Goal: Task Accomplishment & Management: Complete application form

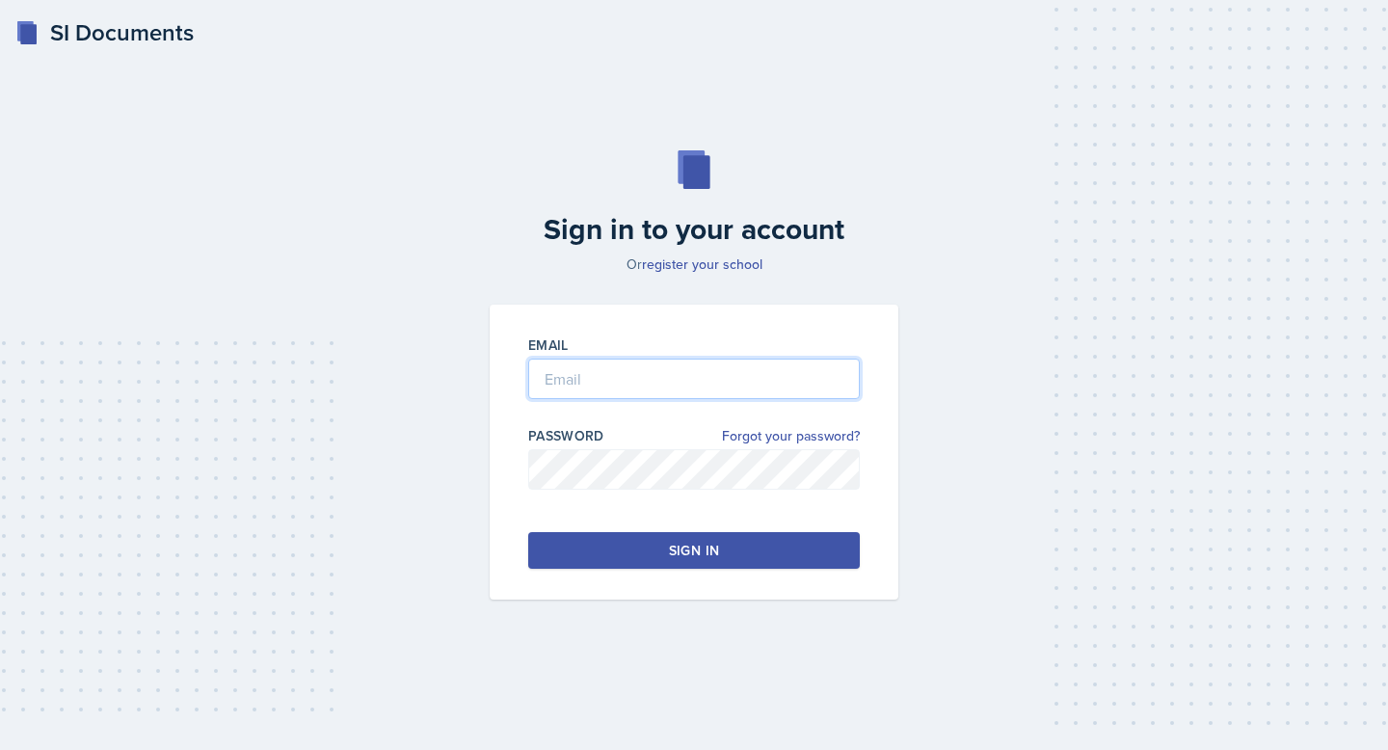
click at [633, 388] on input "email" at bounding box center [694, 379] width 332 height 40
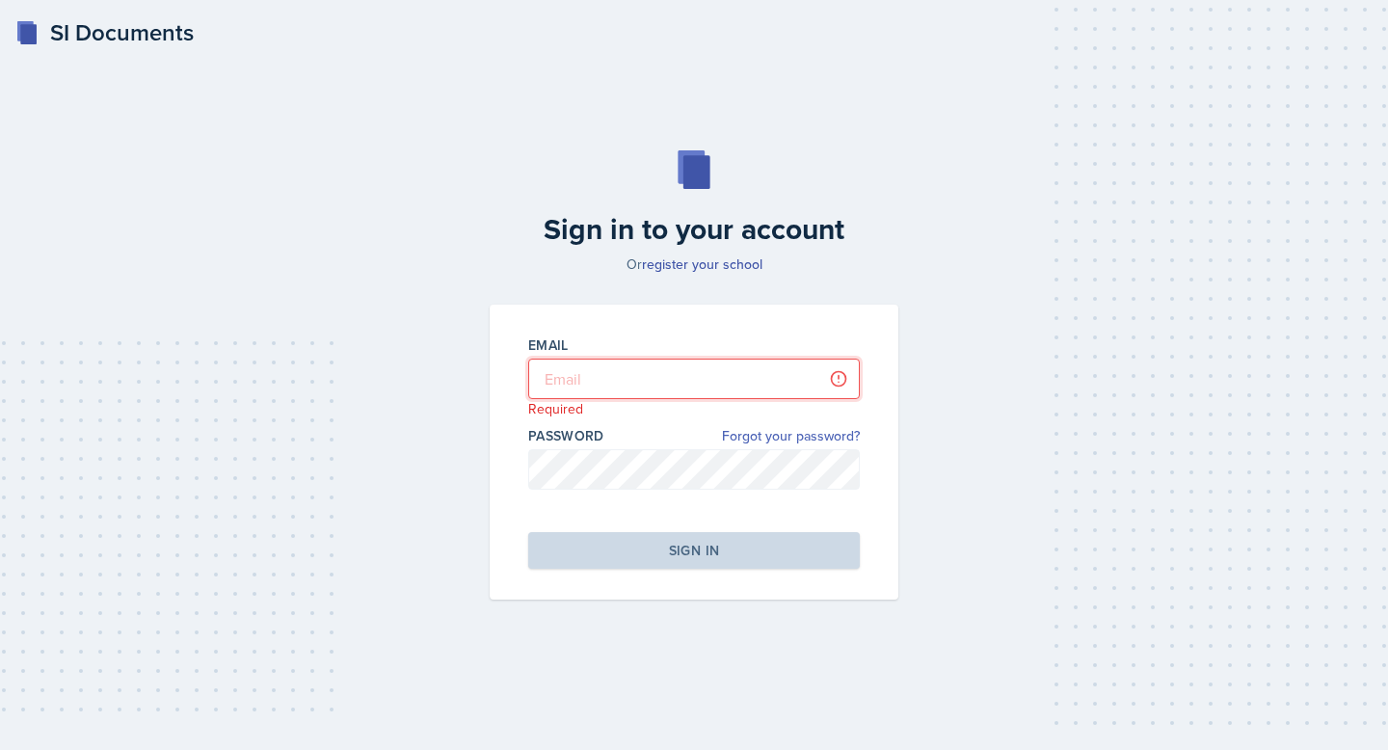
type input "[EMAIL_ADDRESS][PERSON_NAME][DOMAIN_NAME]"
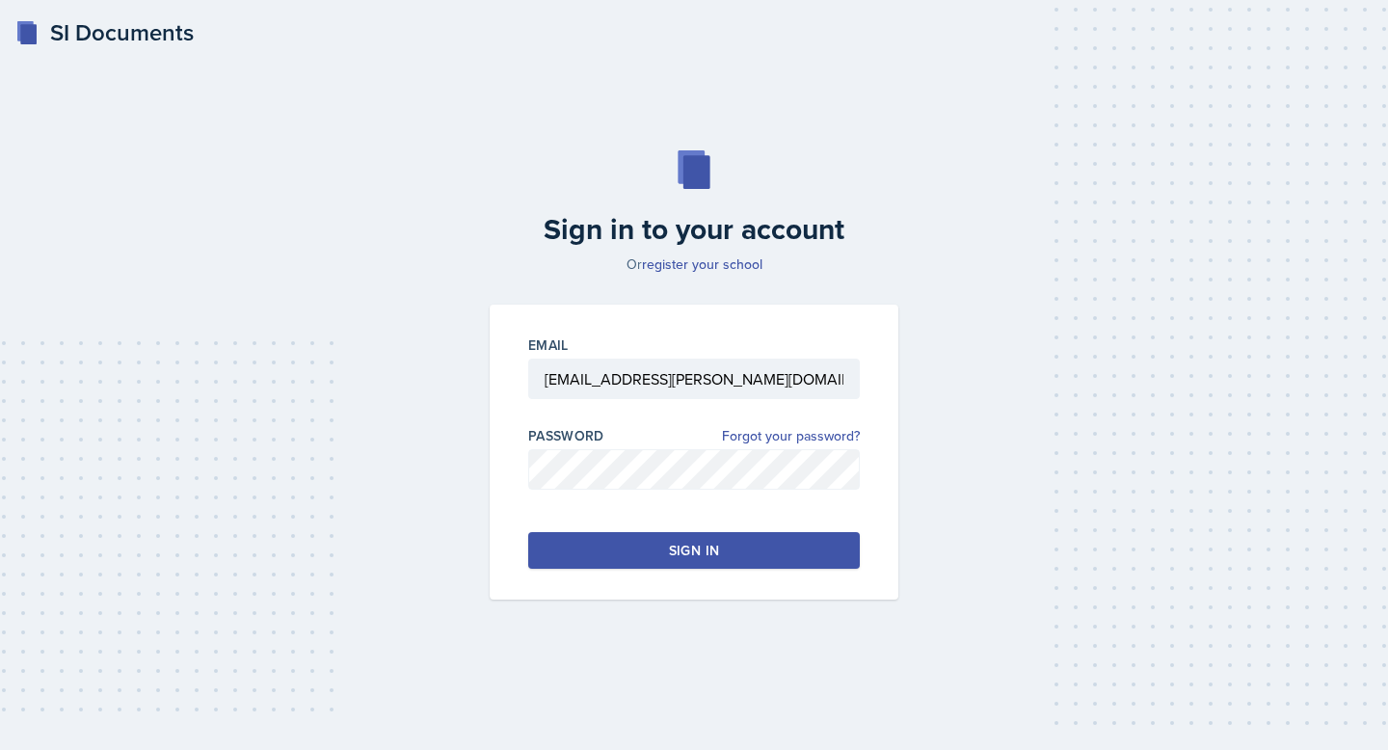
click at [686, 557] on div "Sign in" at bounding box center [694, 550] width 50 height 19
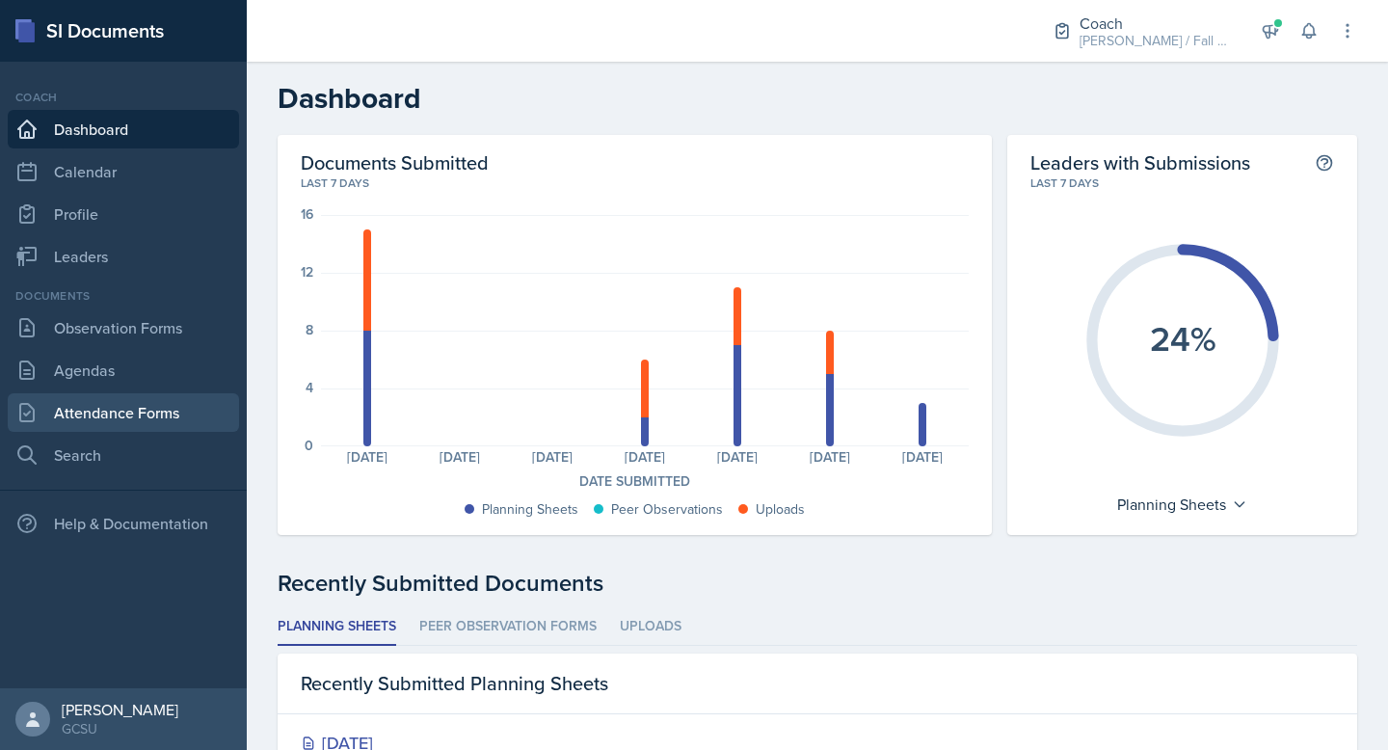
click at [127, 414] on link "Attendance Forms" at bounding box center [123, 412] width 231 height 39
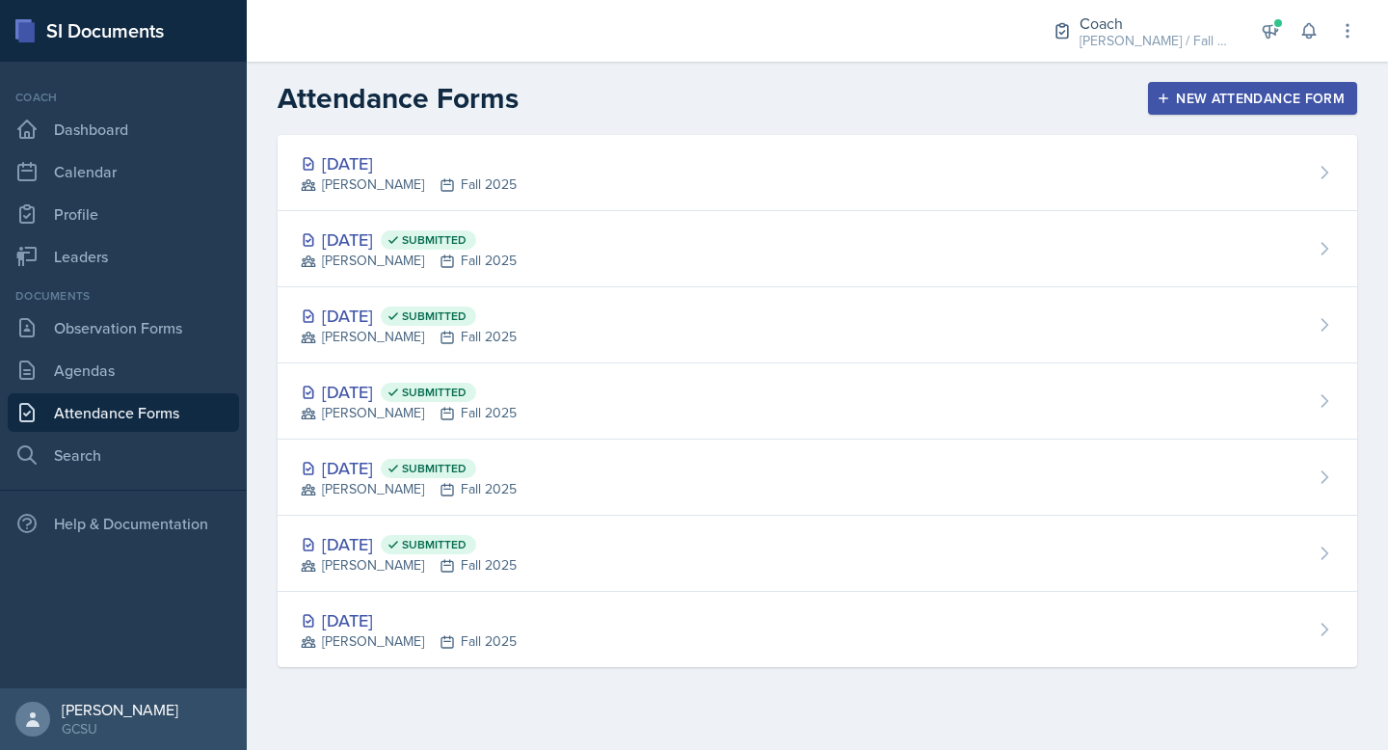
click at [1188, 101] on div "New Attendance Form" at bounding box center [1253, 98] width 184 height 15
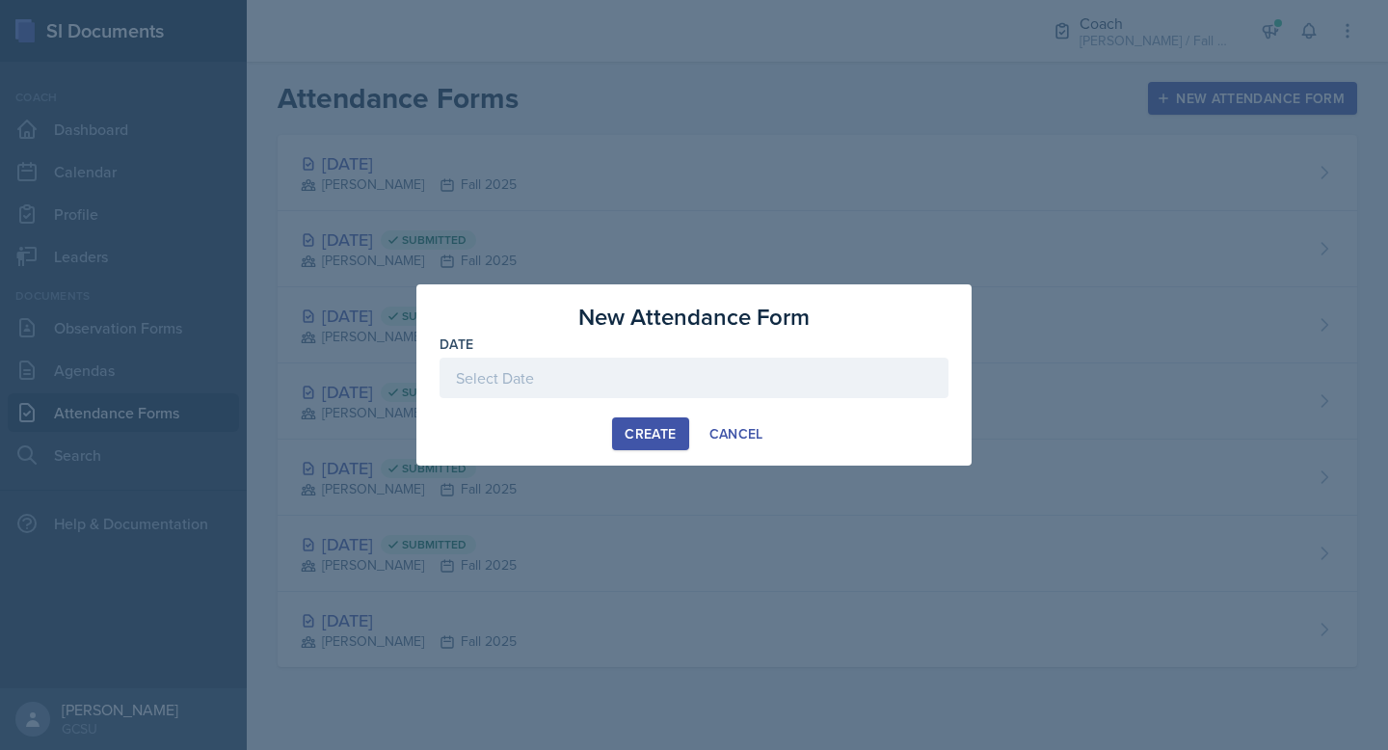
click at [550, 385] on div at bounding box center [694, 378] width 509 height 40
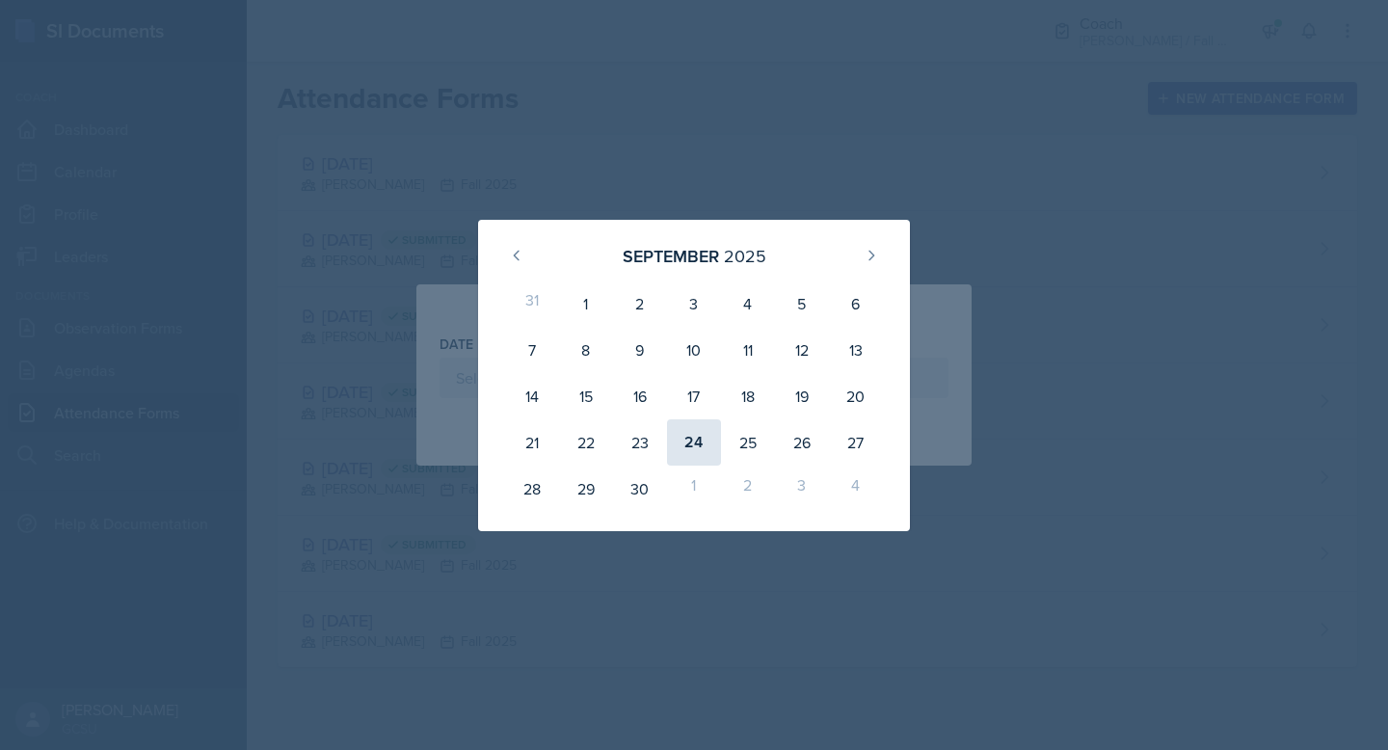
click at [693, 441] on div "24" at bounding box center [694, 442] width 54 height 46
type input "[DATE]"
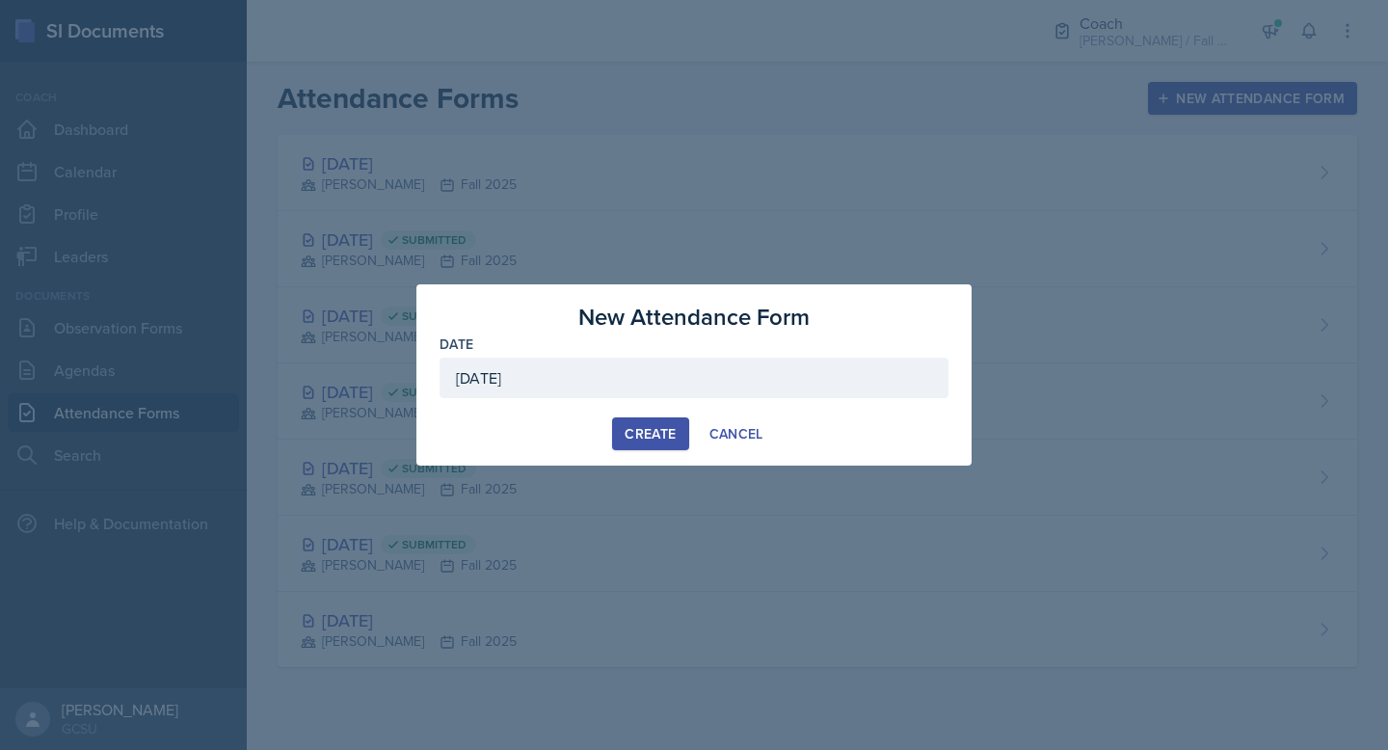
click at [652, 428] on div "Create" at bounding box center [650, 433] width 51 height 15
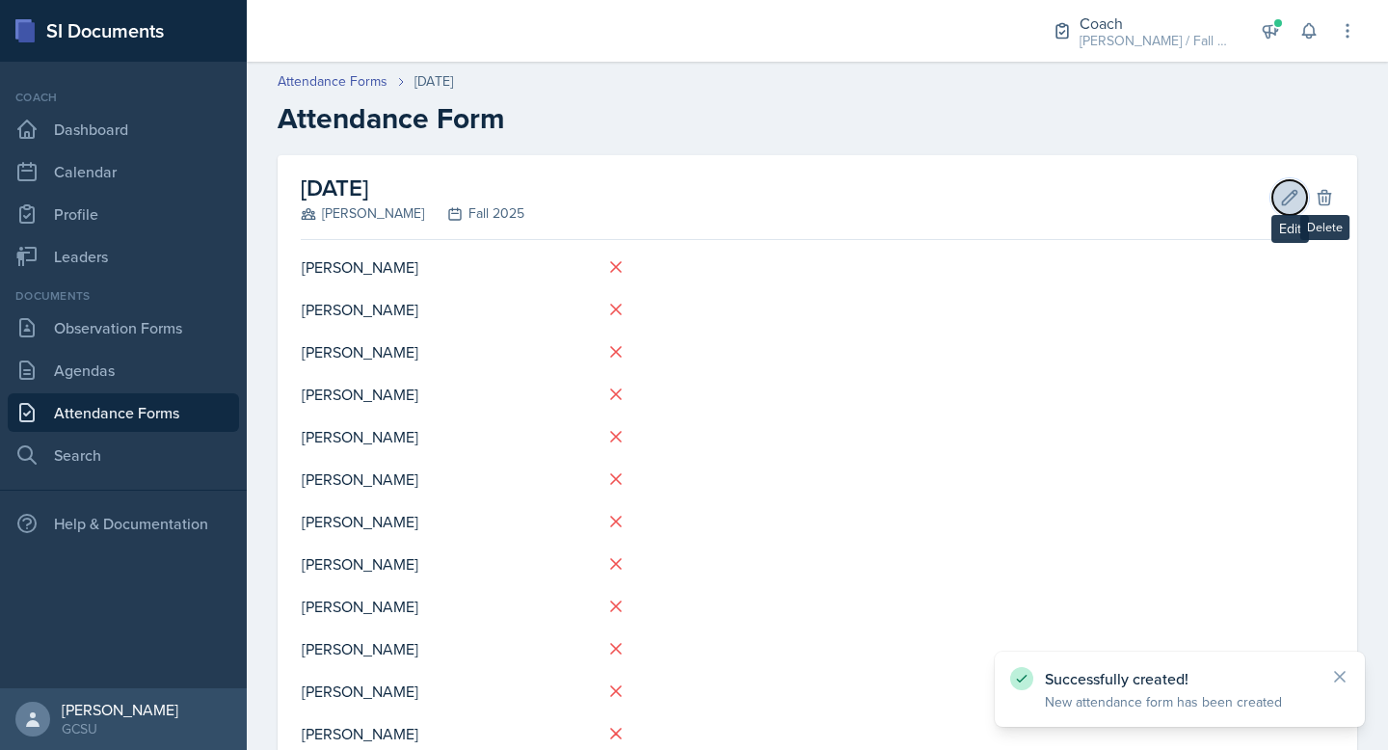
click at [1290, 201] on icon at bounding box center [1289, 197] width 19 height 19
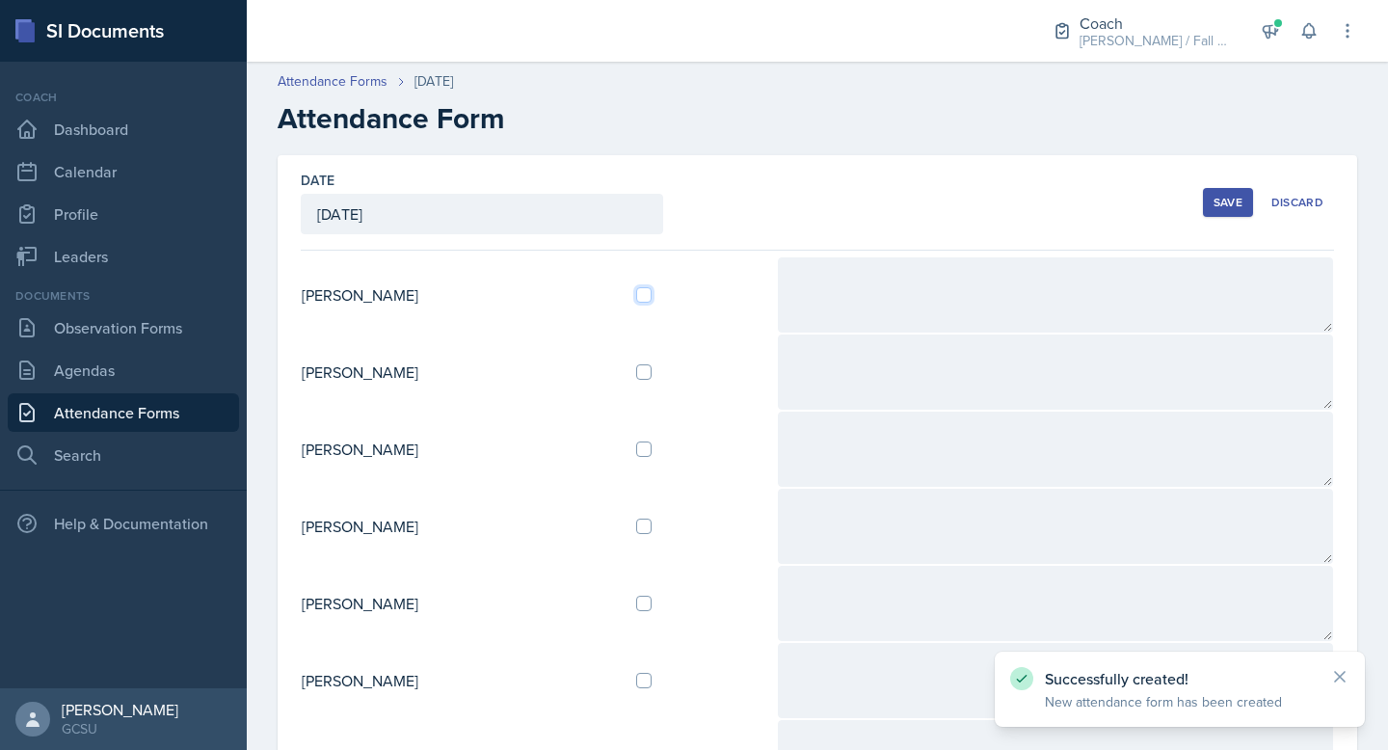
click at [652, 296] on input "checkbox" at bounding box center [643, 294] width 15 height 15
checkbox input "true"
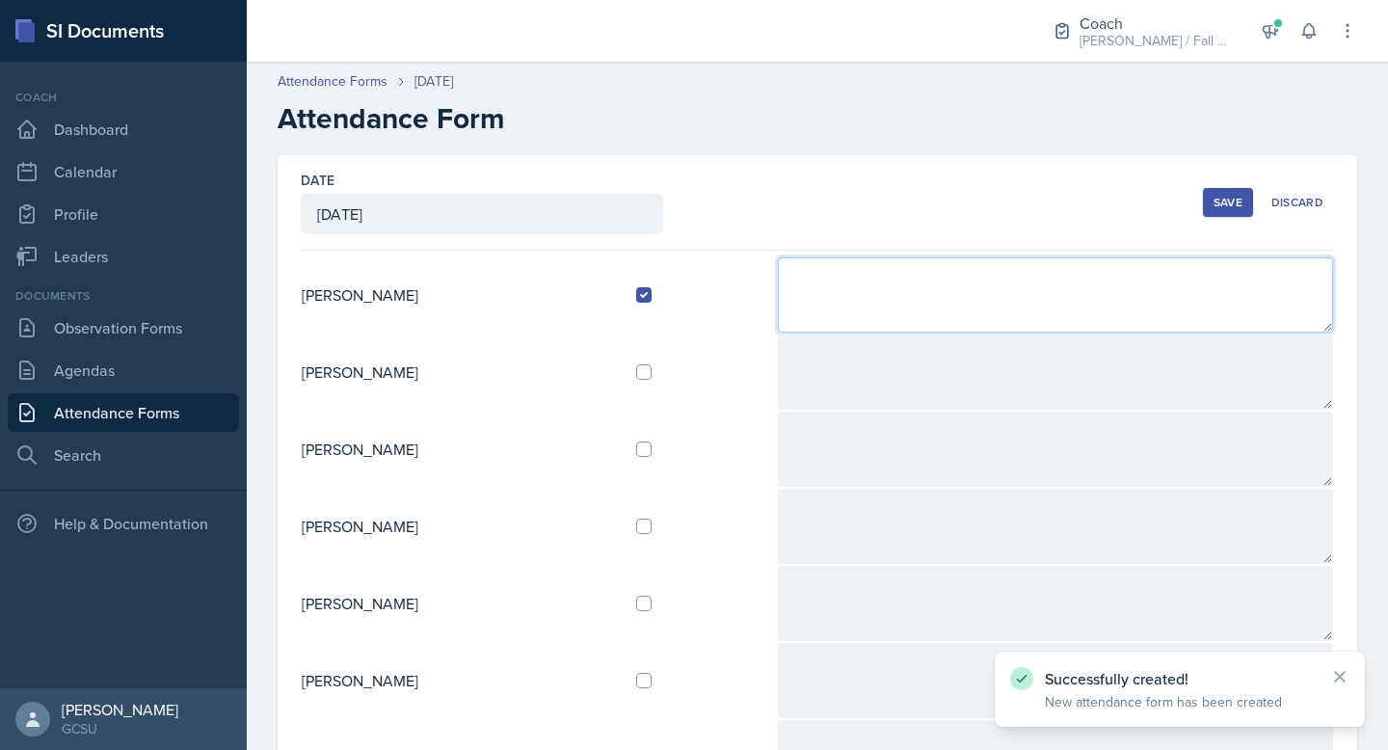
click at [982, 283] on textarea at bounding box center [1055, 294] width 555 height 75
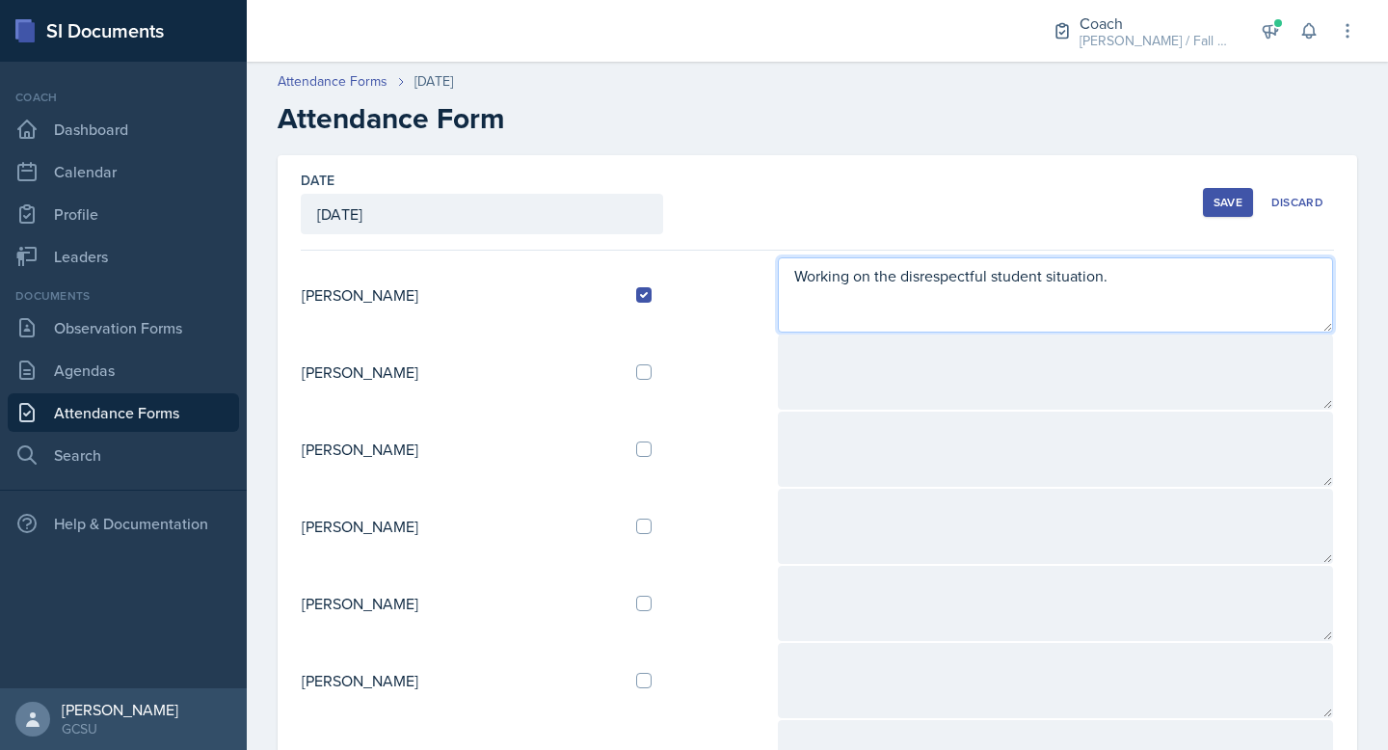
click at [986, 303] on textarea "Working on the disrespectful student situation." at bounding box center [1055, 294] width 555 height 75
click at [1191, 280] on textarea "Working on the disrespectful student situation." at bounding box center [1055, 294] width 555 height 75
click at [911, 290] on textarea "Working on the disrespectful student situation." at bounding box center [1055, 294] width 555 height 75
drag, startPoint x: 803, startPoint y: 274, endPoint x: 1158, endPoint y: 281, distance: 354.8
click at [1161, 281] on textarea "Working on the disrespectful student situation." at bounding box center [1055, 294] width 555 height 75
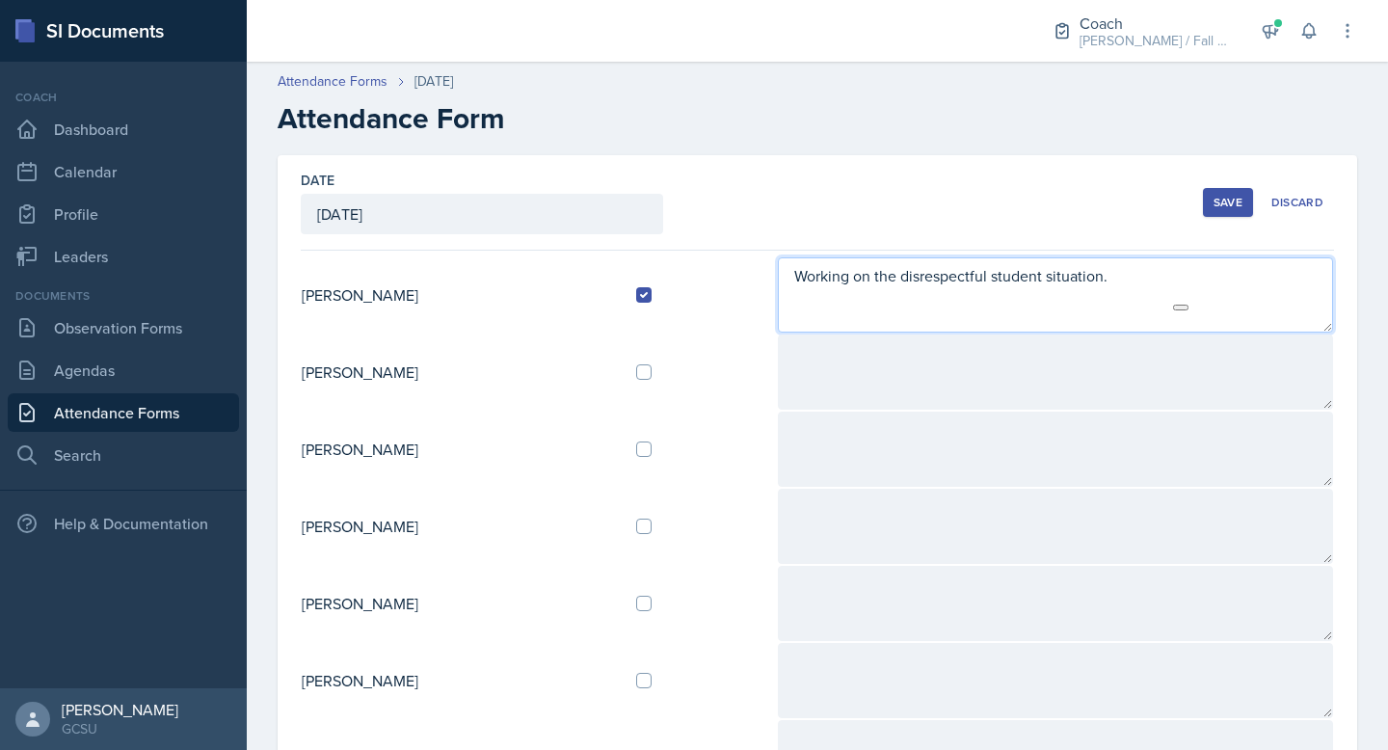
click at [1148, 279] on textarea "Working on the disrespectful student situation." at bounding box center [1055, 294] width 555 height 75
drag, startPoint x: 1148, startPoint y: 279, endPoint x: 767, endPoint y: 266, distance: 381.0
click at [767, 266] on tr "[PERSON_NAME] Working on the disrespectful student situation." at bounding box center [817, 294] width 1033 height 77
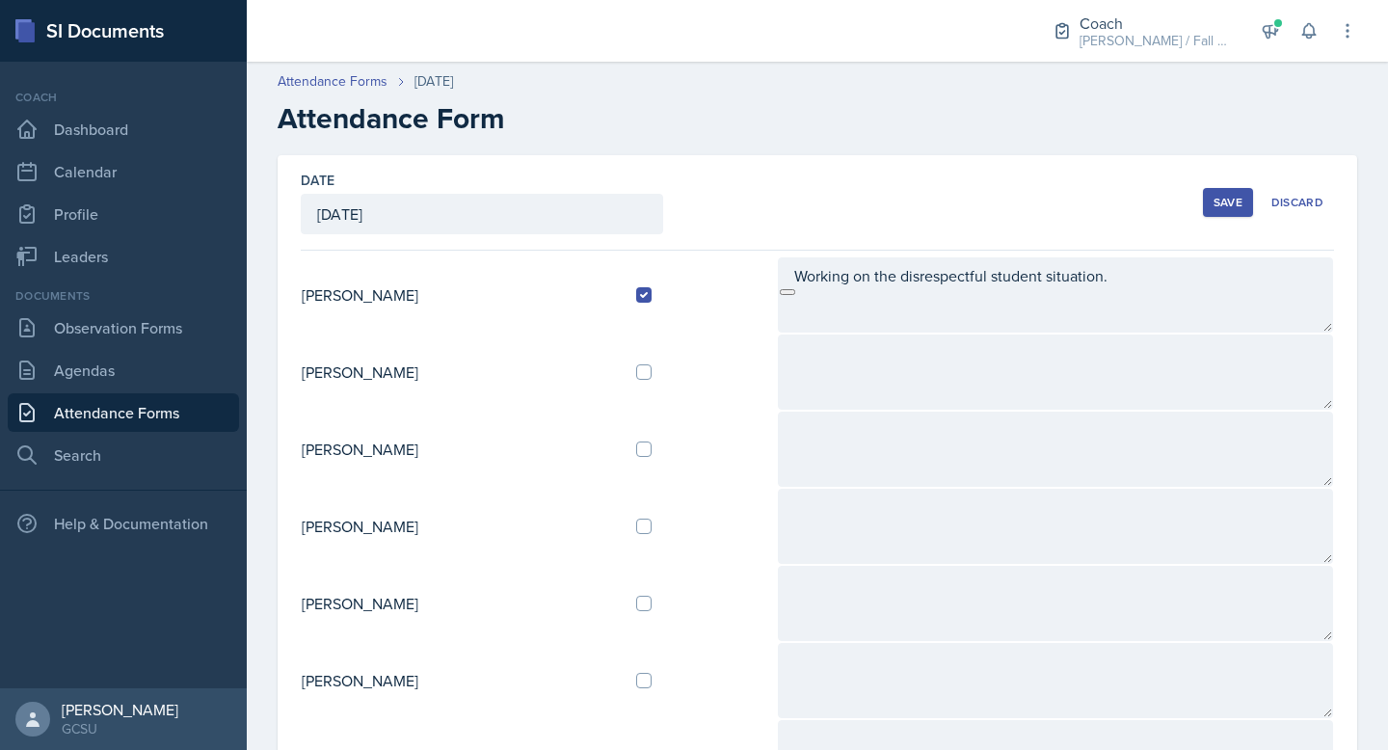
click at [819, 274] on html at bounding box center [796, 287] width 48 height 33
click at [819, 280] on html at bounding box center [796, 287] width 48 height 33
click at [818, 274] on html at bounding box center [796, 287] width 48 height 33
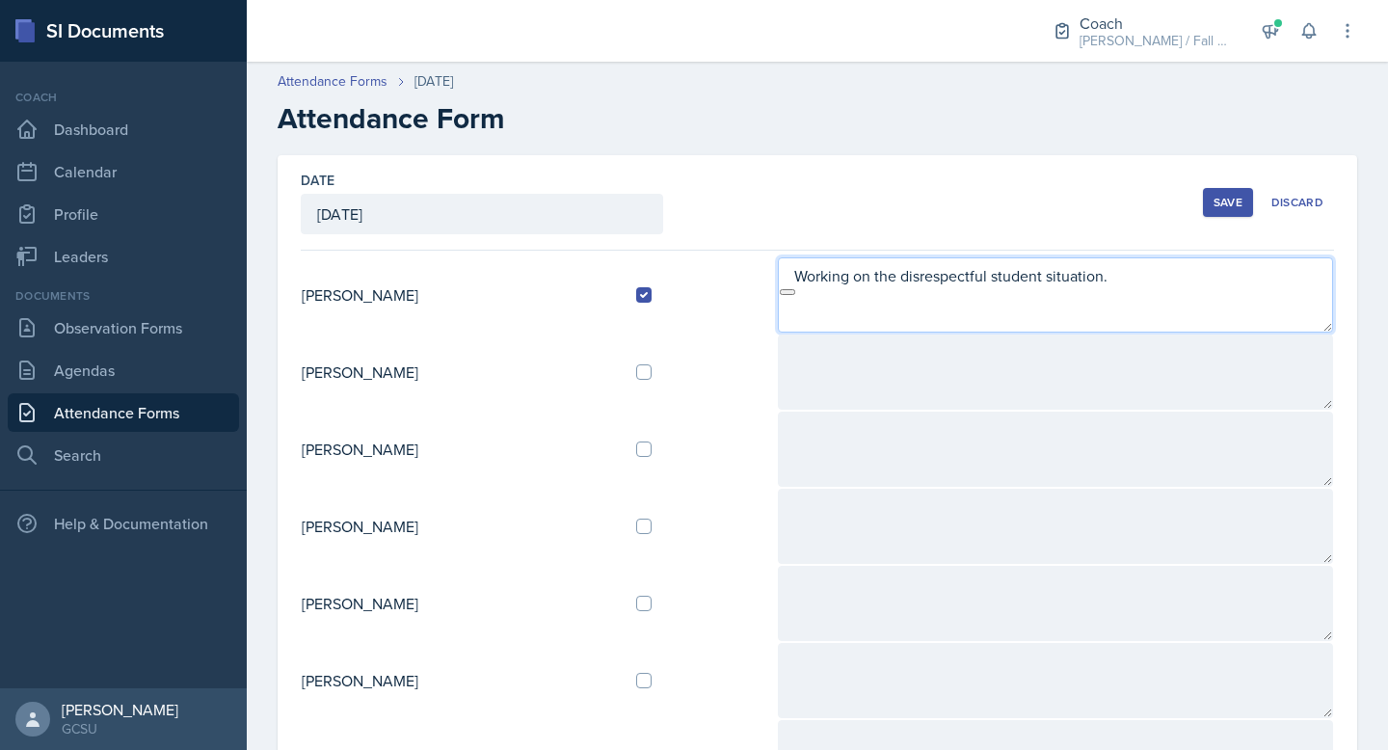
click at [843, 274] on textarea "Working on the disrespectful student situation." at bounding box center [1055, 294] width 555 height 75
click at [868, 277] on textarea "Working on the disrespectful student situation." at bounding box center [1055, 294] width 555 height 75
click at [817, 277] on textarea "Working on the disrespectful student situation." at bounding box center [1055, 294] width 555 height 75
click at [1137, 280] on textarea "Working on the disrespectful student situation." at bounding box center [1055, 294] width 555 height 75
drag, startPoint x: 1135, startPoint y: 279, endPoint x: 809, endPoint y: 268, distance: 326.0
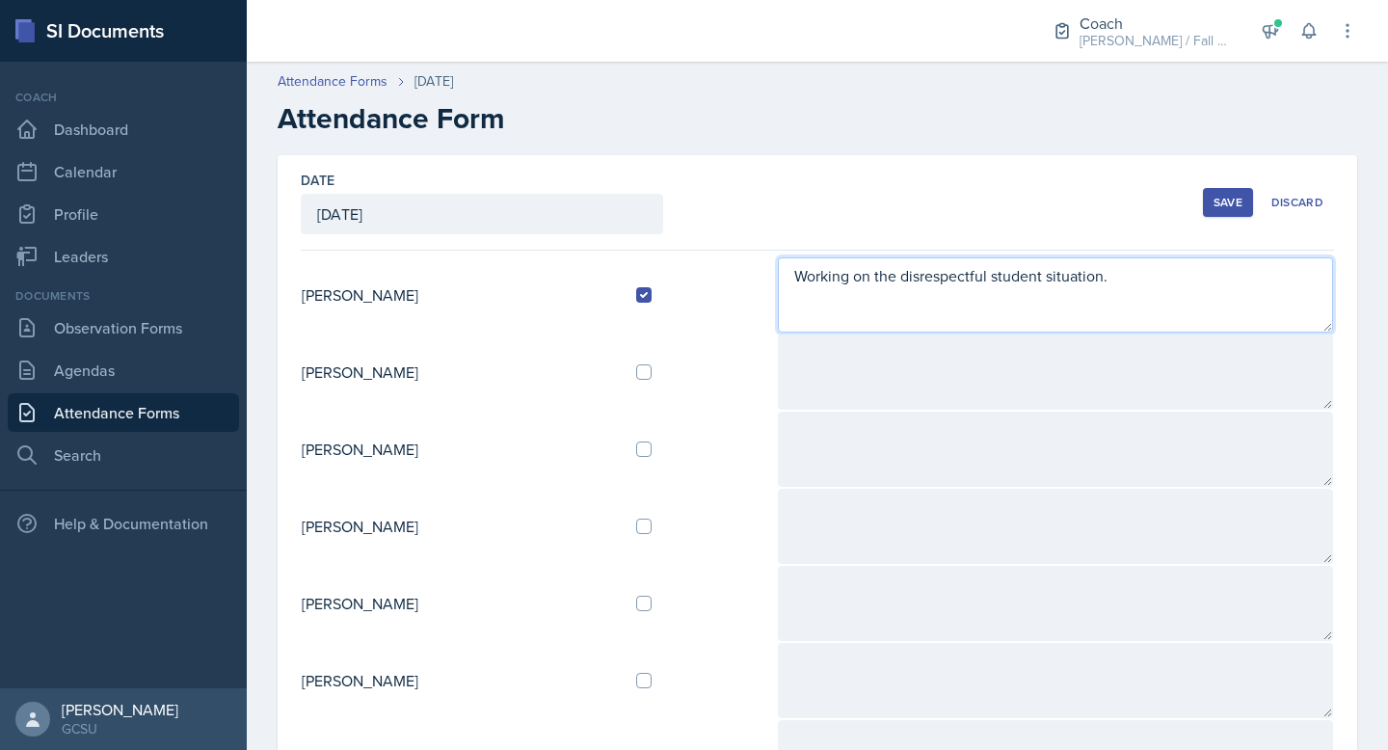
click at [809, 268] on textarea "Working on the disrespectful student situation." at bounding box center [1055, 294] width 555 height 75
click at [865, 281] on textarea "Working on the disrespectful student situation." at bounding box center [1055, 294] width 555 height 75
click at [1175, 280] on textarea "Working on the disrespectful student situation." at bounding box center [1055, 294] width 555 height 75
click at [871, 303] on textarea "Working on the disrespectful student situation. Planning sheet looks great. I l…" at bounding box center [1055, 294] width 555 height 75
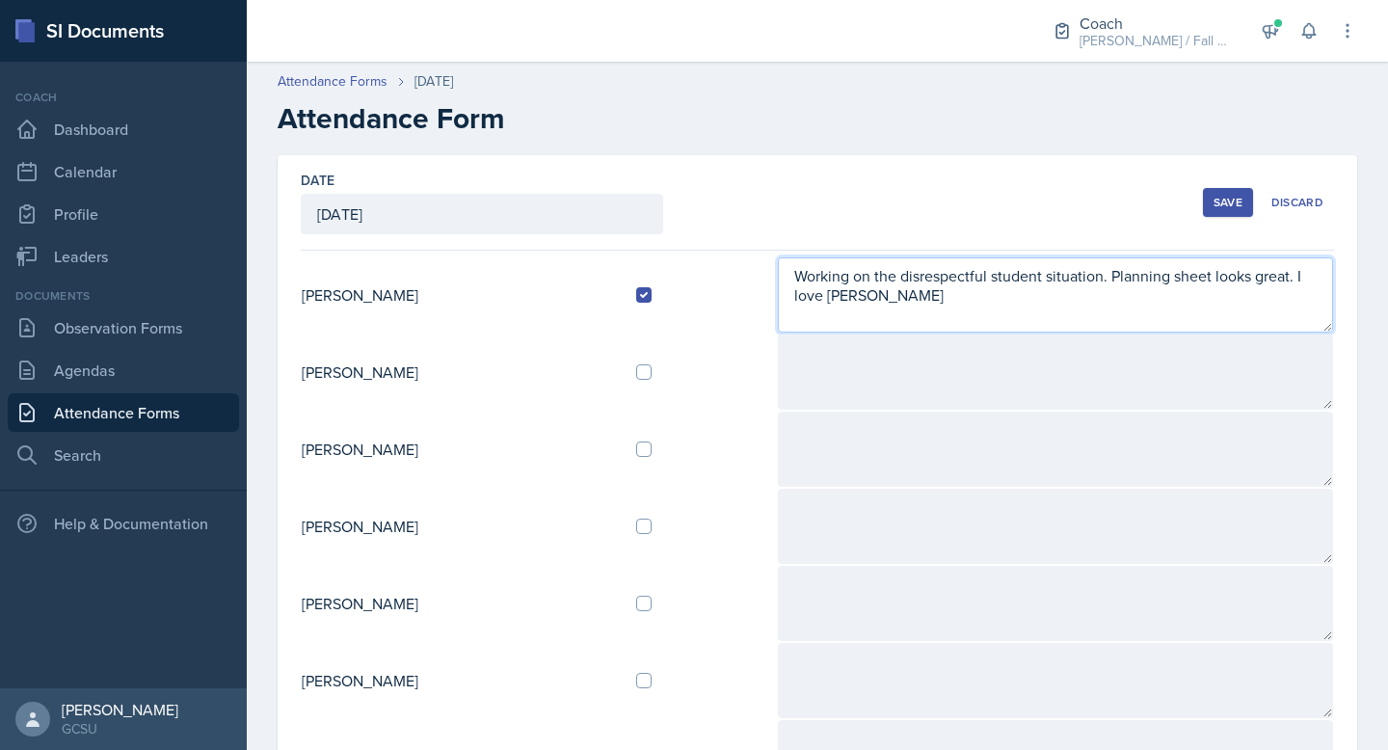
type textarea "Working on the disrespectful student situation. Planning sheet looks great. I l…"
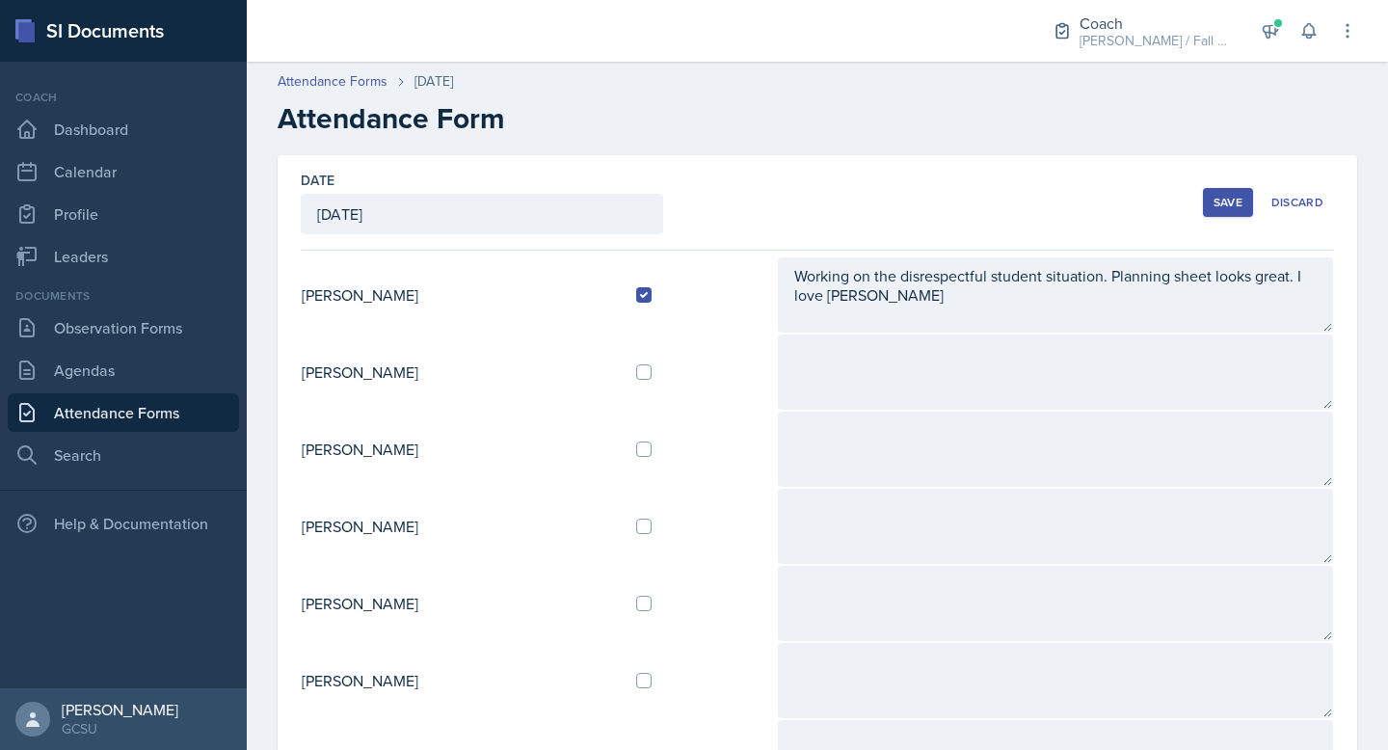
click at [1237, 189] on button "Save" at bounding box center [1228, 202] width 50 height 29
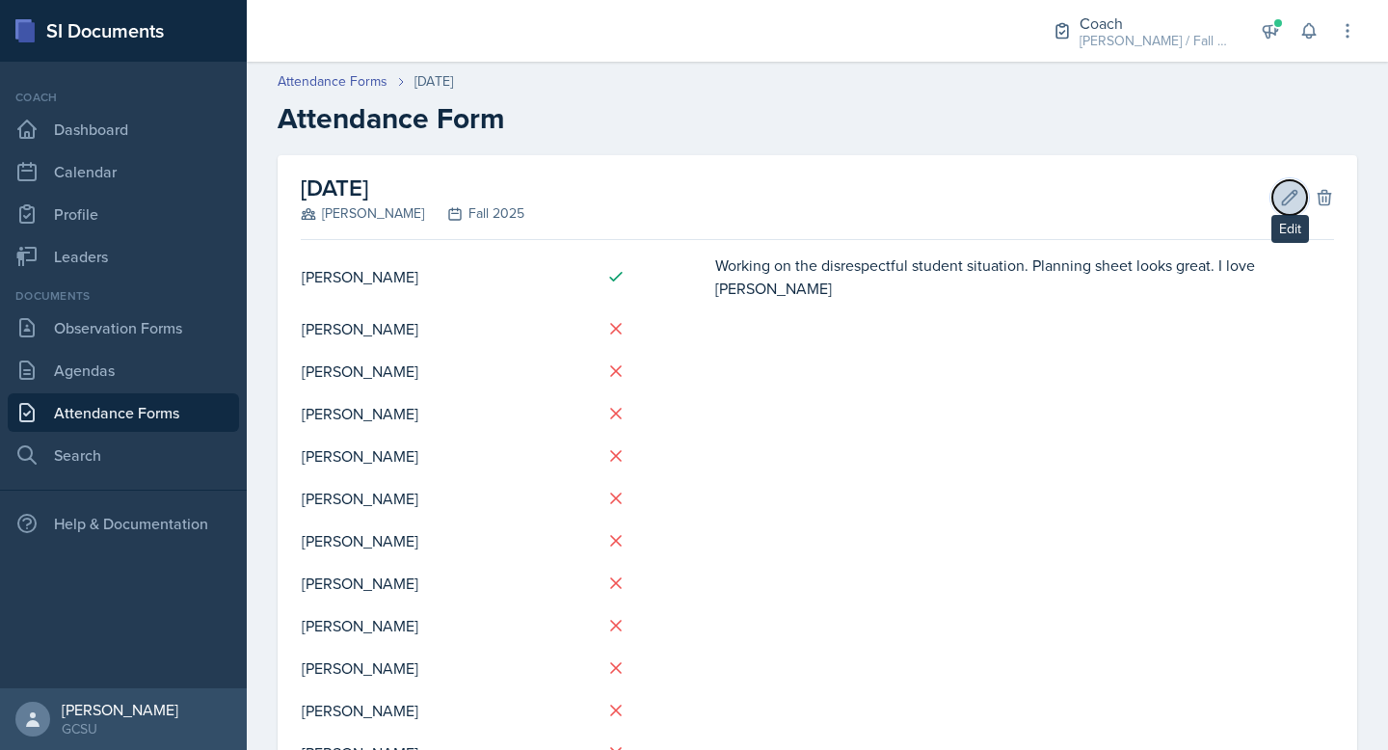
click at [1281, 185] on button "Edit" at bounding box center [1290, 197] width 35 height 35
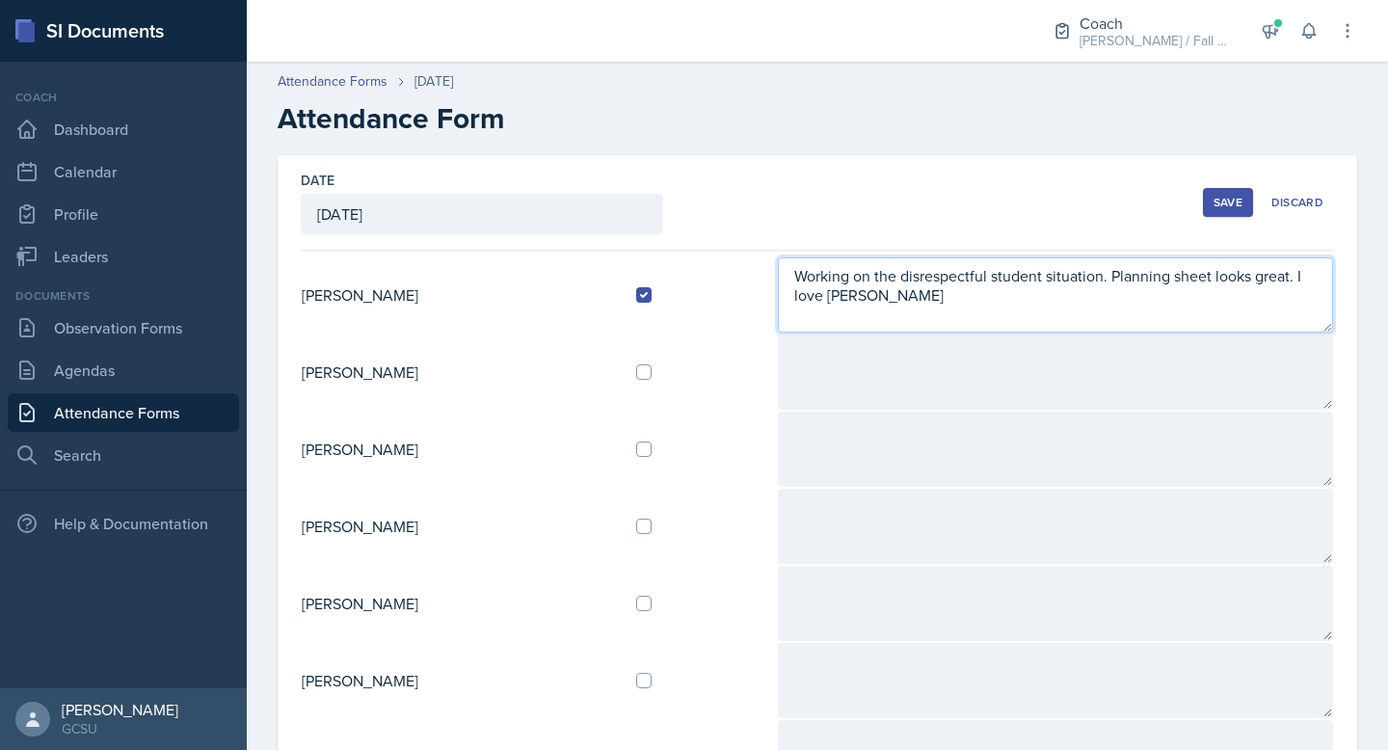
click at [1058, 280] on textarea "Working on the disrespectful student situation. Planning sheet looks great. I l…" at bounding box center [1055, 294] width 555 height 75
type textarea "Working on the disrespectful students situation. Planning sheet looks great. I …"
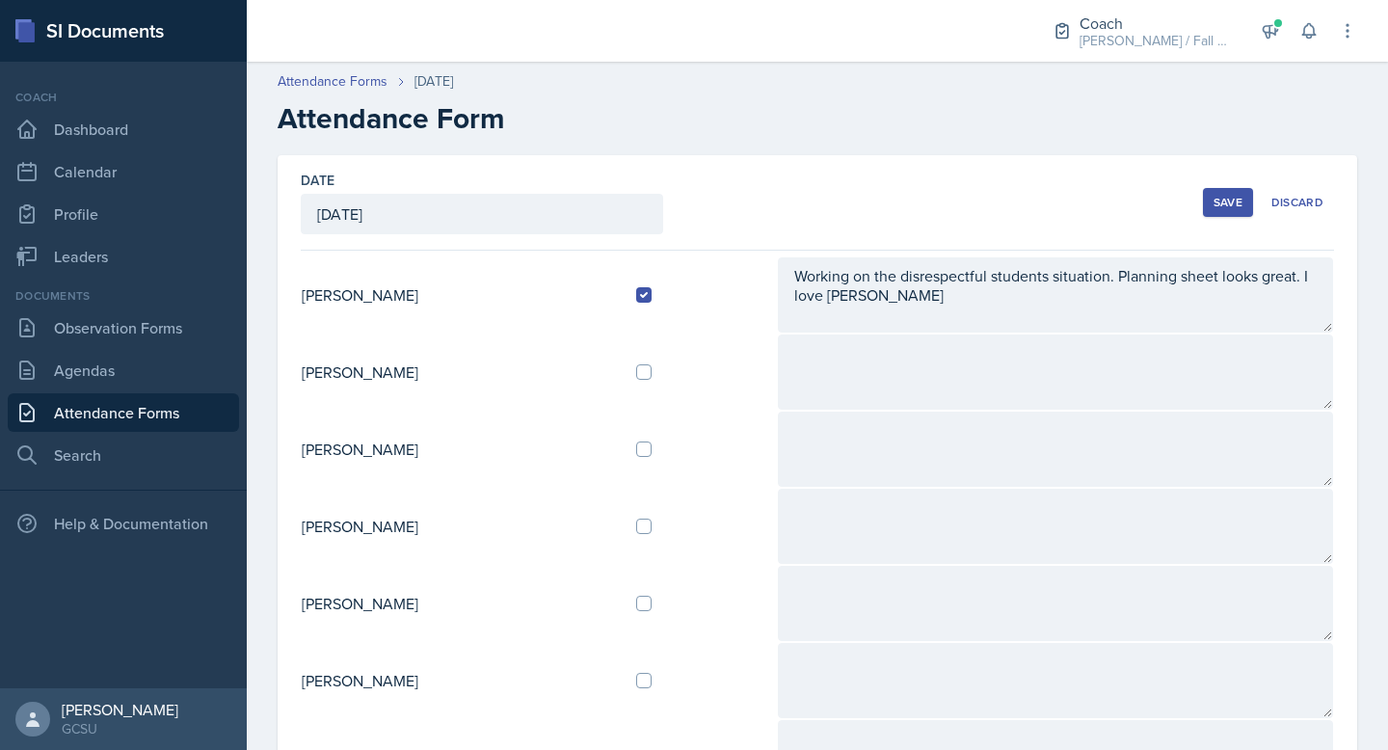
click at [1223, 211] on button "Save" at bounding box center [1228, 202] width 50 height 29
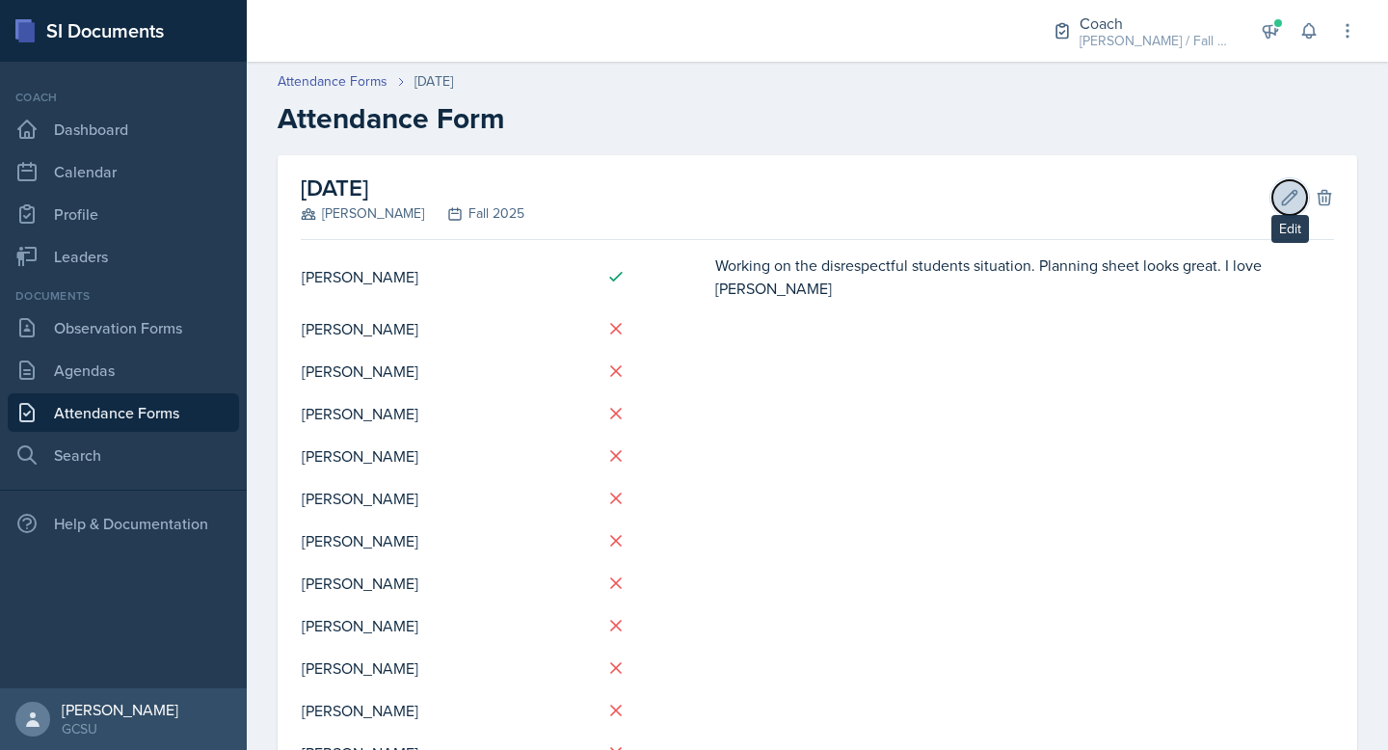
click at [1289, 194] on icon at bounding box center [1290, 197] width 14 height 14
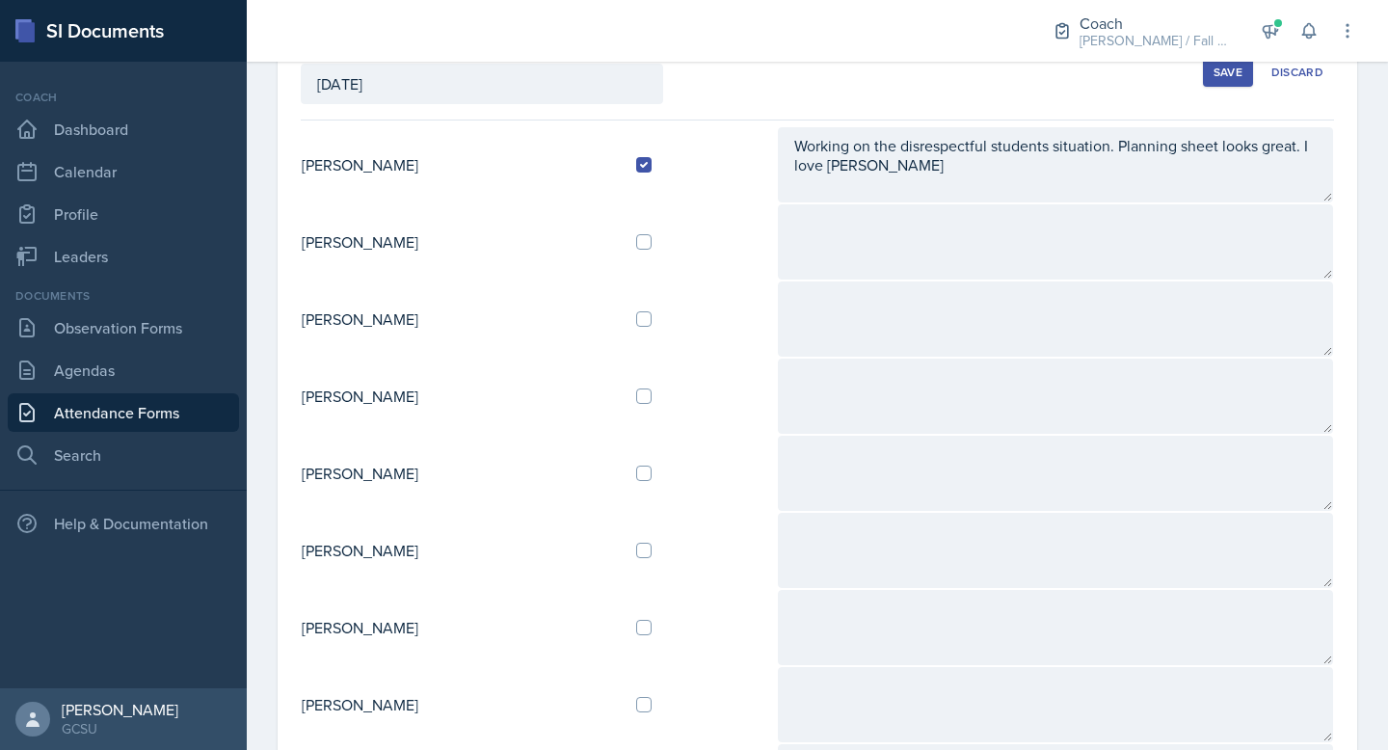
scroll to position [393, 0]
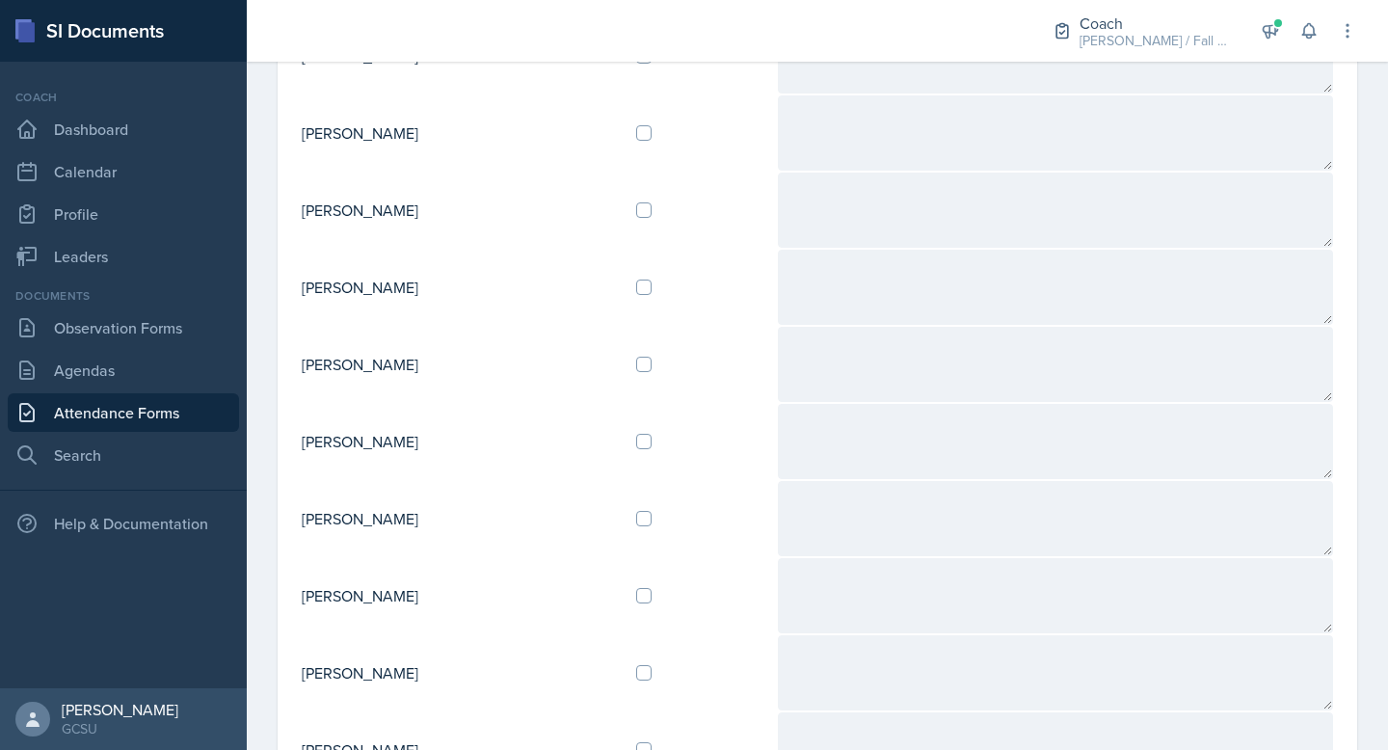
click at [675, 210] on div at bounding box center [698, 209] width 125 height 15
click at [652, 210] on input "checkbox" at bounding box center [643, 209] width 15 height 15
checkbox input "true"
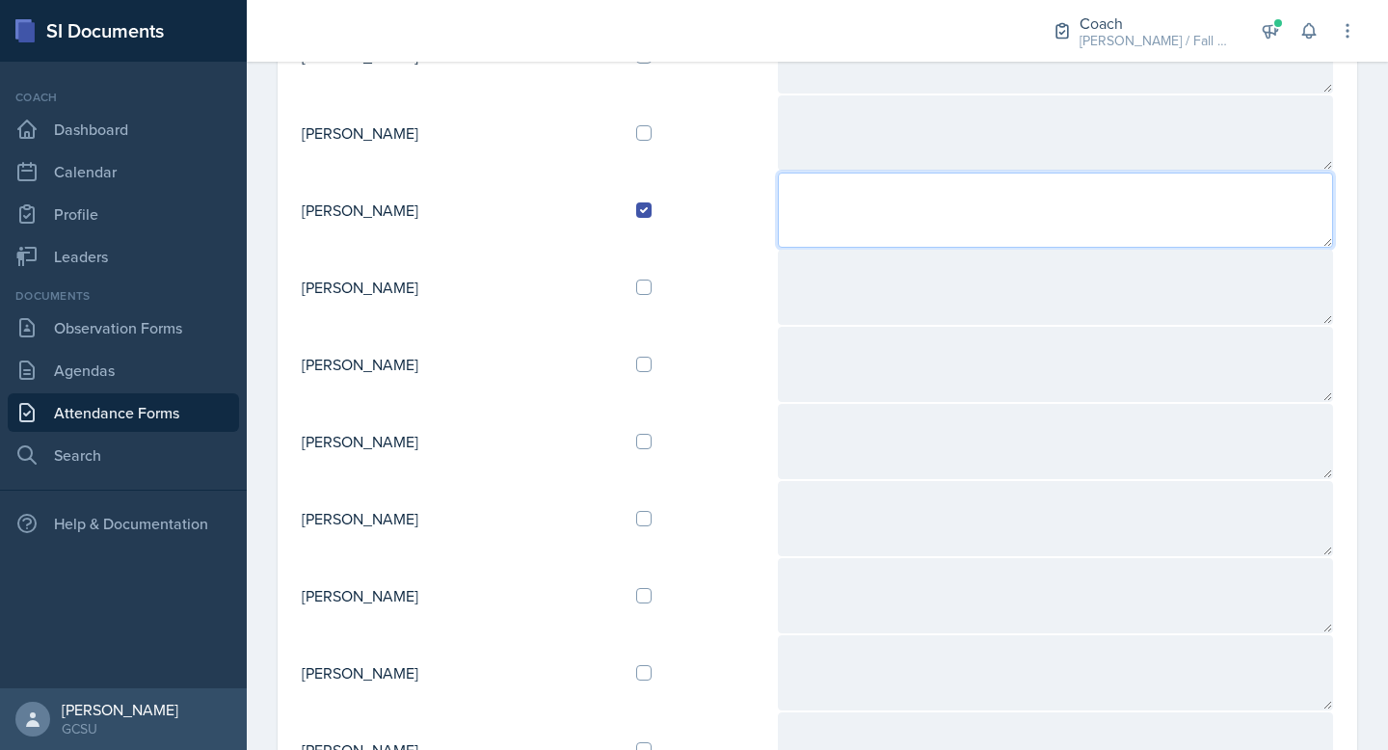
click at [847, 222] on textarea at bounding box center [1055, 210] width 555 height 75
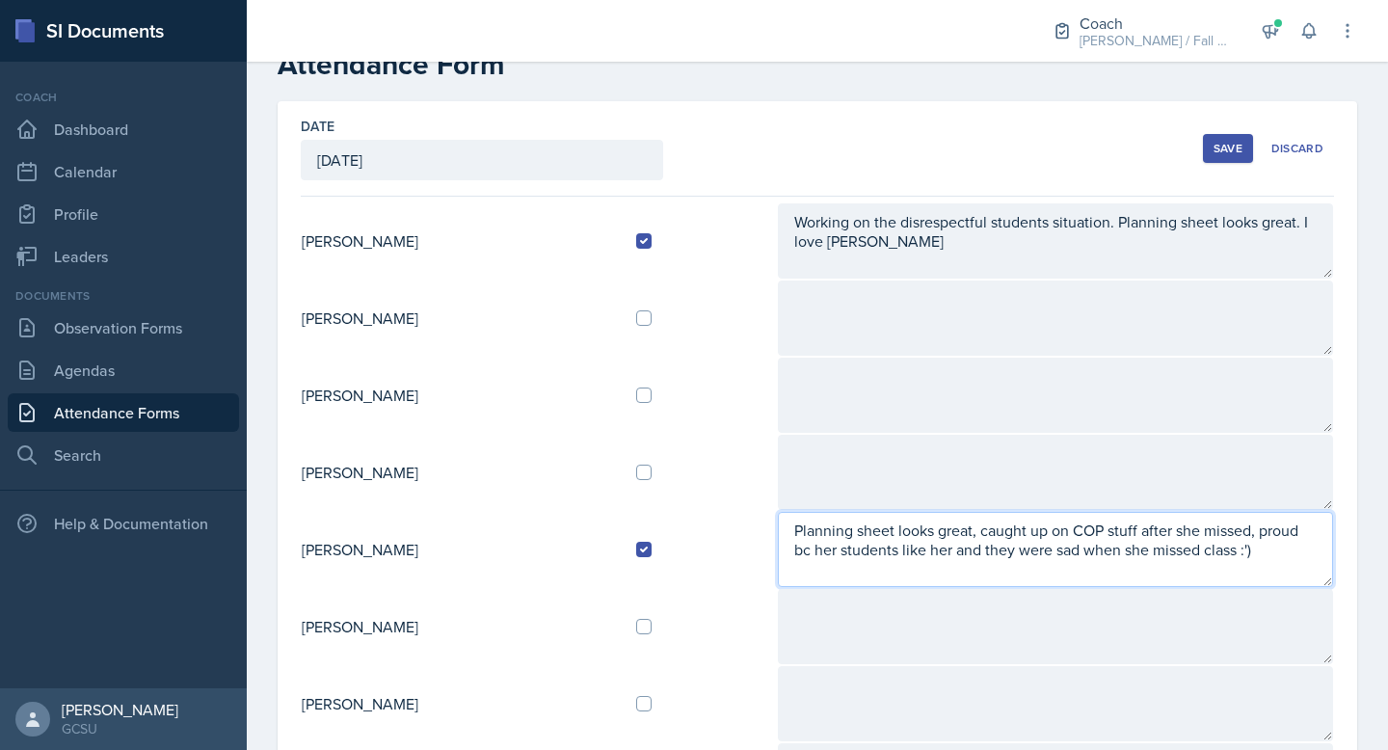
scroll to position [0, 0]
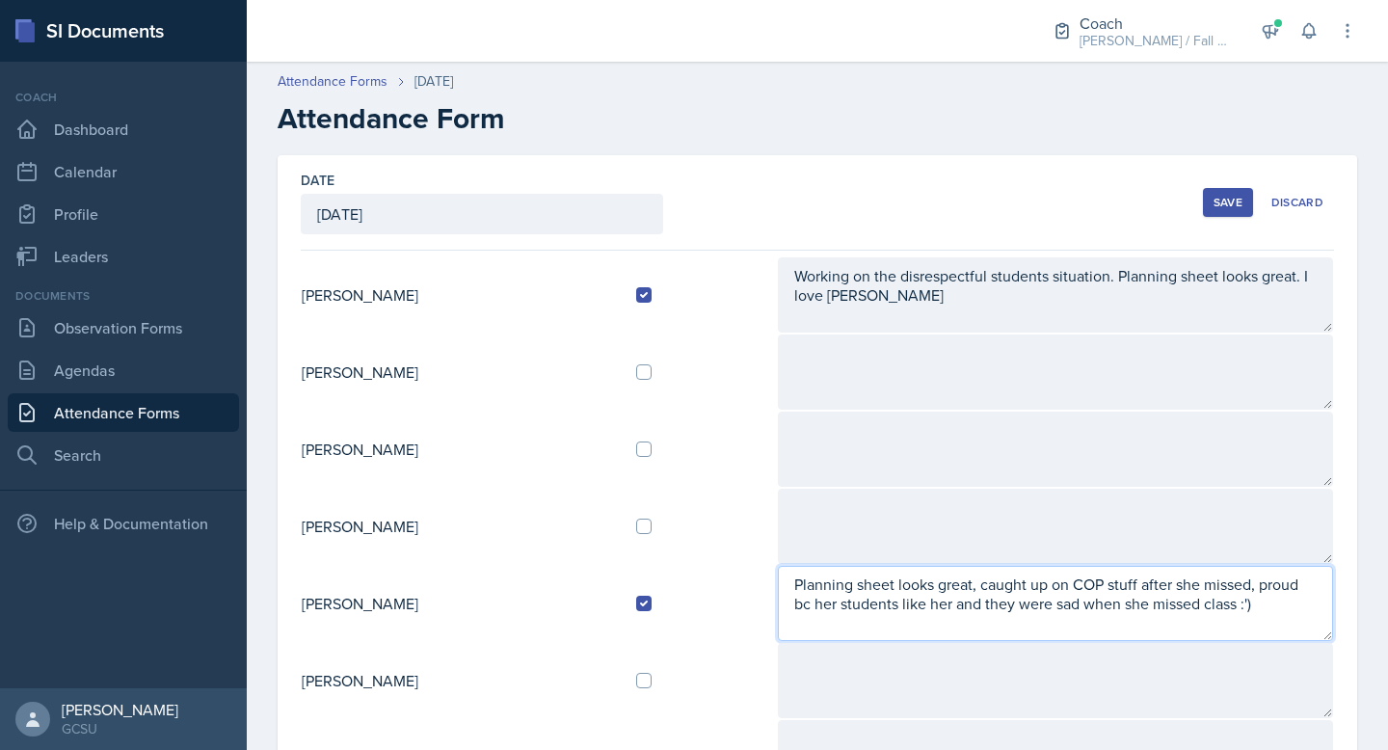
type textarea "Planning sheet looks great, caught up on COP stuff after she missed, proud bc h…"
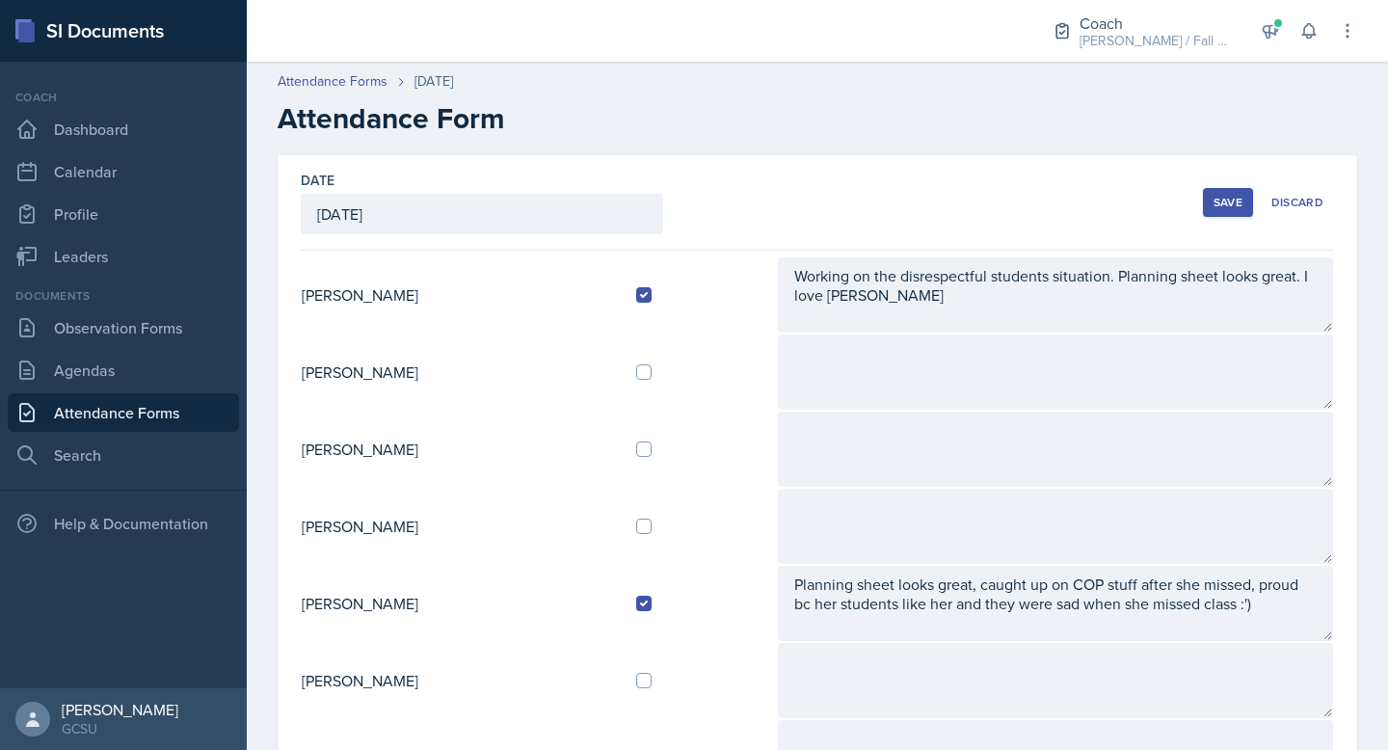
click at [1229, 197] on div "Save" at bounding box center [1228, 202] width 29 height 15
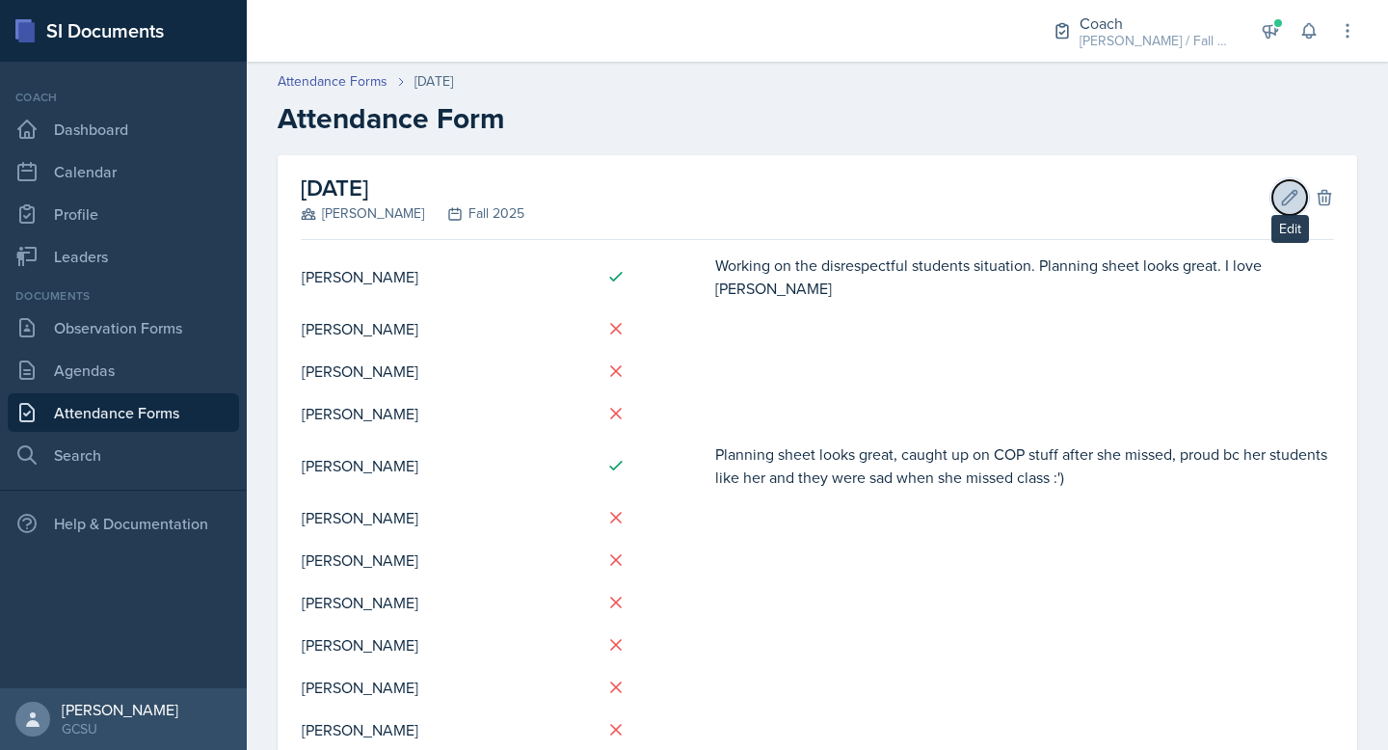
click at [1283, 194] on icon at bounding box center [1289, 197] width 19 height 19
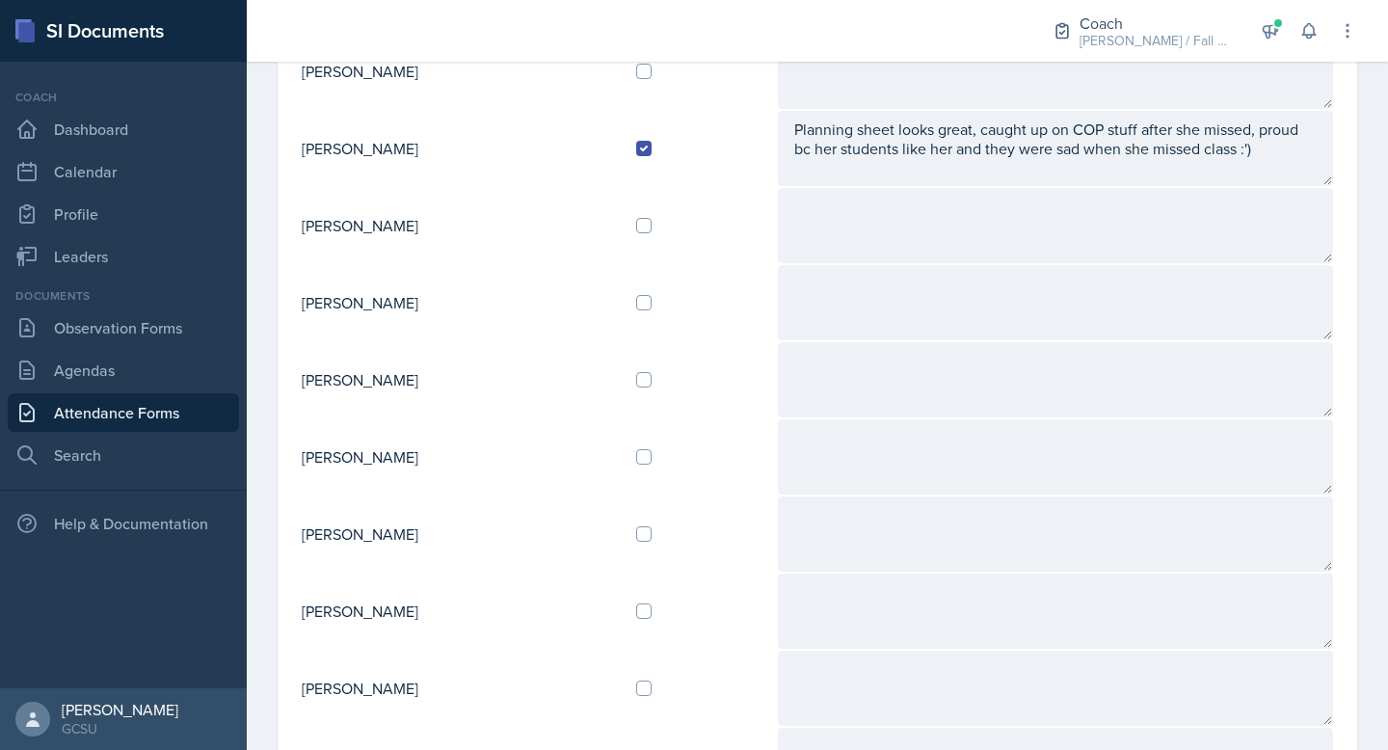
scroll to position [460, 0]
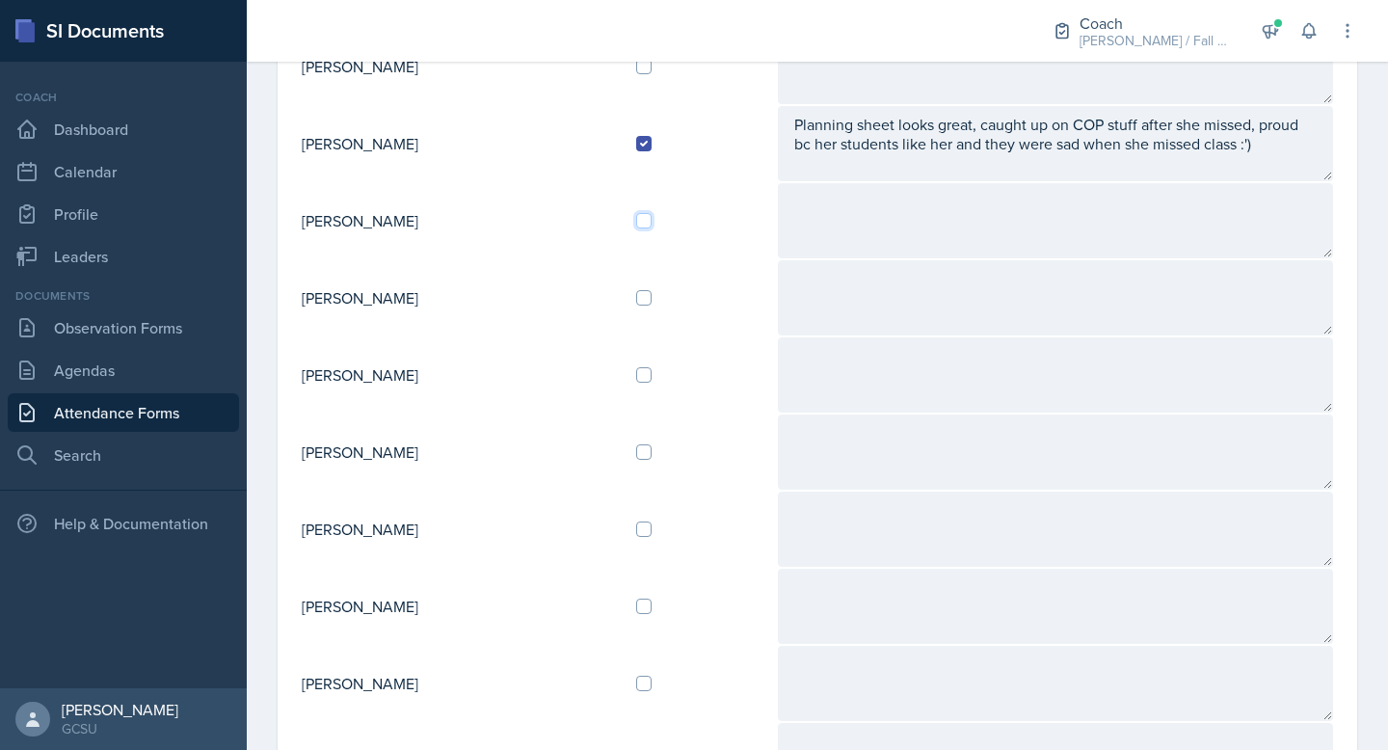
click at [652, 219] on input "checkbox" at bounding box center [643, 220] width 15 height 15
checkbox input "true"
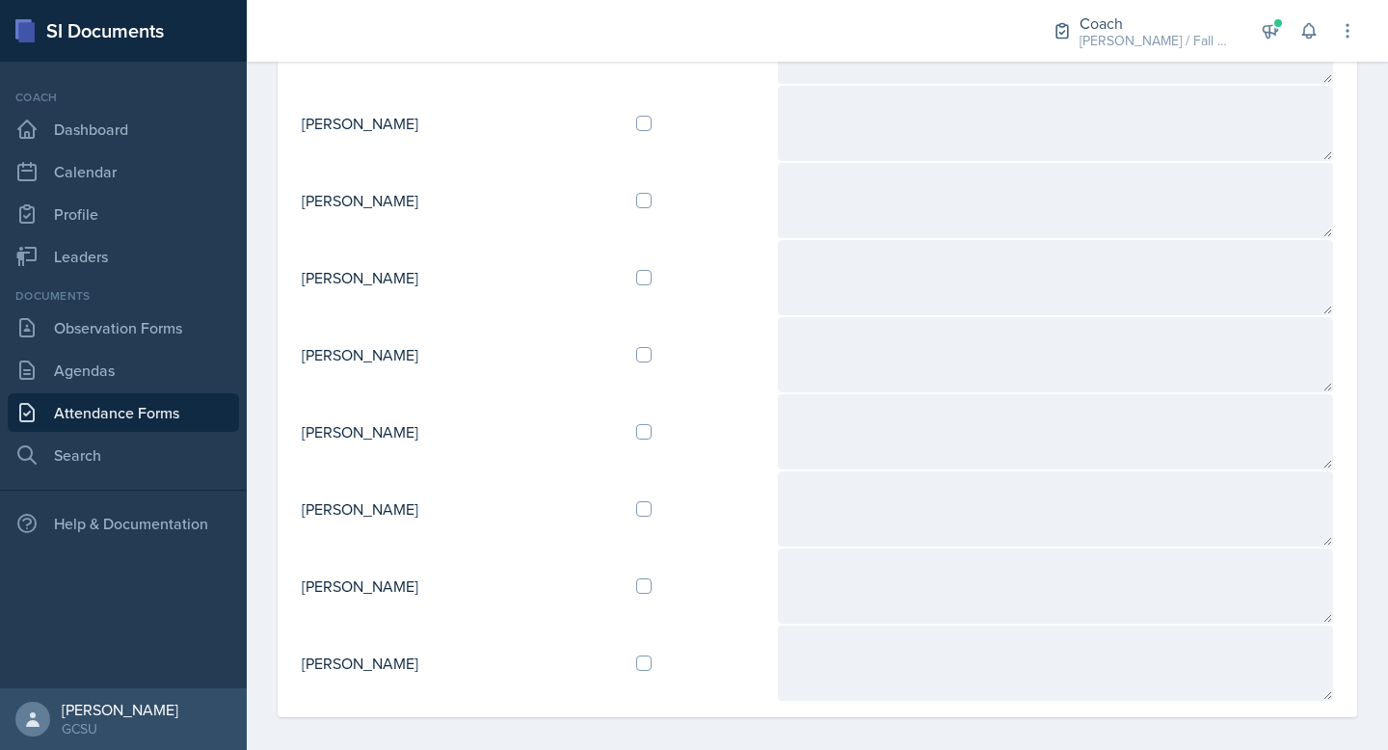
scroll to position [712, 0]
click at [667, 404] on td at bounding box center [699, 430] width 156 height 77
click at [675, 448] on td at bounding box center [699, 430] width 156 height 77
click at [652, 431] on input "checkbox" at bounding box center [643, 430] width 15 height 15
checkbox input "true"
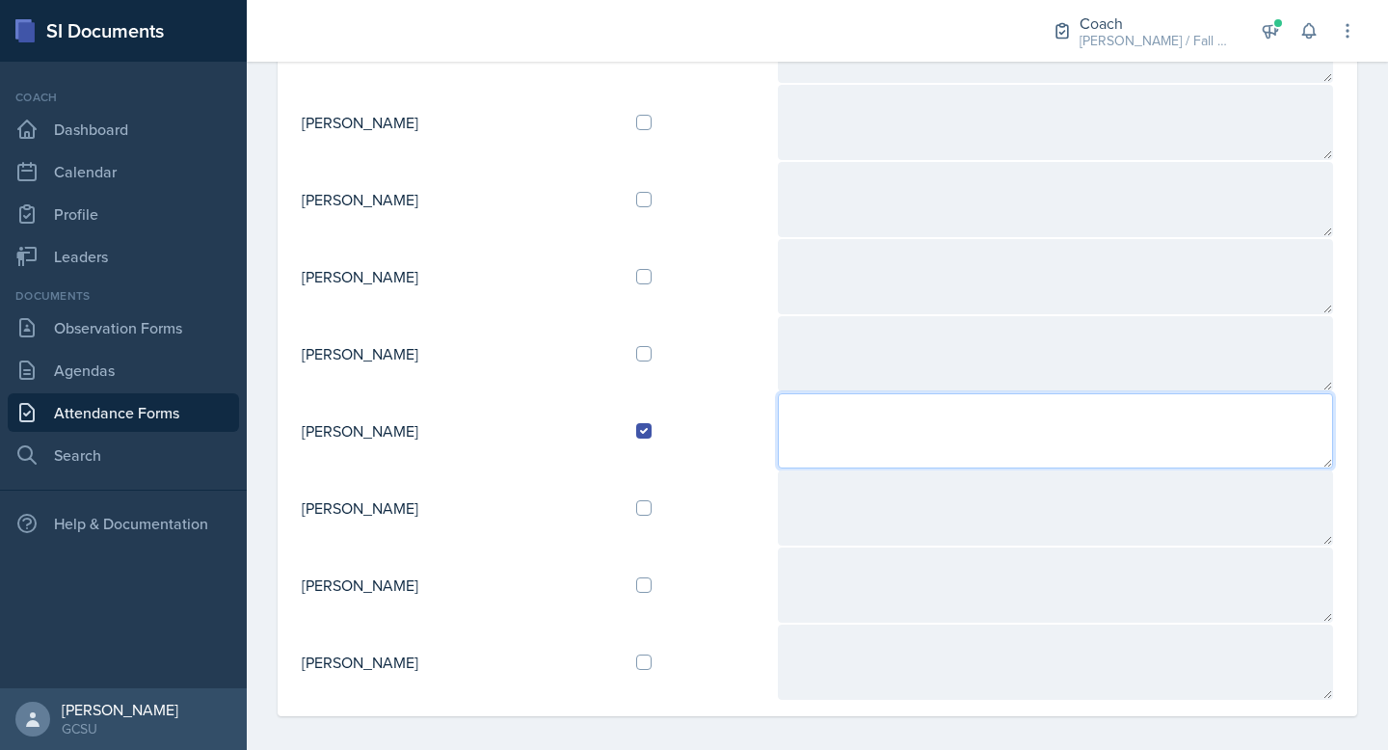
click at [852, 431] on textarea at bounding box center [1055, 430] width 555 height 75
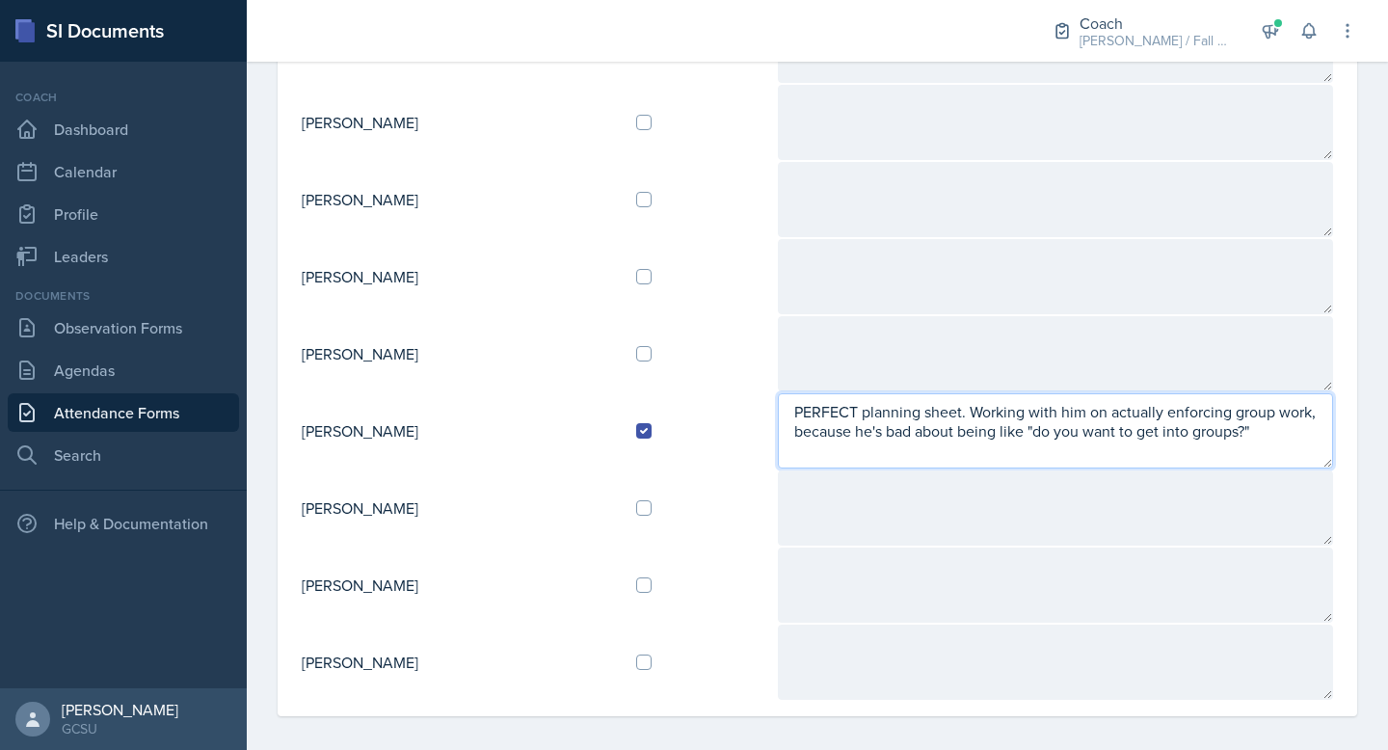
type textarea "PERFECT planning sheet. Working with him on actually enforcing group work, beca…"
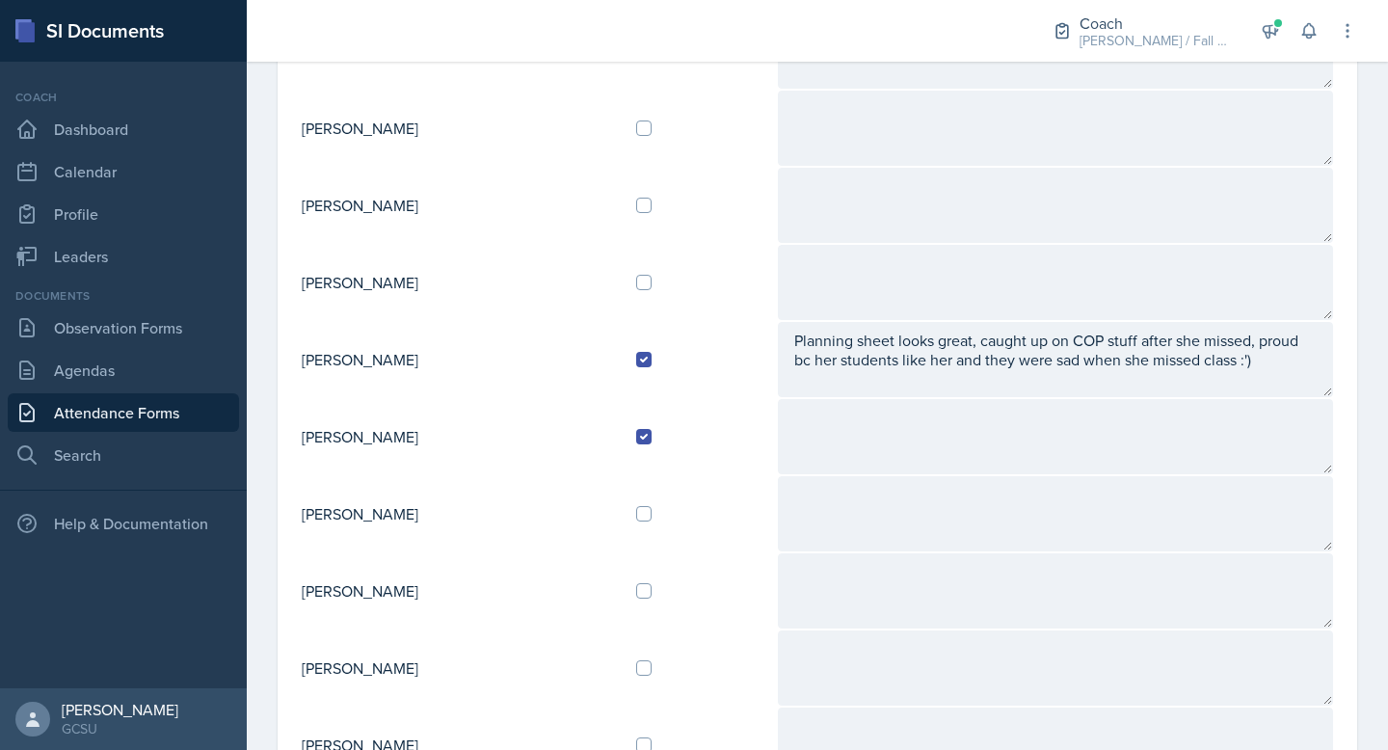
scroll to position [275, 0]
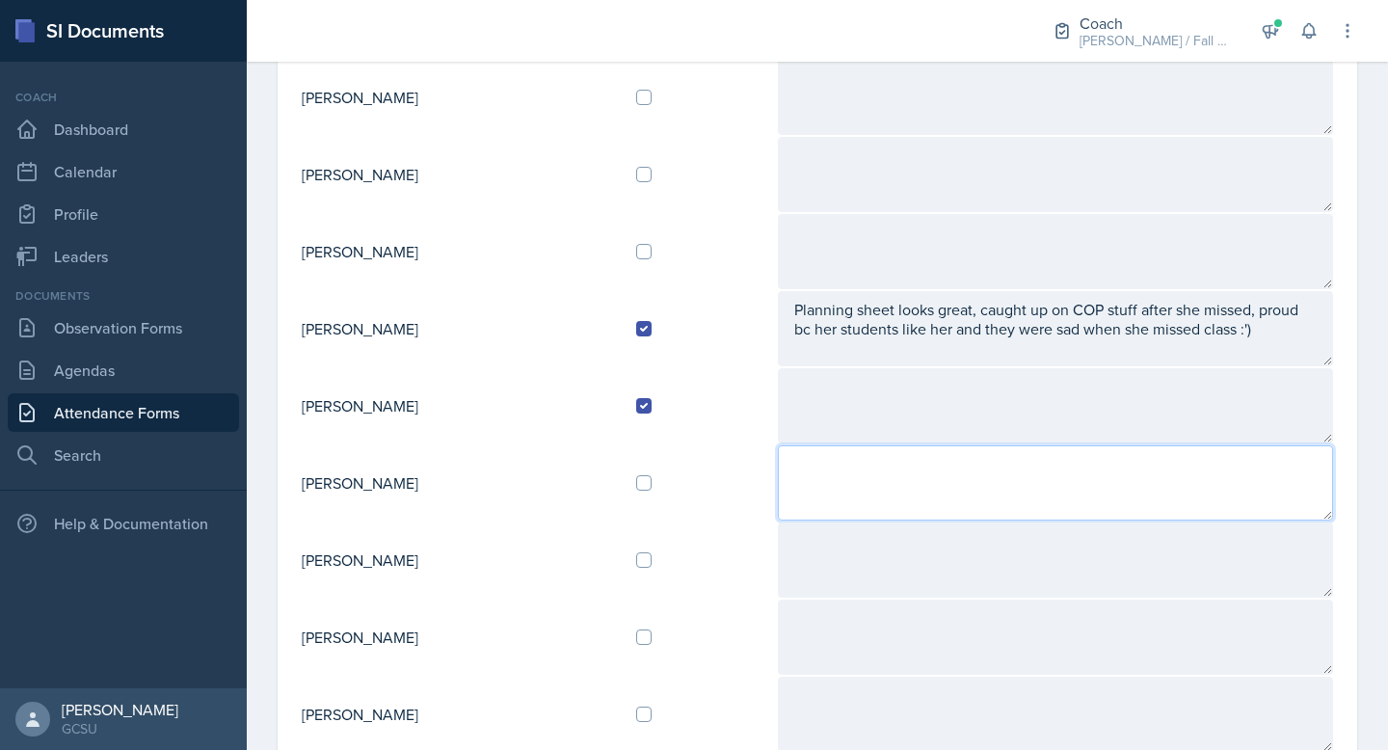
click at [1045, 458] on textarea at bounding box center [1055, 482] width 555 height 75
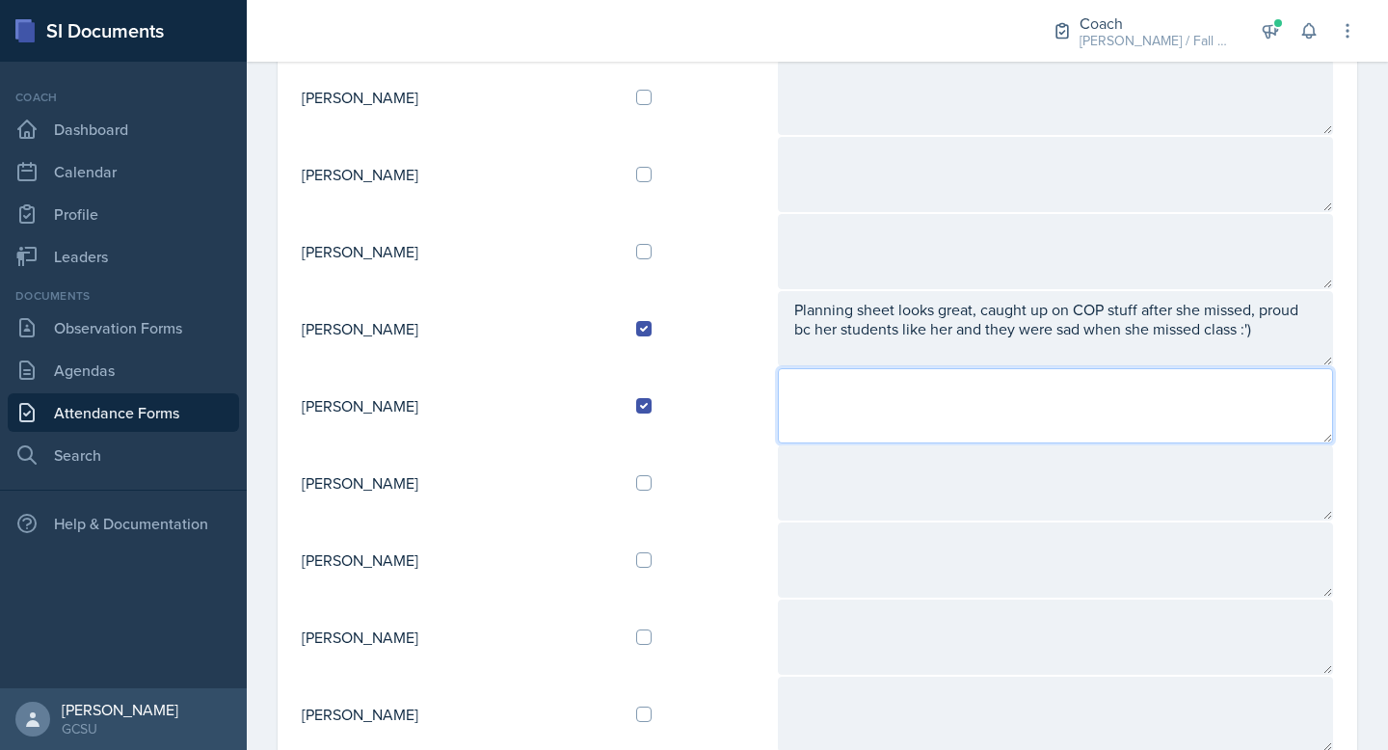
click at [1025, 418] on textarea at bounding box center [1055, 405] width 555 height 75
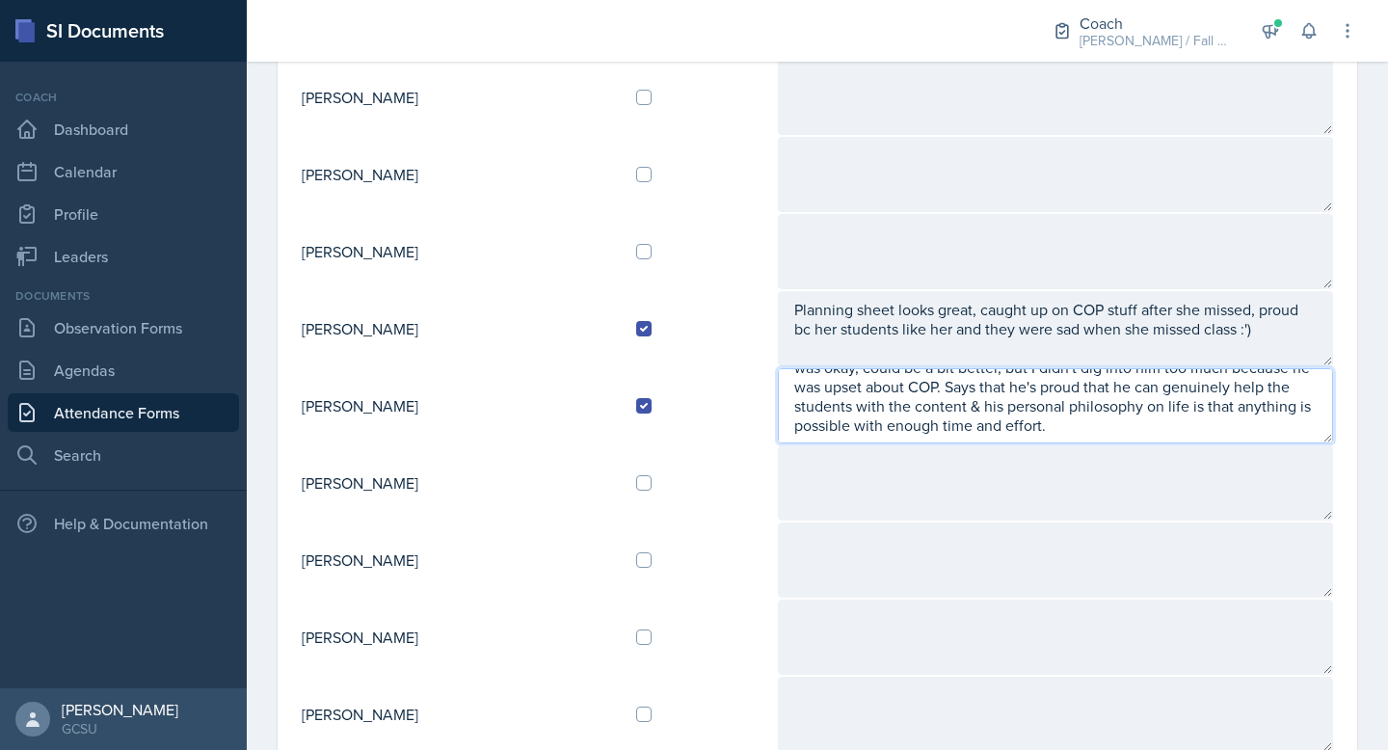
scroll to position [58, 0]
type textarea "Definitely beating himself up about missing COP. He just didn't set a reminder …"
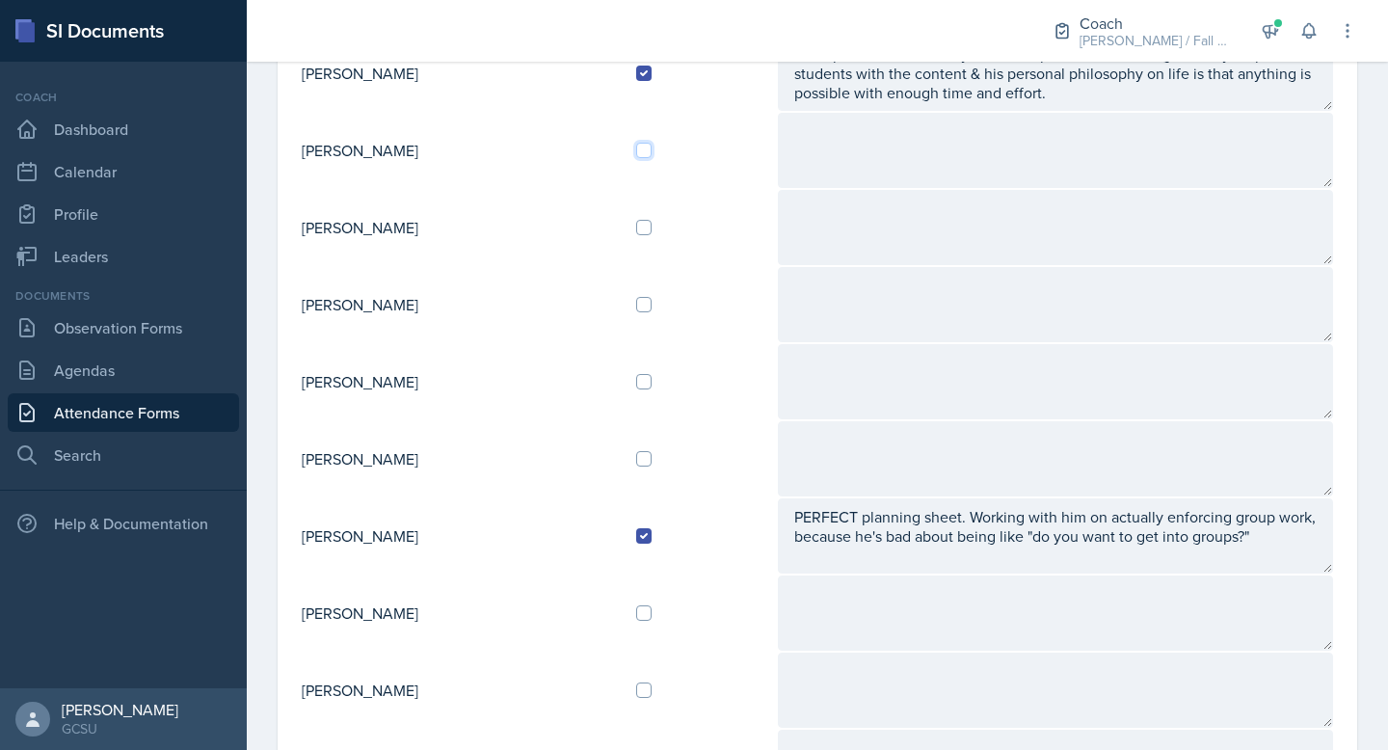
scroll to position [608, 0]
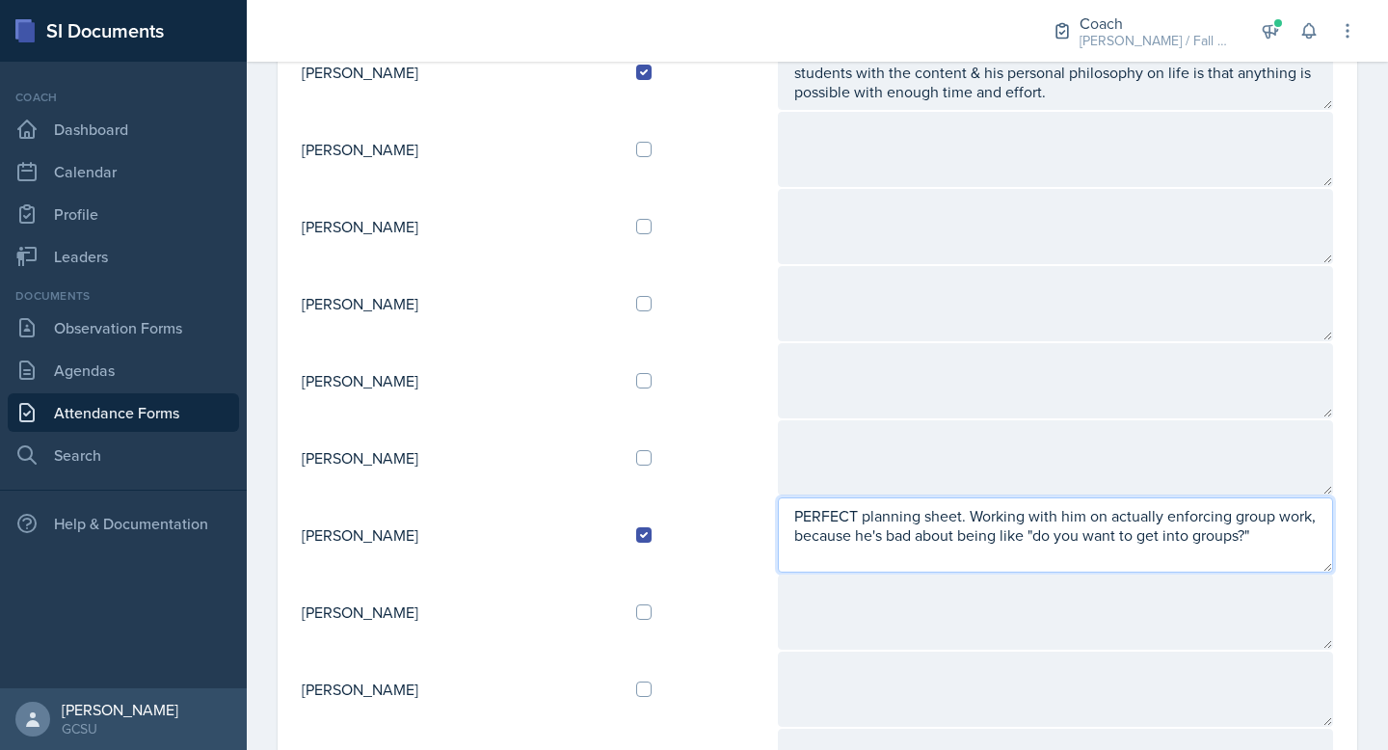
click at [1240, 540] on textarea "PERFECT planning sheet. Working with him on actually enforcing group work, beca…" at bounding box center [1055, 534] width 555 height 75
click at [1314, 540] on textarea "PERFECT planning sheet. Working with him on actually enforcing group work, beca…" at bounding box center [1055, 534] width 555 height 75
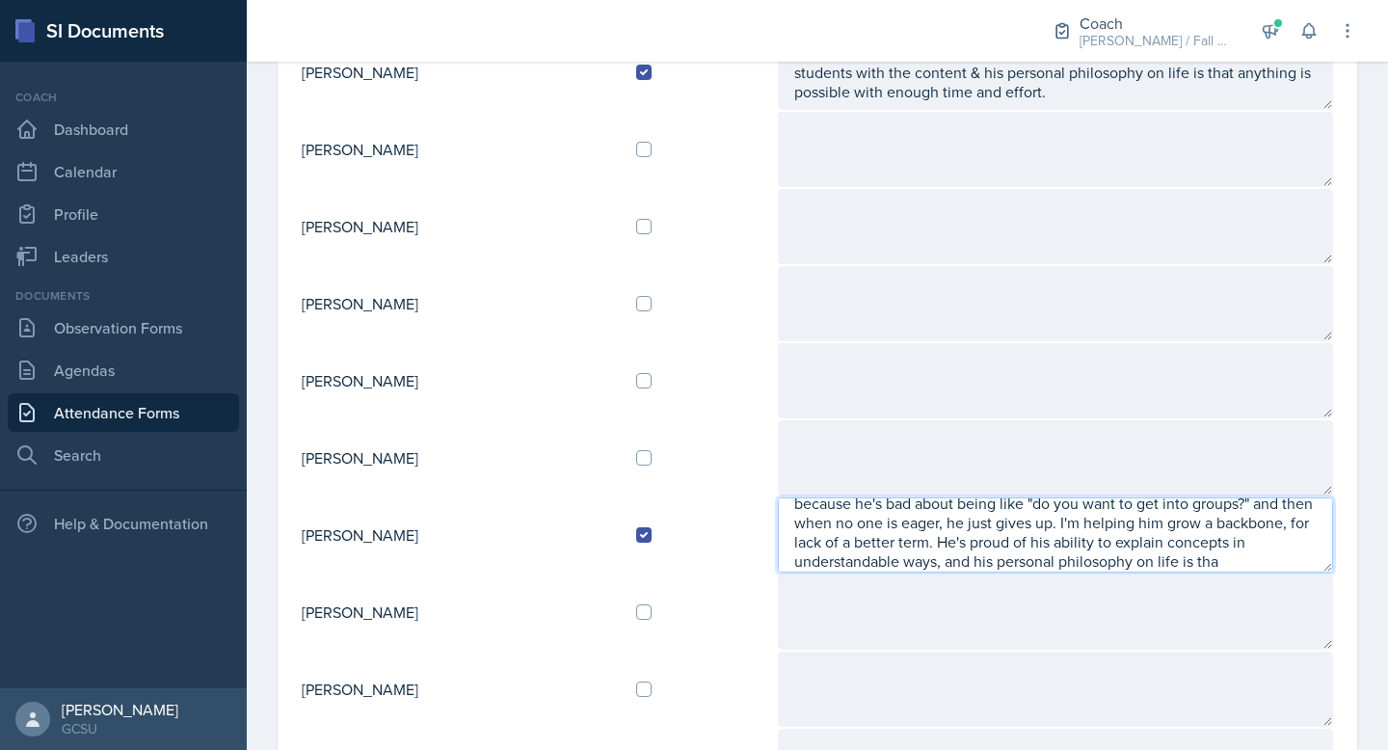
scroll to position [51, 0]
type textarea "PERFECT planning sheet. Working with him on actually enforcing group work, beca…"
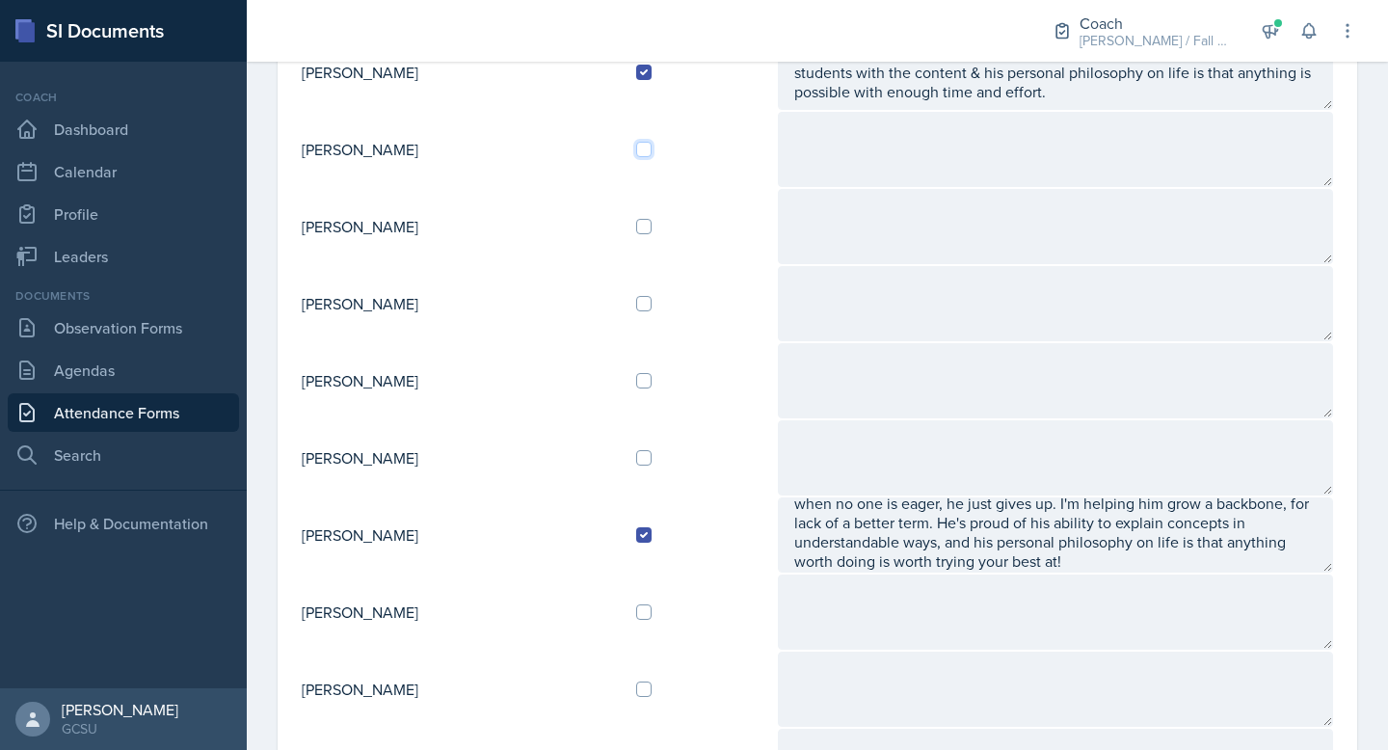
click at [652, 151] on input "checkbox" at bounding box center [643, 149] width 15 height 15
checkbox input "true"
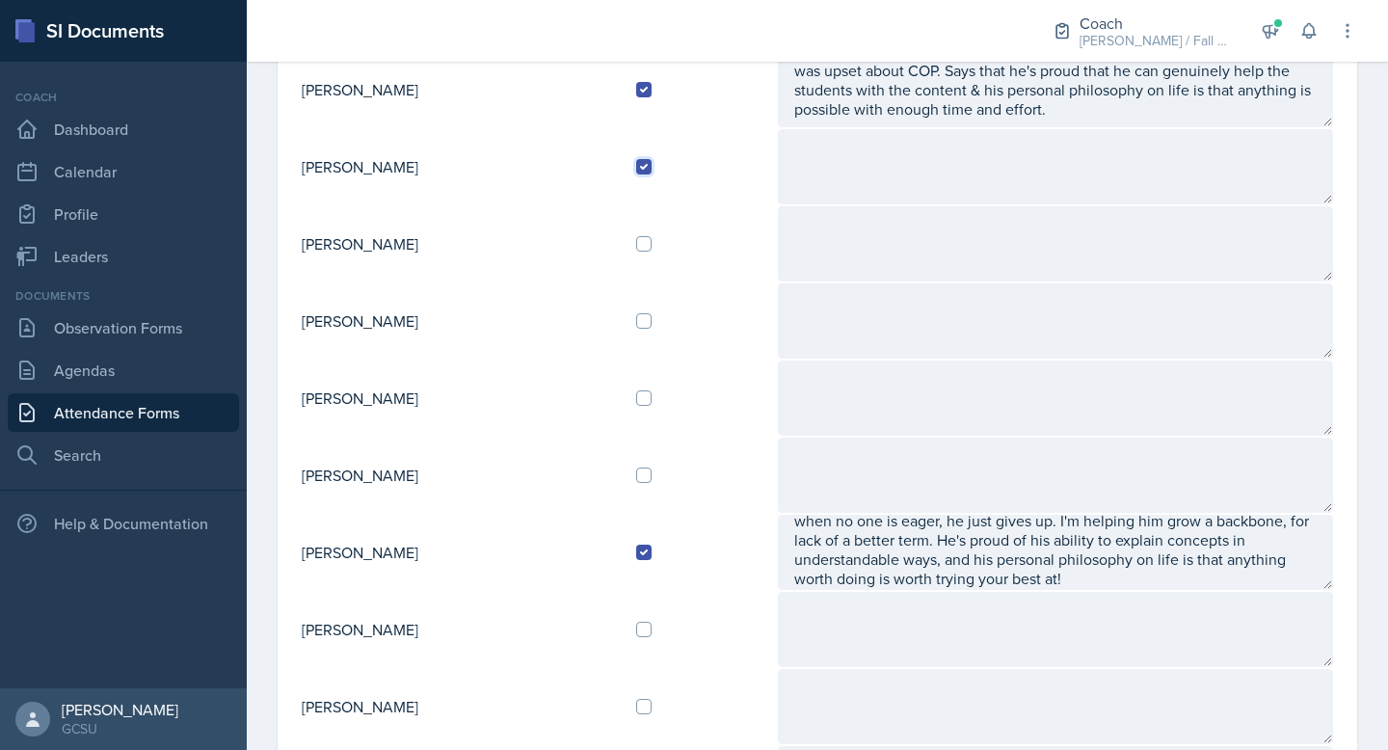
scroll to position [725, 0]
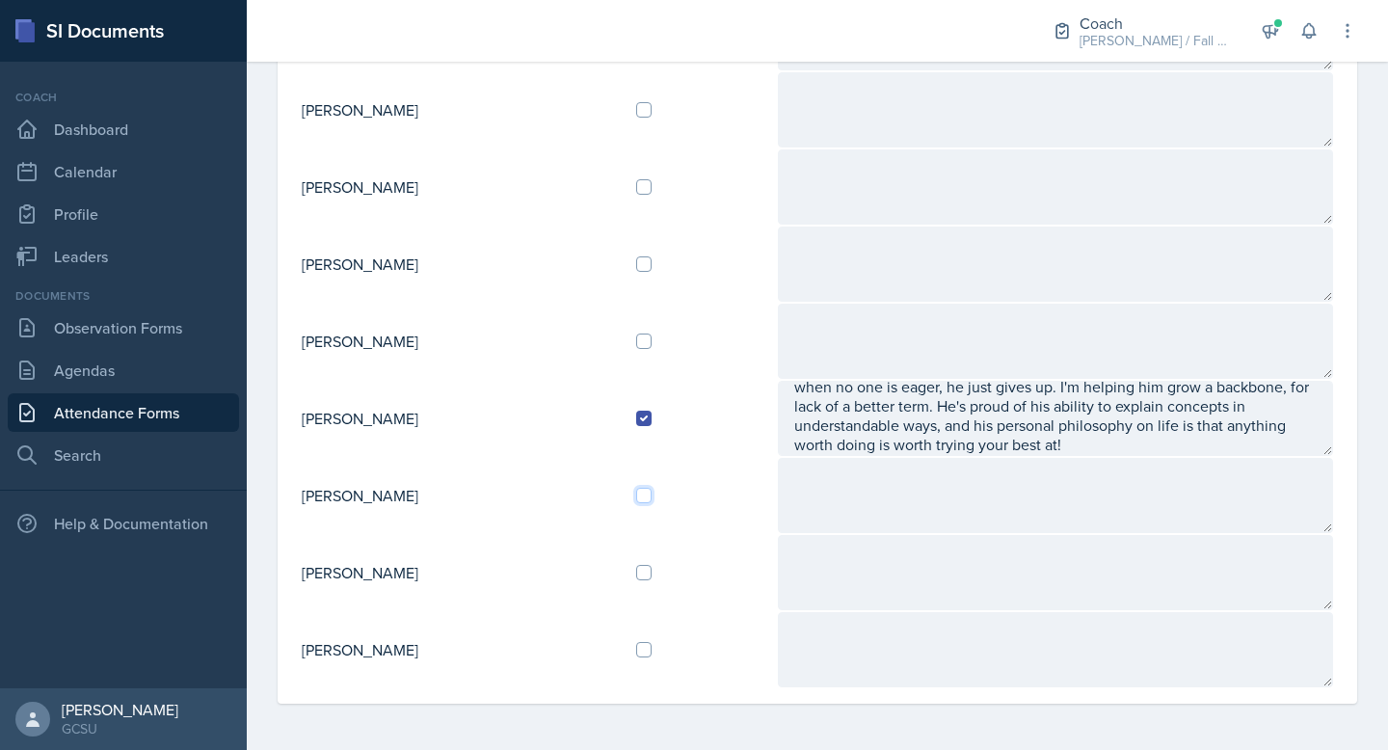
click at [652, 495] on input "checkbox" at bounding box center [643, 495] width 15 height 15
checkbox input "true"
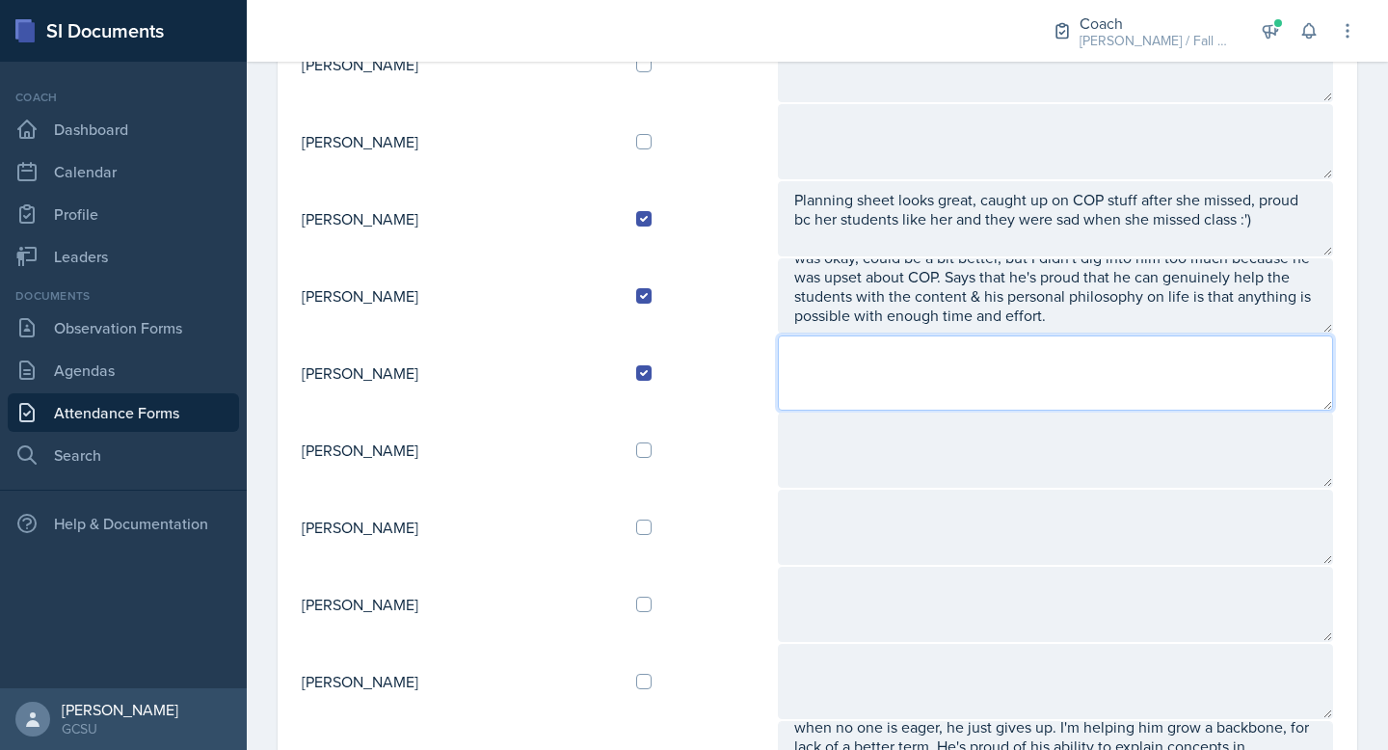
click at [905, 388] on textarea at bounding box center [1055, 372] width 555 height 75
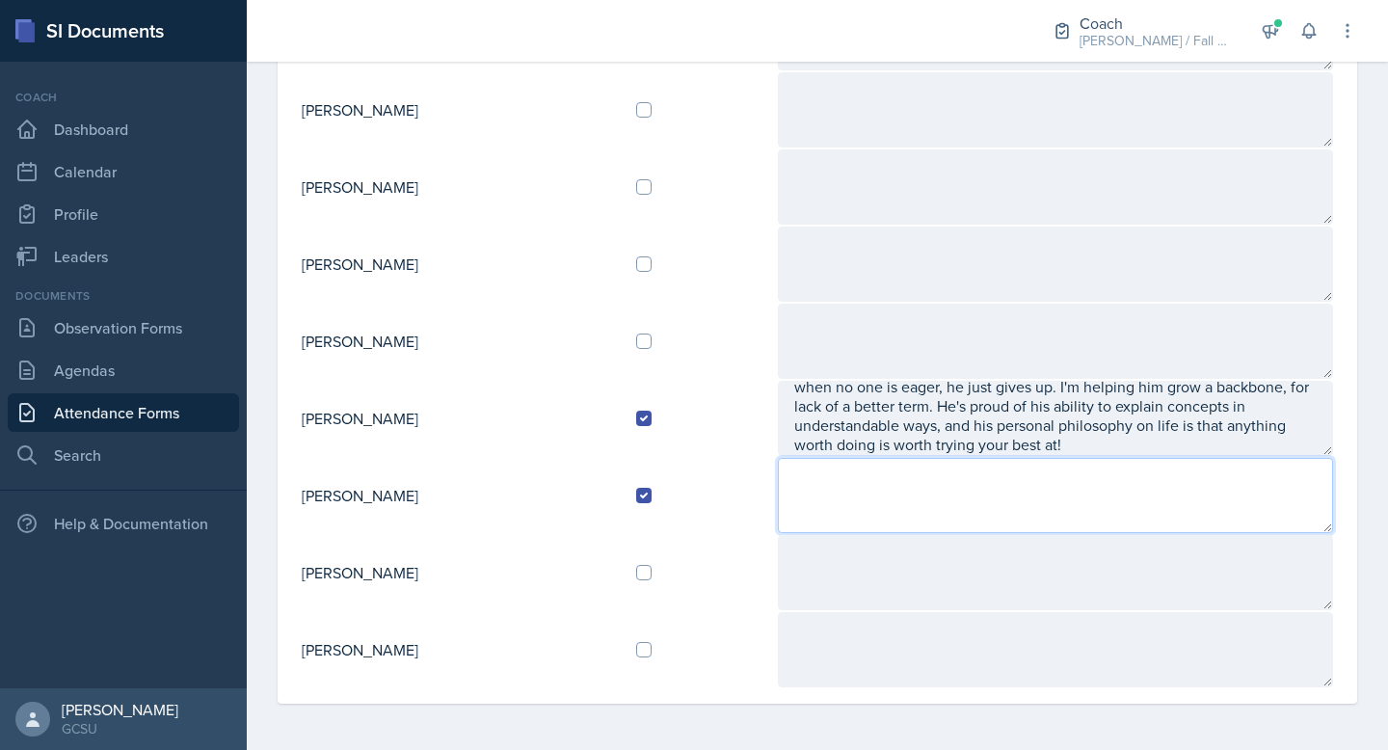
click at [889, 504] on textarea at bounding box center [1055, 495] width 555 height 75
click at [1201, 485] on textarea "Doing good! Got accepted into the nursing program :)" at bounding box center [1055, 495] width 555 height 75
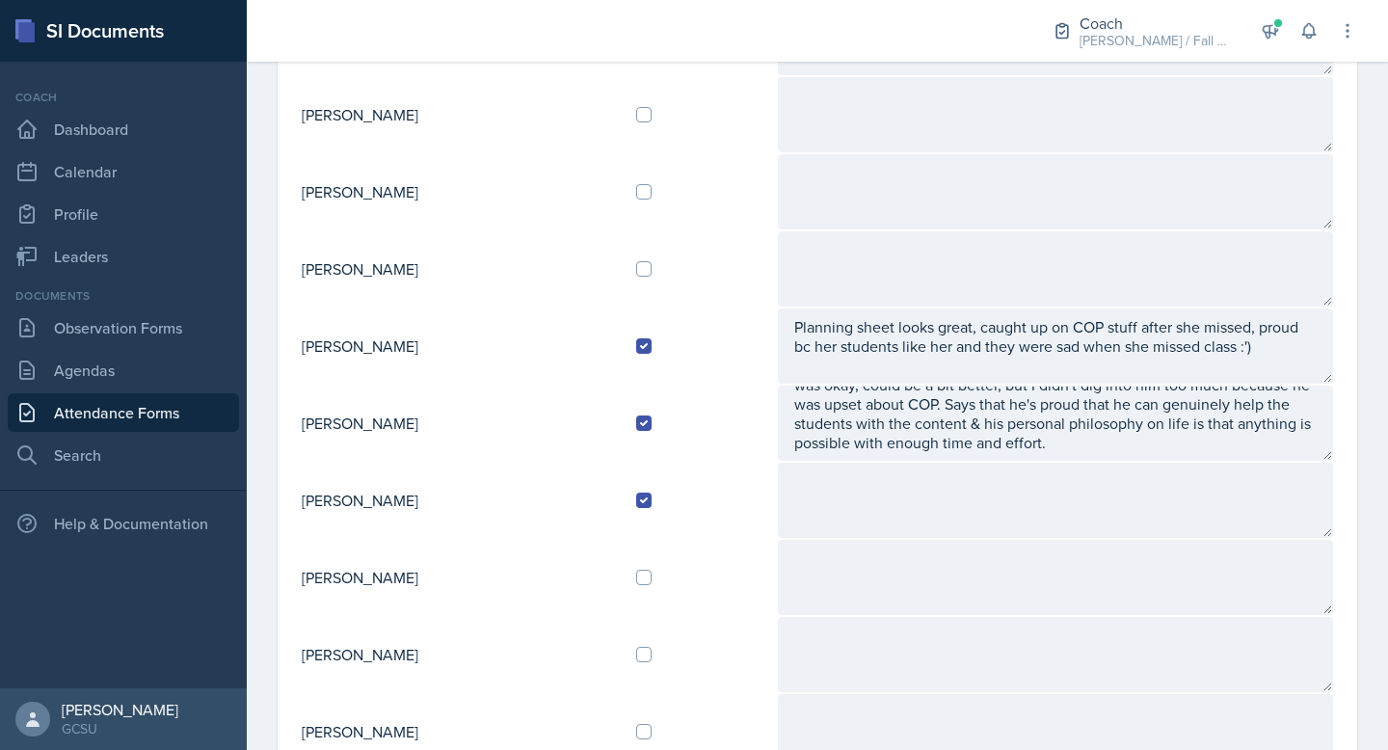
scroll to position [256, 0]
type textarea "Doing good! Got accepted into the nursing program :) Planning sheet looks good.…"
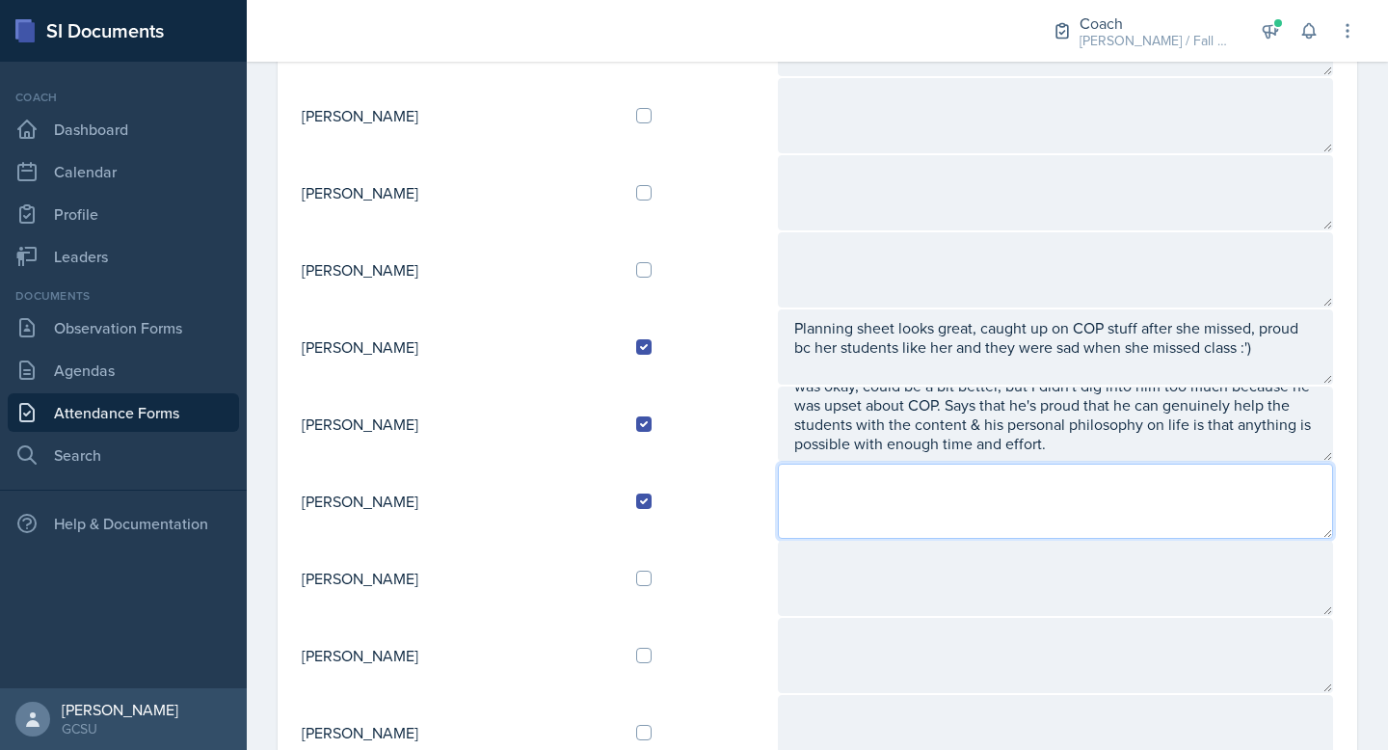
click at [947, 500] on textarea at bounding box center [1055, 501] width 555 height 75
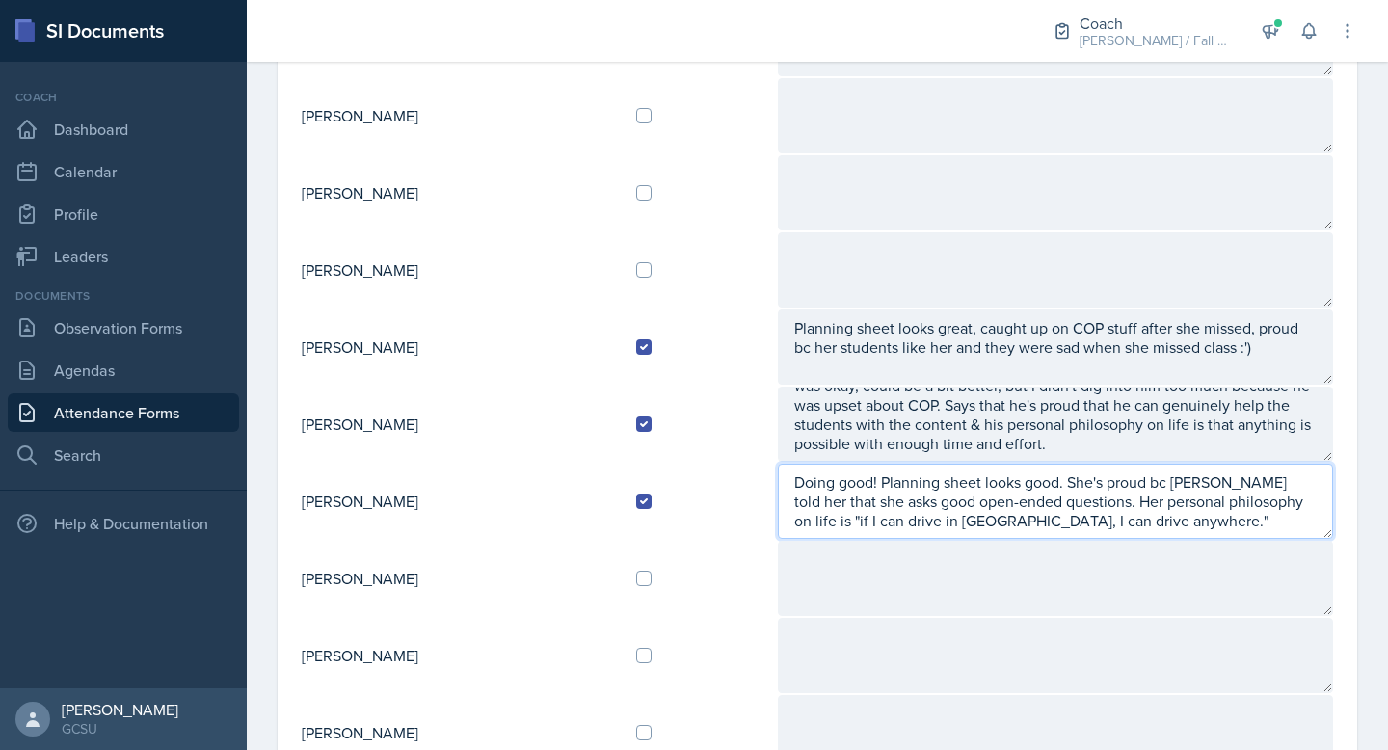
scroll to position [725, 0]
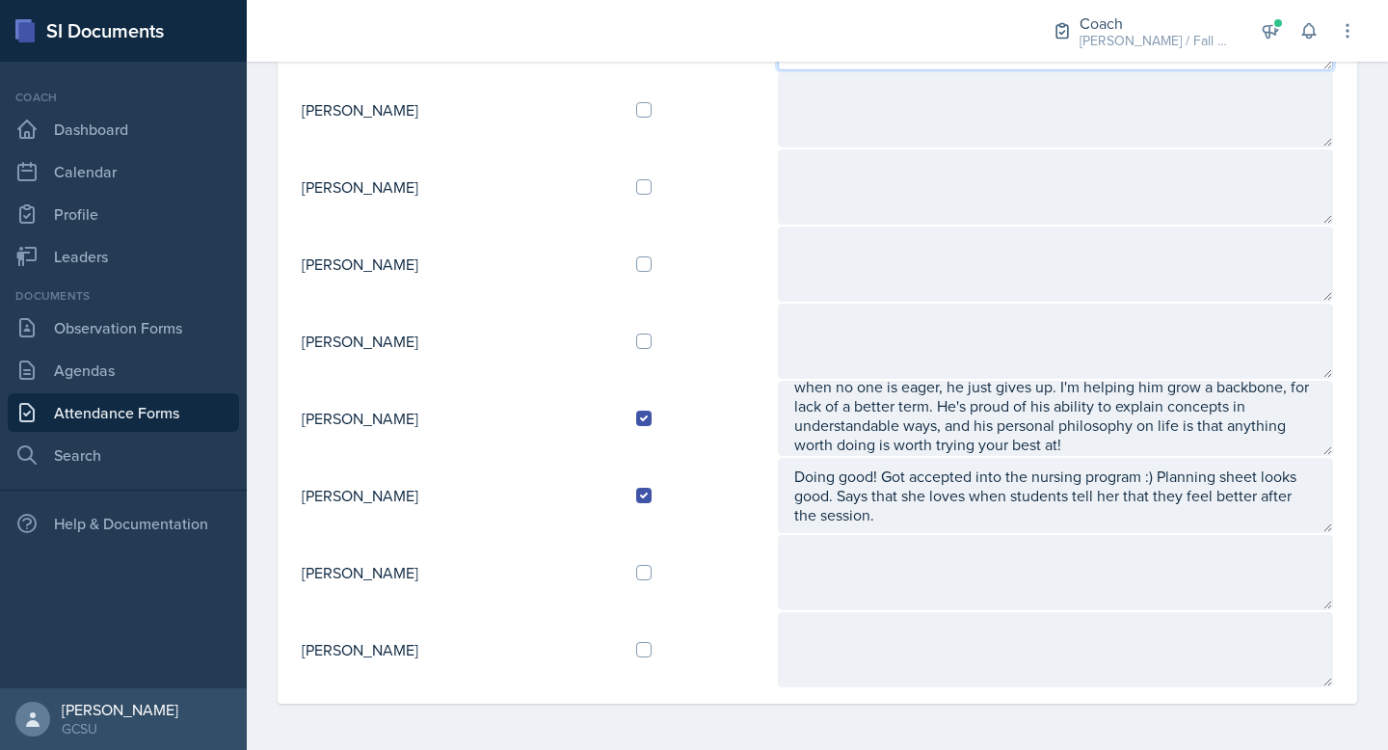
type textarea "Doing good! Planning sheet looks good. She's proud bc [PERSON_NAME] told her th…"
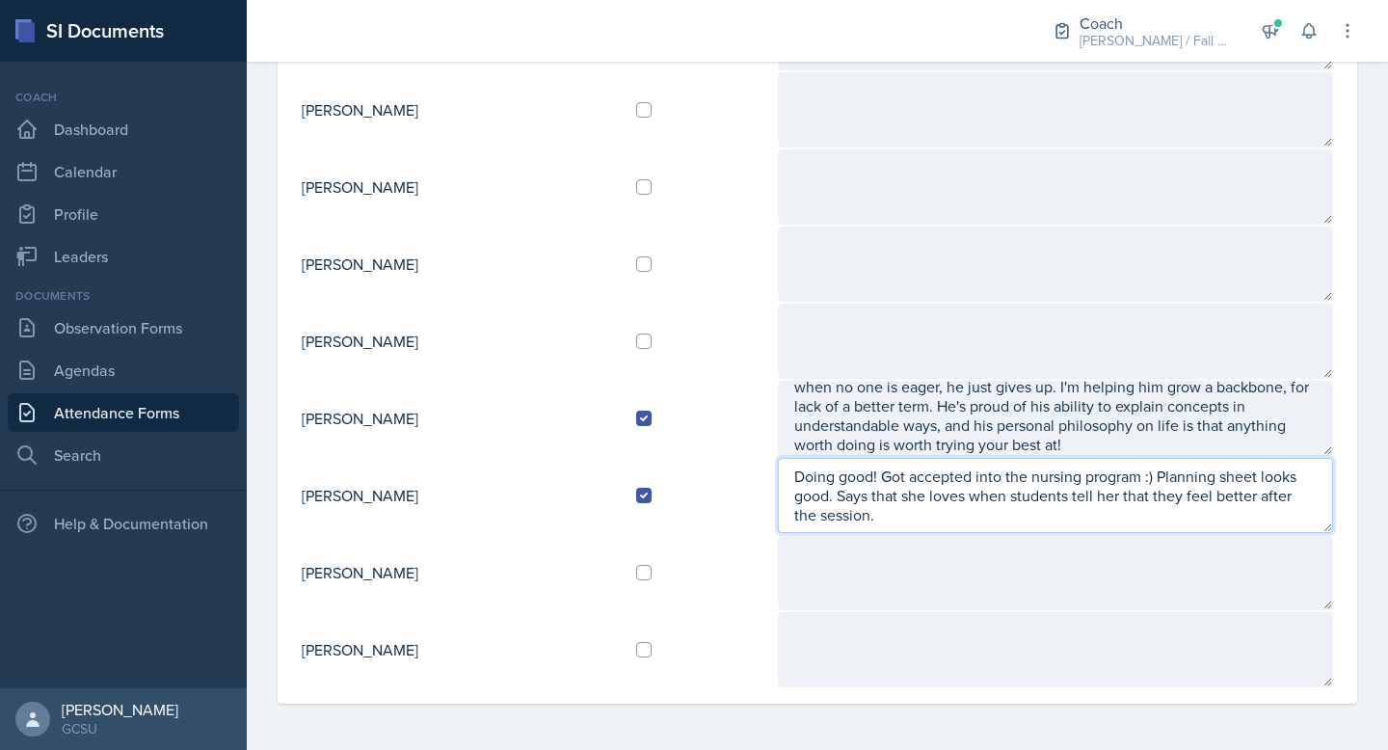
click at [1014, 525] on textarea "Doing good! Got accepted into the nursing program :) Planning sheet looks good.…" at bounding box center [1055, 495] width 555 height 75
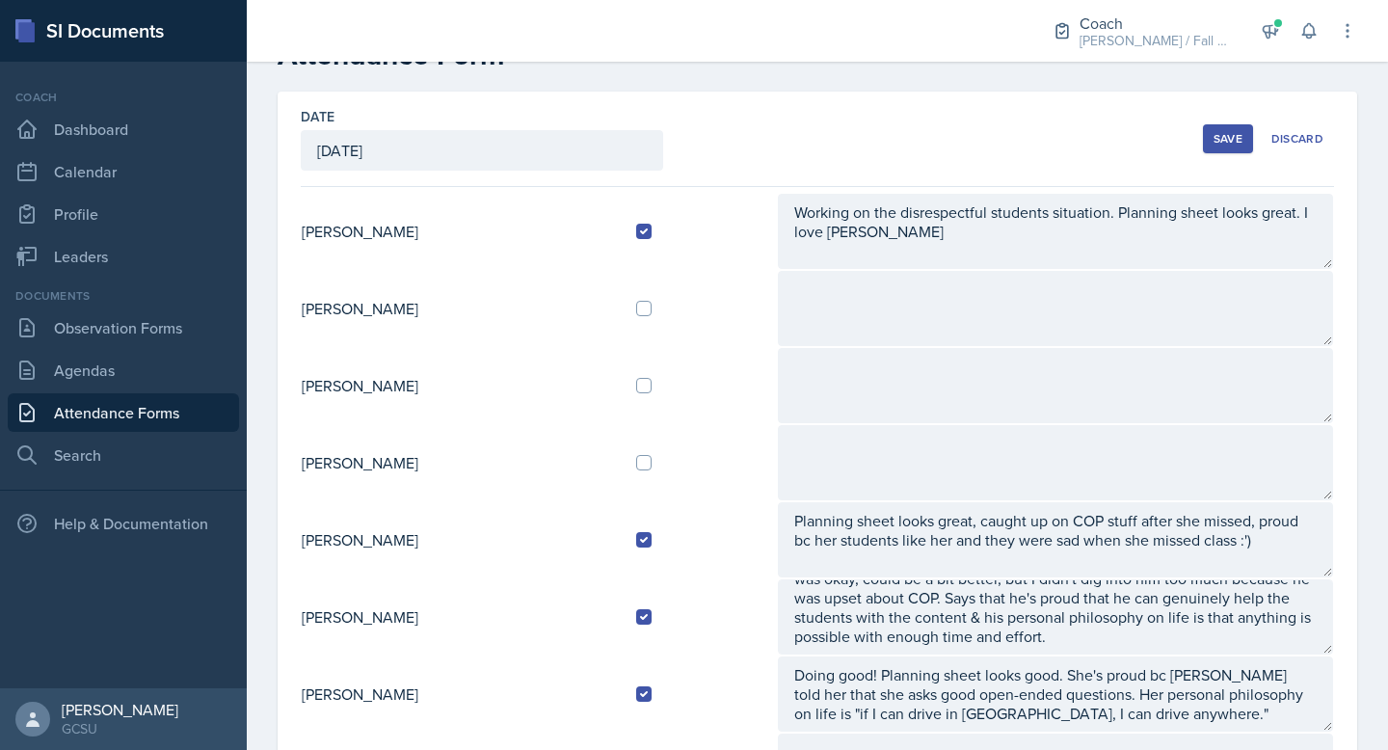
scroll to position [0, 0]
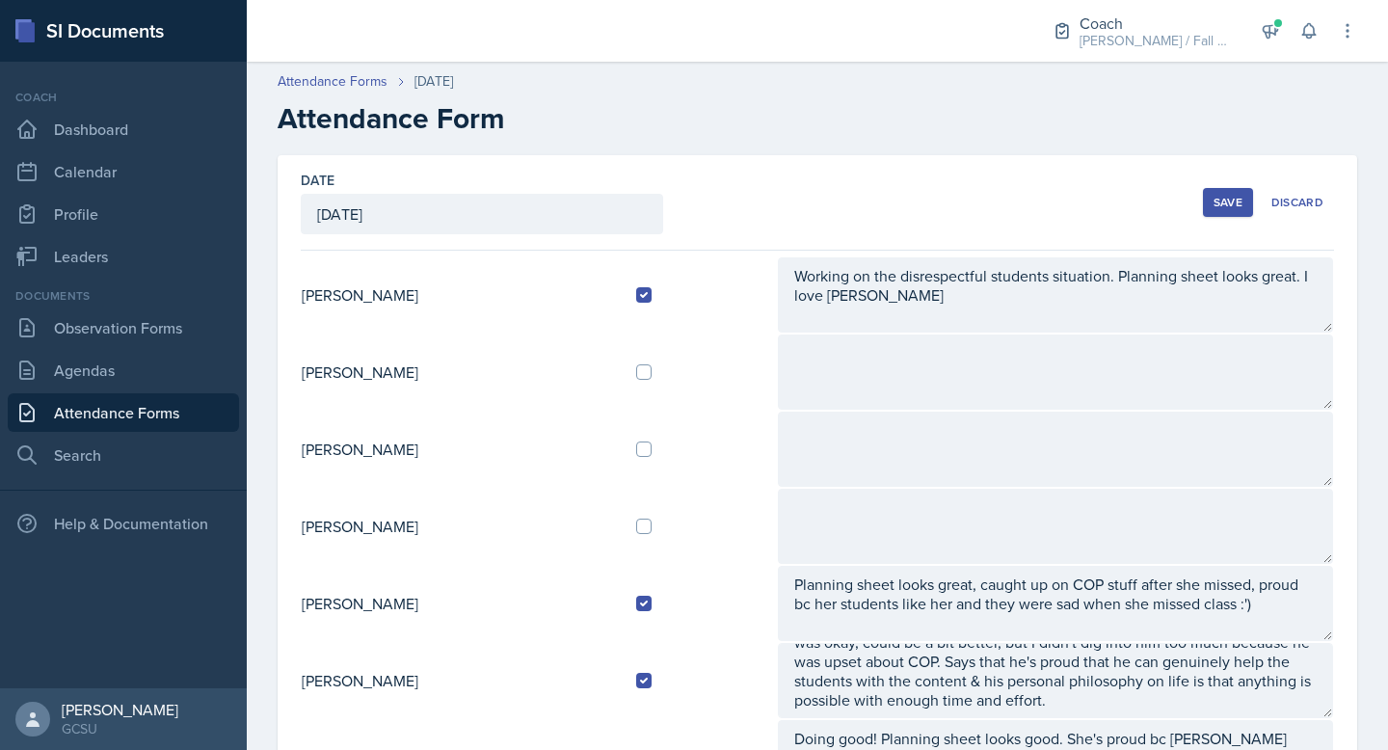
type textarea "Doing good! Got accepted into the nursing program :) Planning sheet looks good.…"
click at [1232, 199] on div "Save" at bounding box center [1228, 202] width 29 height 15
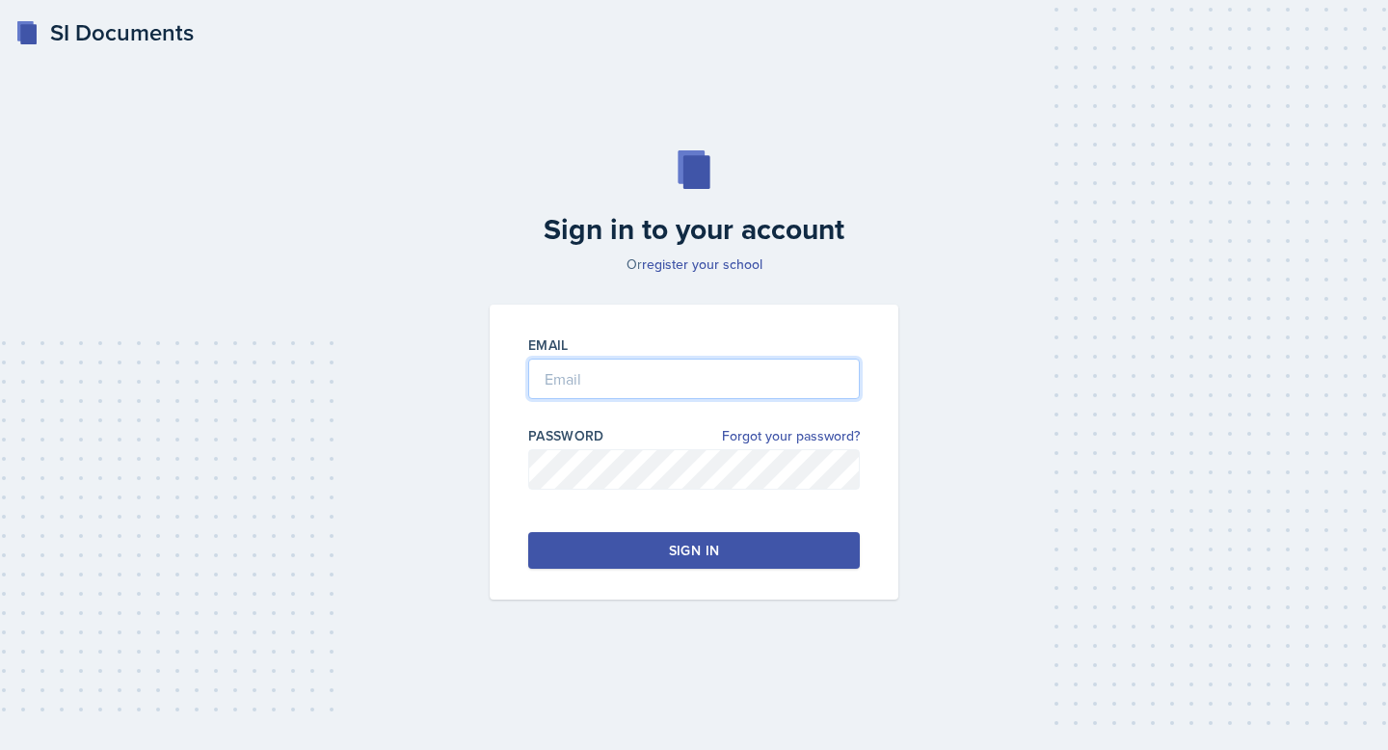
click at [626, 396] on input "email" at bounding box center [694, 379] width 332 height 40
type input "[EMAIL_ADDRESS][PERSON_NAME][DOMAIN_NAME]"
click at [668, 554] on button "Sign in" at bounding box center [694, 550] width 332 height 37
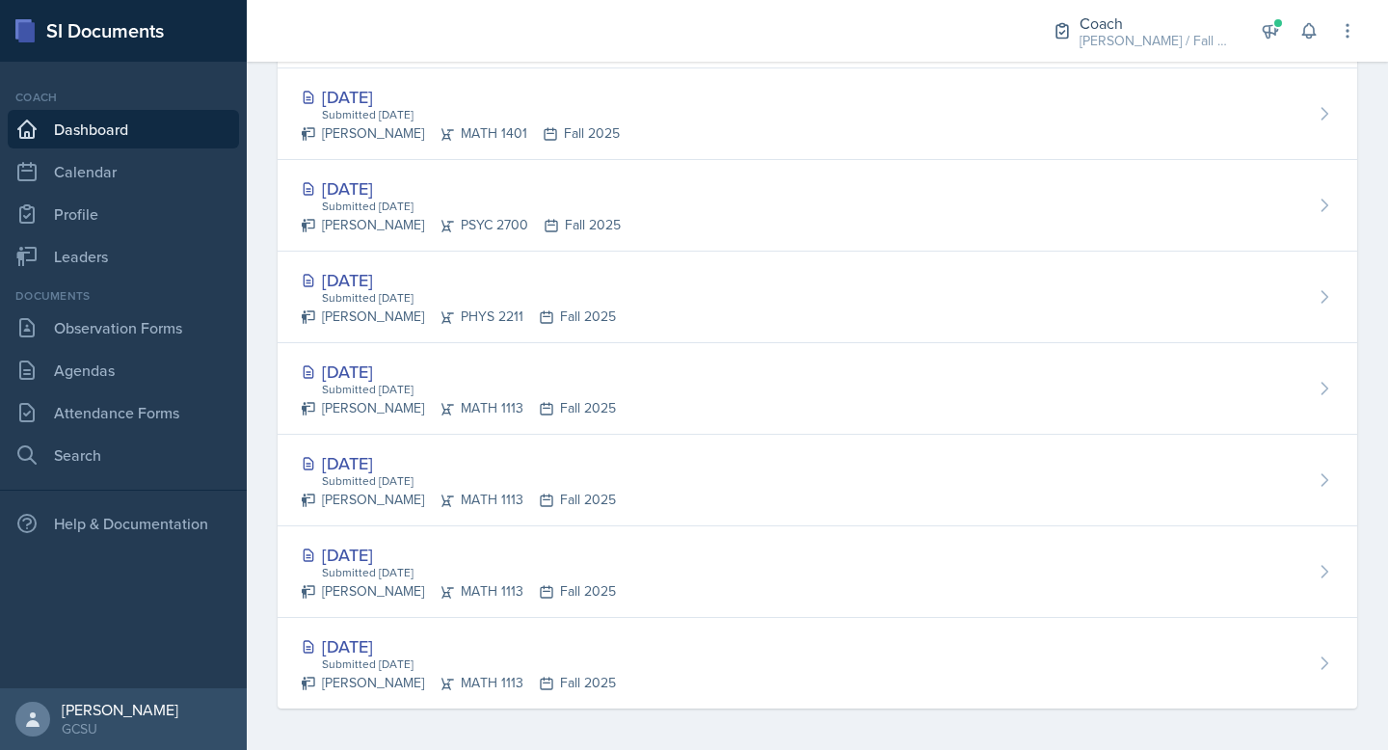
scroll to position [925, 0]
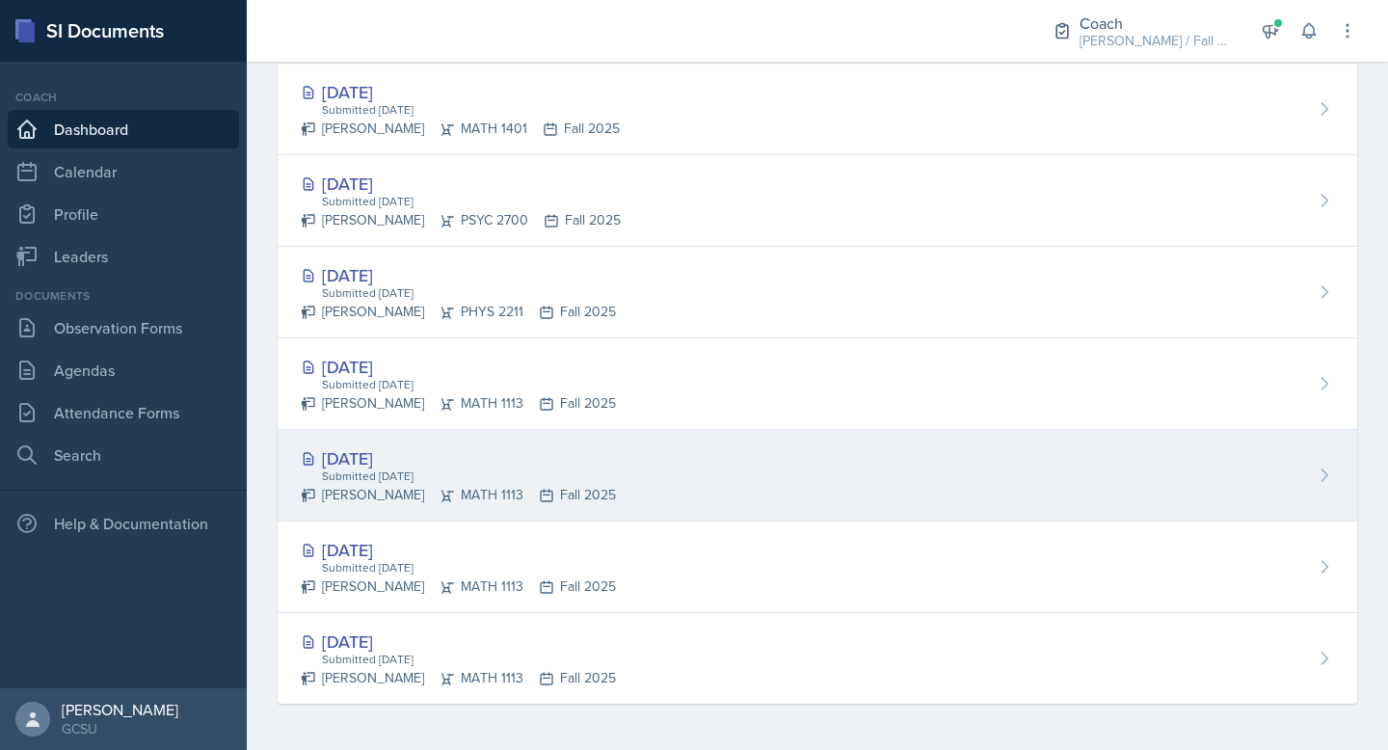
click at [491, 469] on div "Submitted [DATE]" at bounding box center [468, 476] width 296 height 17
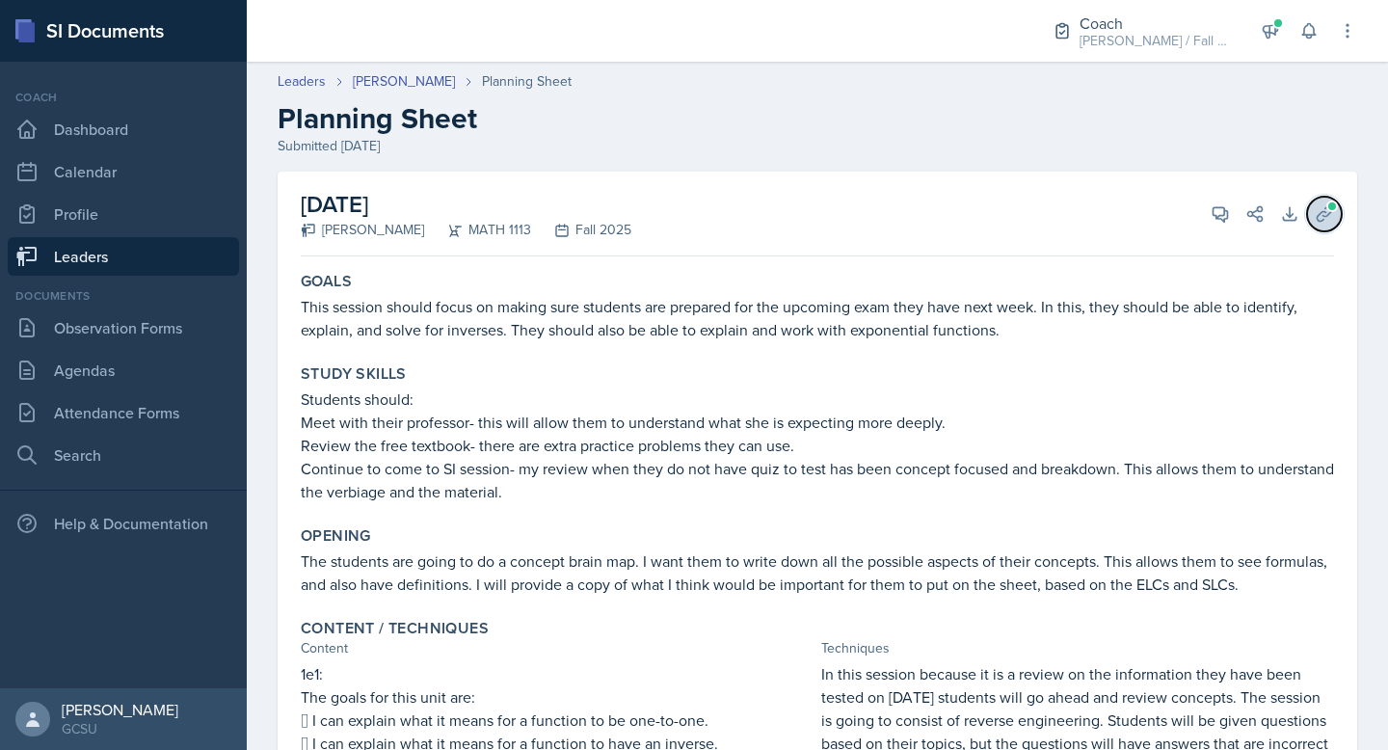
click at [1321, 215] on icon at bounding box center [1324, 213] width 19 height 19
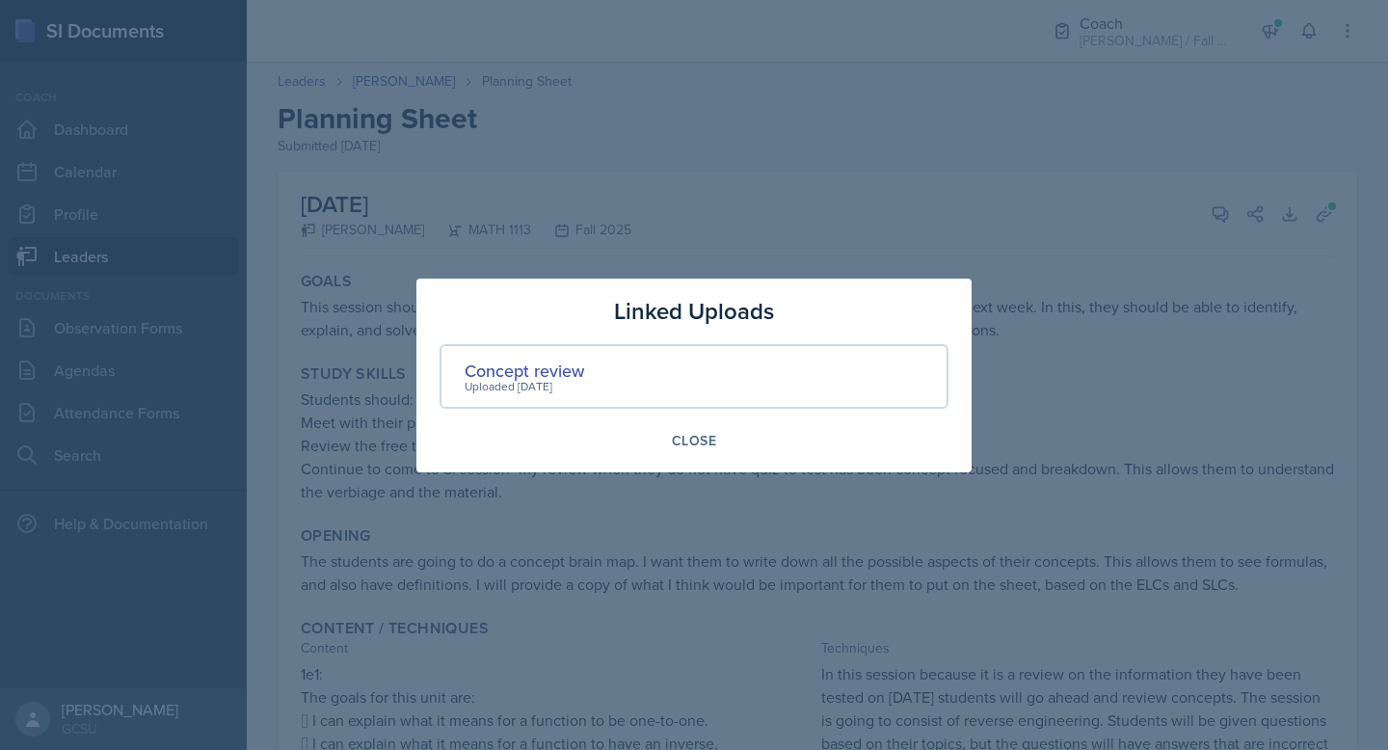
click at [546, 390] on div "Uploaded Sep 23rd, 2025" at bounding box center [525, 386] width 120 height 17
click at [535, 374] on div "Concept review" at bounding box center [525, 371] width 120 height 26
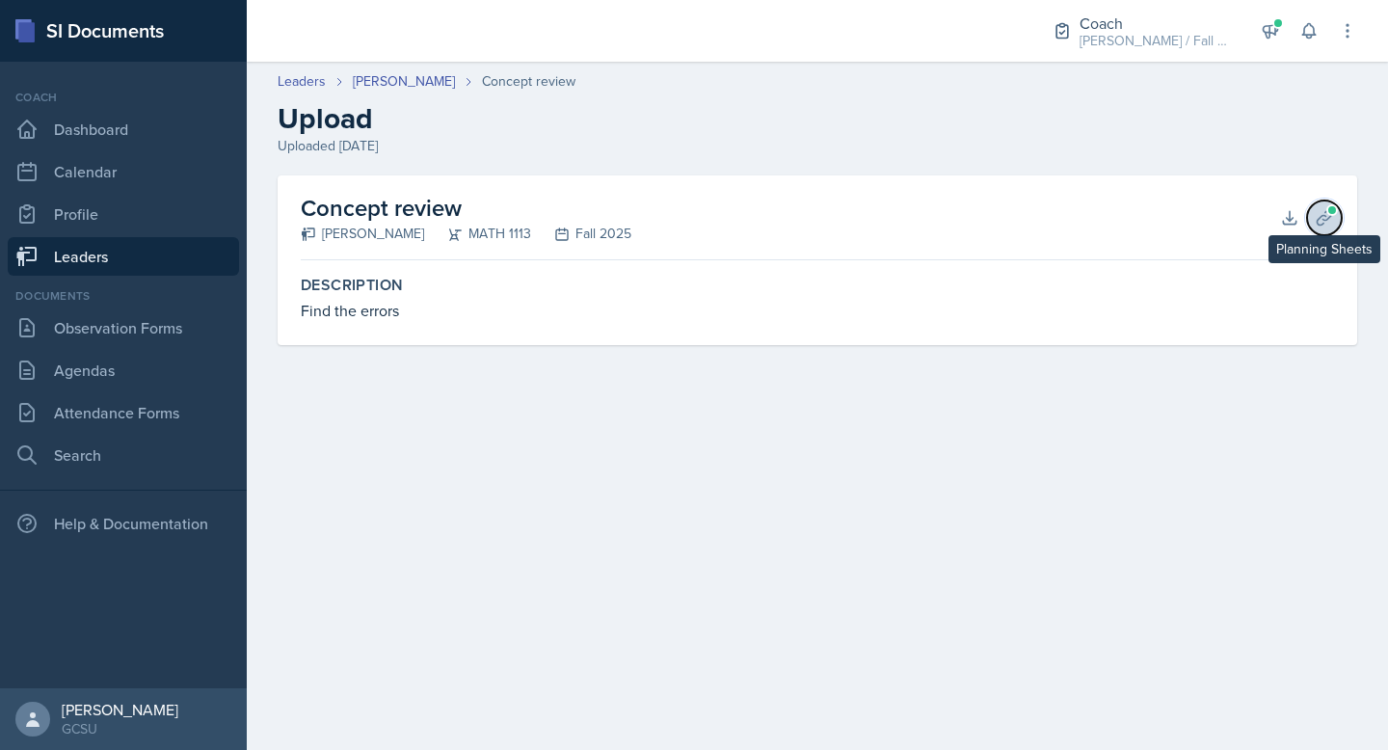
click at [1335, 224] on button "Planning Sheets" at bounding box center [1324, 218] width 35 height 35
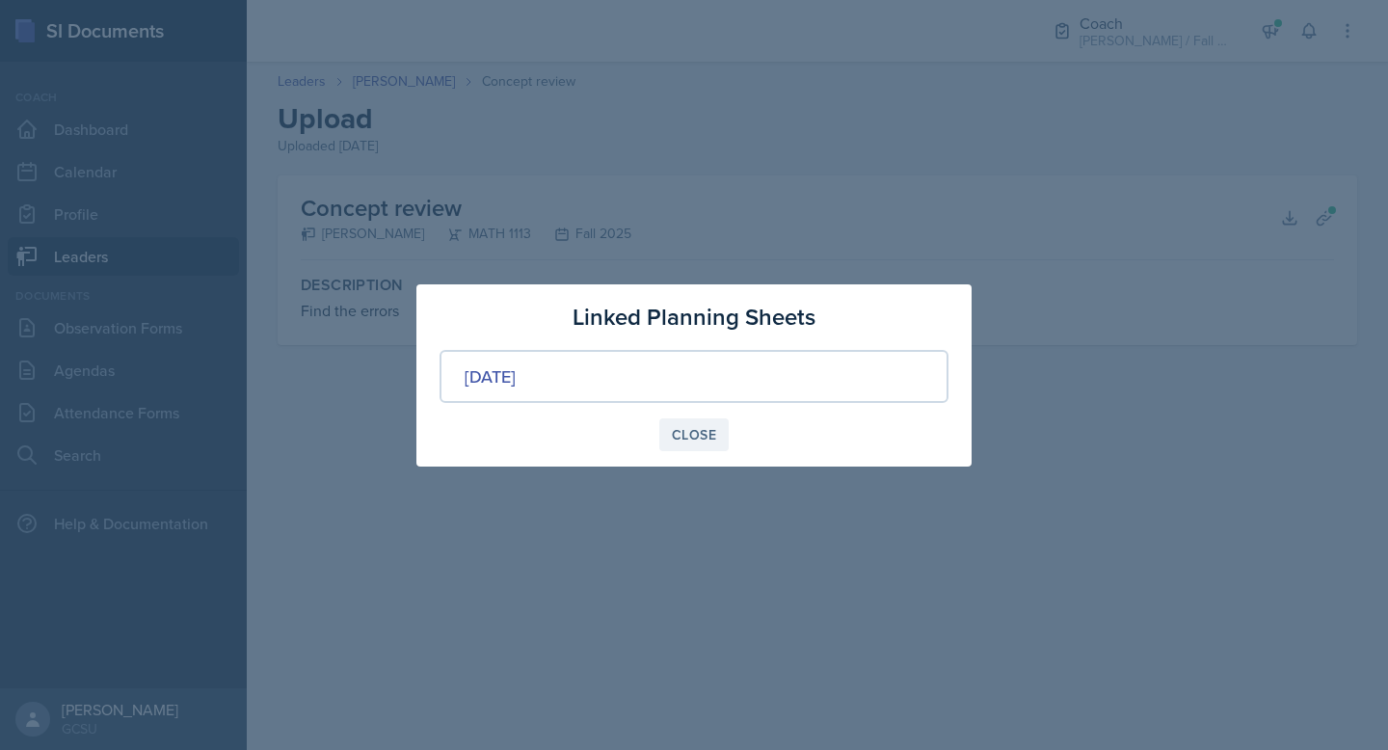
click at [712, 442] on div "Close" at bounding box center [694, 434] width 44 height 15
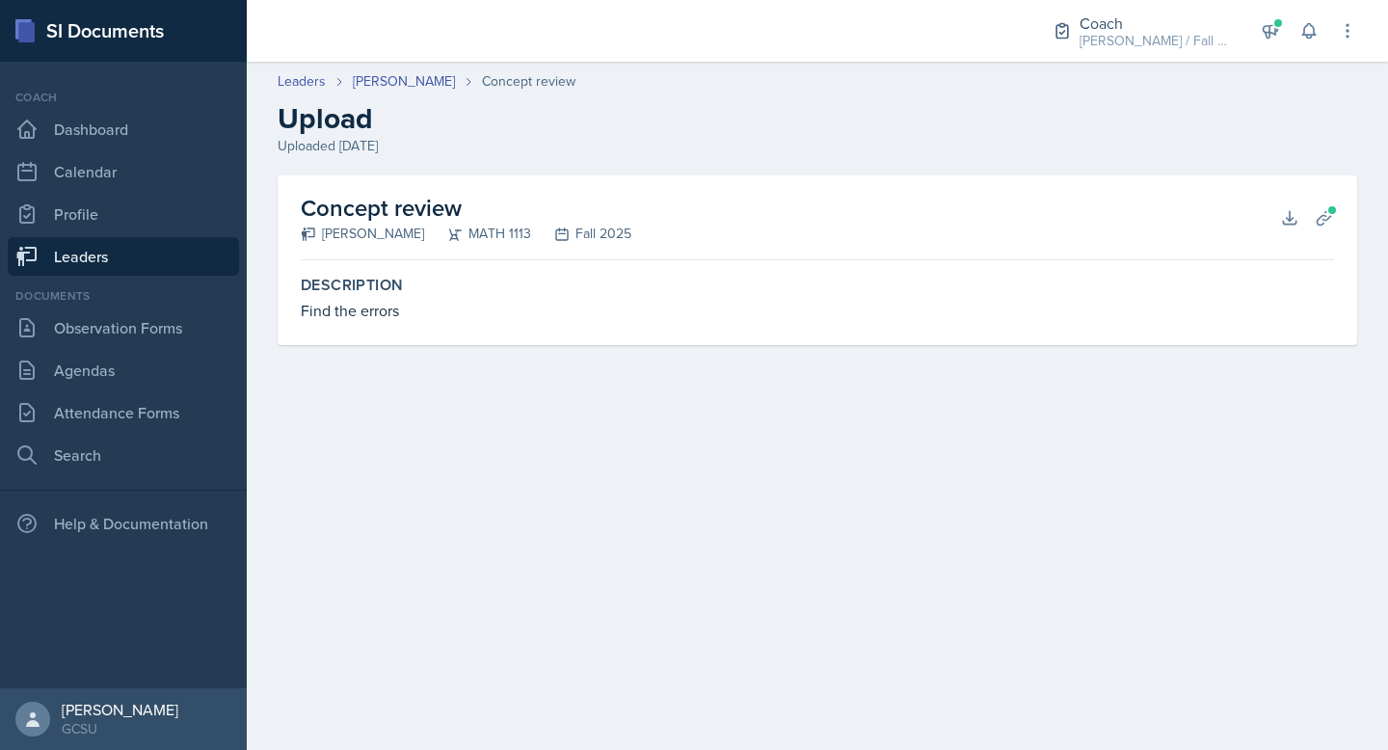
click at [335, 313] on div "Find the errors" at bounding box center [817, 310] width 1033 height 23
click at [1276, 224] on button "Download" at bounding box center [1290, 218] width 35 height 35
click at [384, 86] on link "[PERSON_NAME]" at bounding box center [404, 81] width 102 height 20
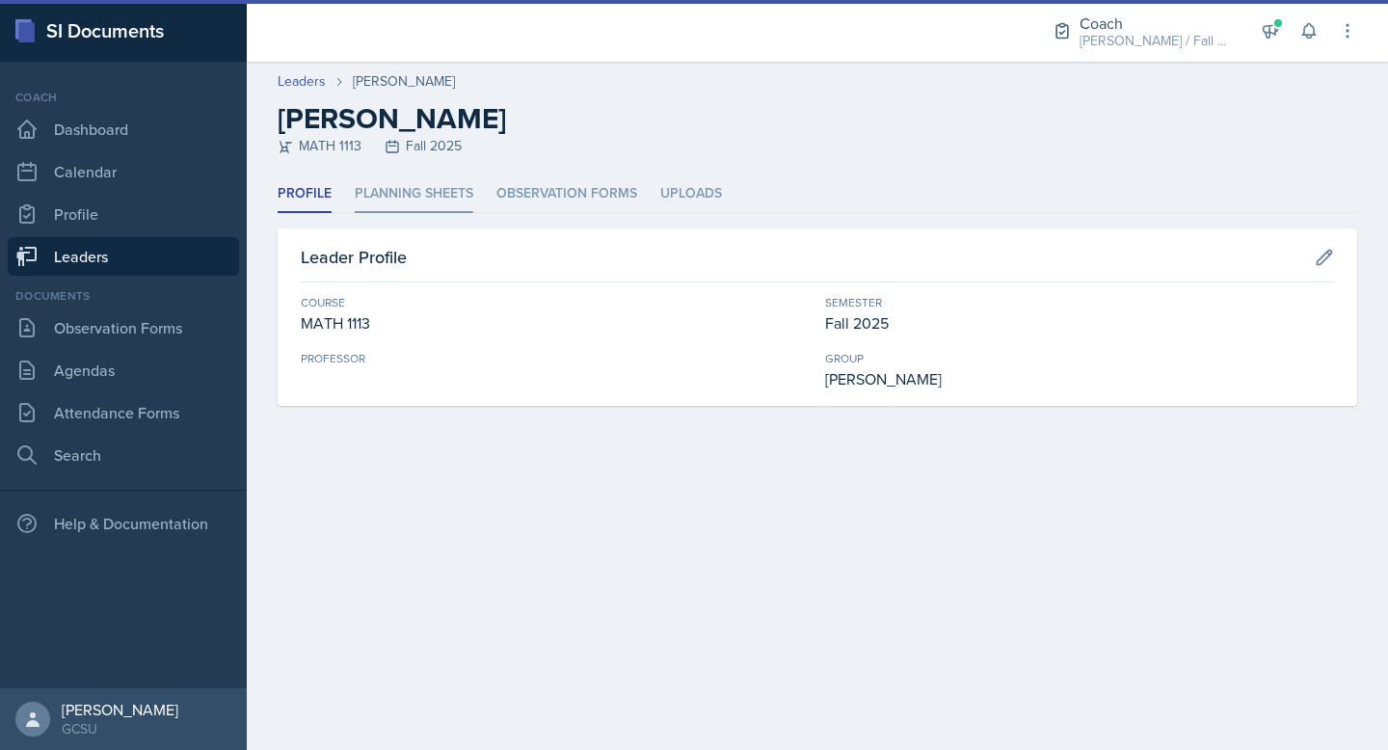
click at [423, 185] on li "Planning Sheets" at bounding box center [414, 194] width 119 height 38
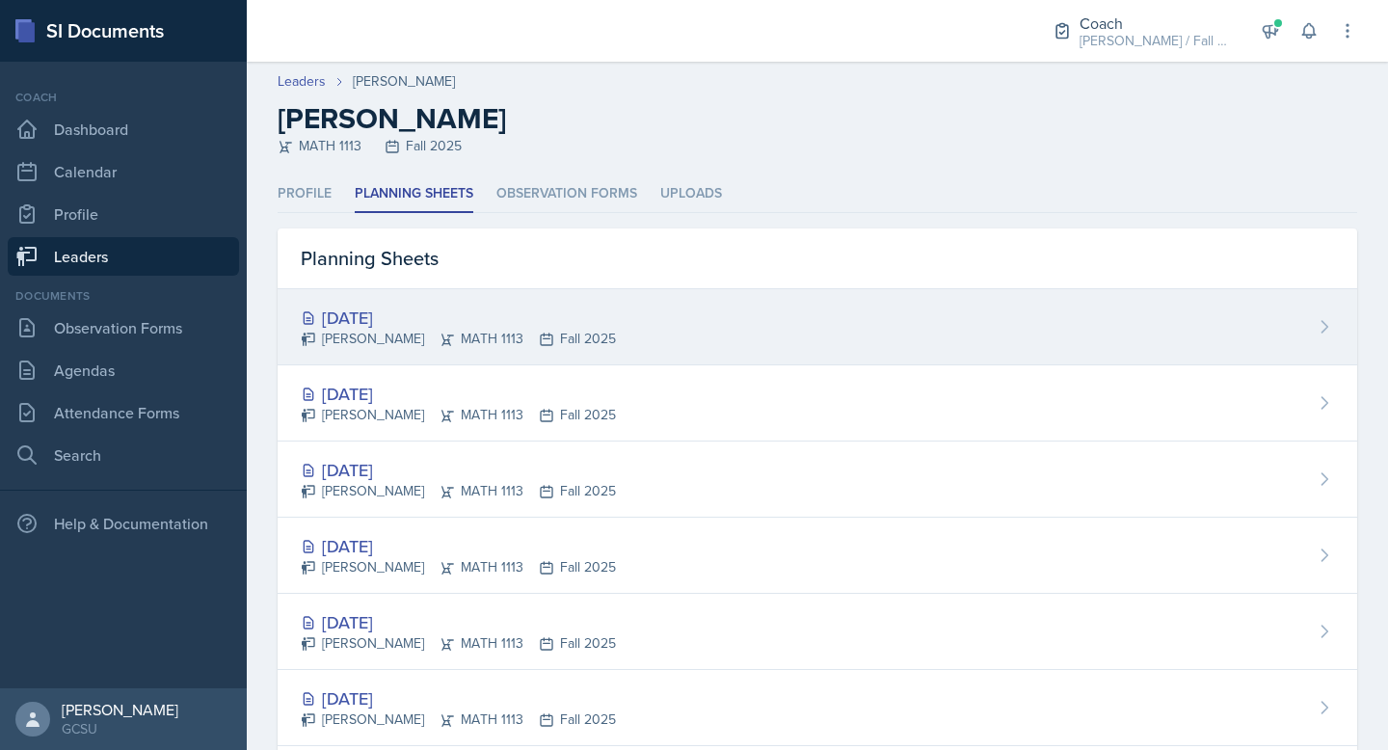
click at [427, 322] on div "[DATE]" at bounding box center [458, 318] width 315 height 26
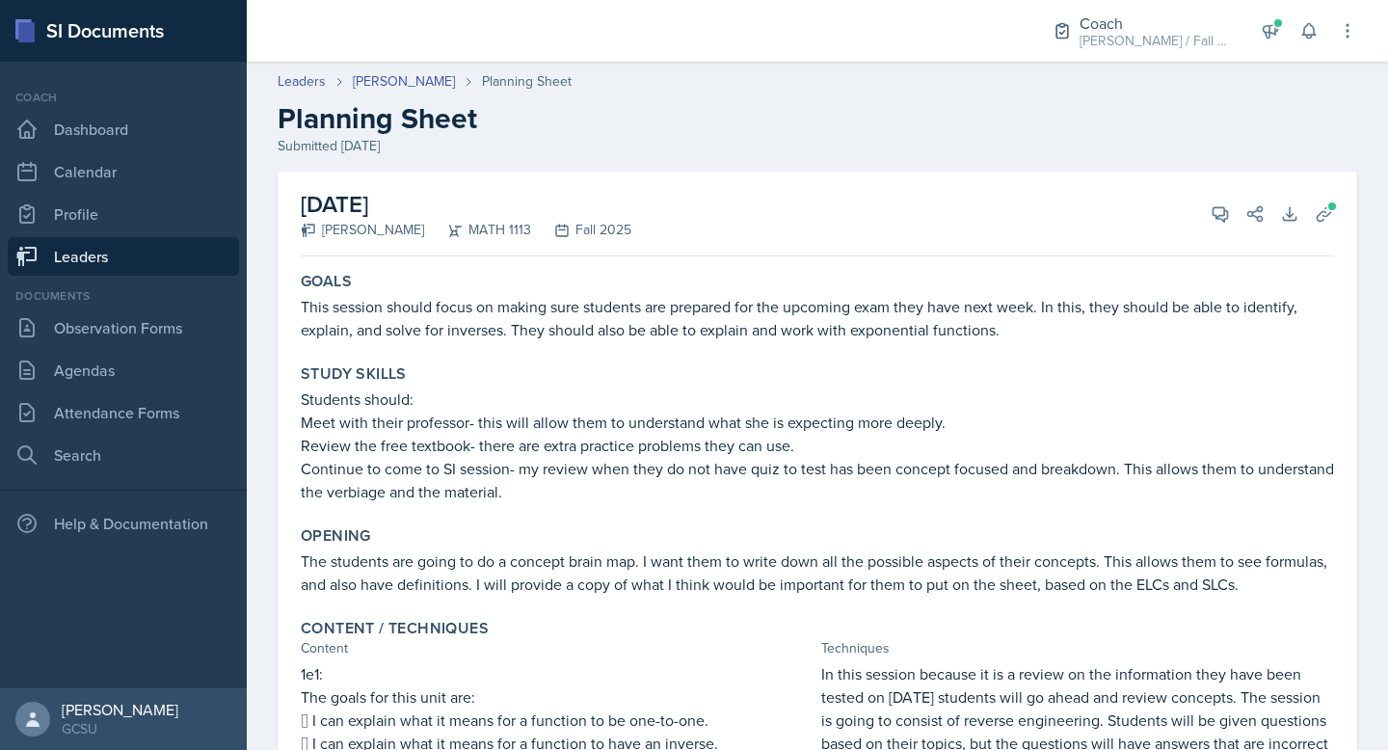
click at [656, 202] on div "September 23rd, 2025 Lauren Jones MATH 1113 Fall 2025 View Comments Comments Se…" at bounding box center [817, 214] width 1033 height 85
click at [640, 109] on h2 "Planning Sheet" at bounding box center [818, 118] width 1080 height 35
click at [460, 127] on h2 "Planning Sheet" at bounding box center [818, 118] width 1080 height 35
click at [479, 126] on h2 "Planning Sheet" at bounding box center [818, 118] width 1080 height 35
drag, startPoint x: 475, startPoint y: 124, endPoint x: 248, endPoint y: 121, distance: 227.5
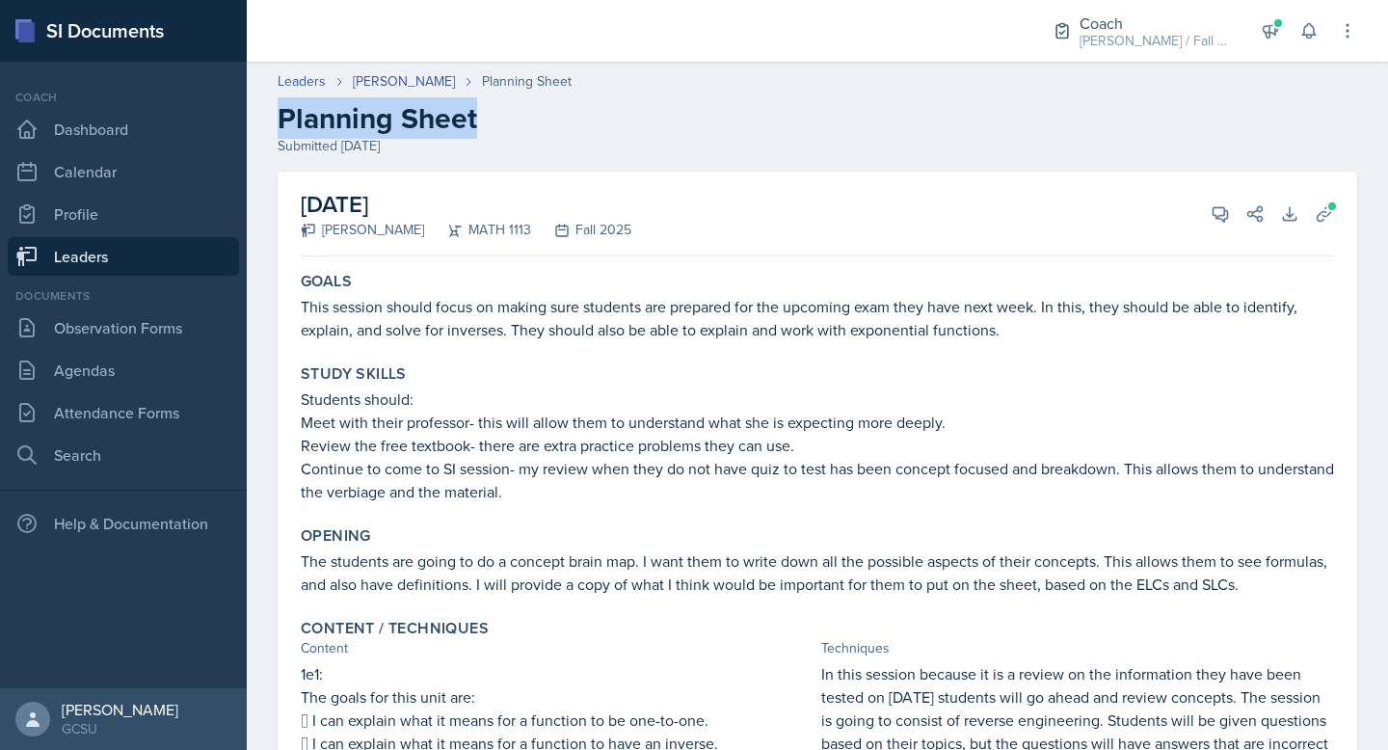
click at [248, 121] on div "Leaders Lauren Jones Planning Sheet Planning Sheet Submitted Sep 23rd, 2025" at bounding box center [817, 113] width 1141 height 85
click at [338, 121] on h2 "Planning Sheet" at bounding box center [818, 118] width 1080 height 35
click at [392, 122] on h2 "Planning Sheet" at bounding box center [818, 118] width 1080 height 35
click at [523, 425] on p "Meet with their professor- this will allow them to understand what she is expec…" at bounding box center [817, 422] width 1033 height 23
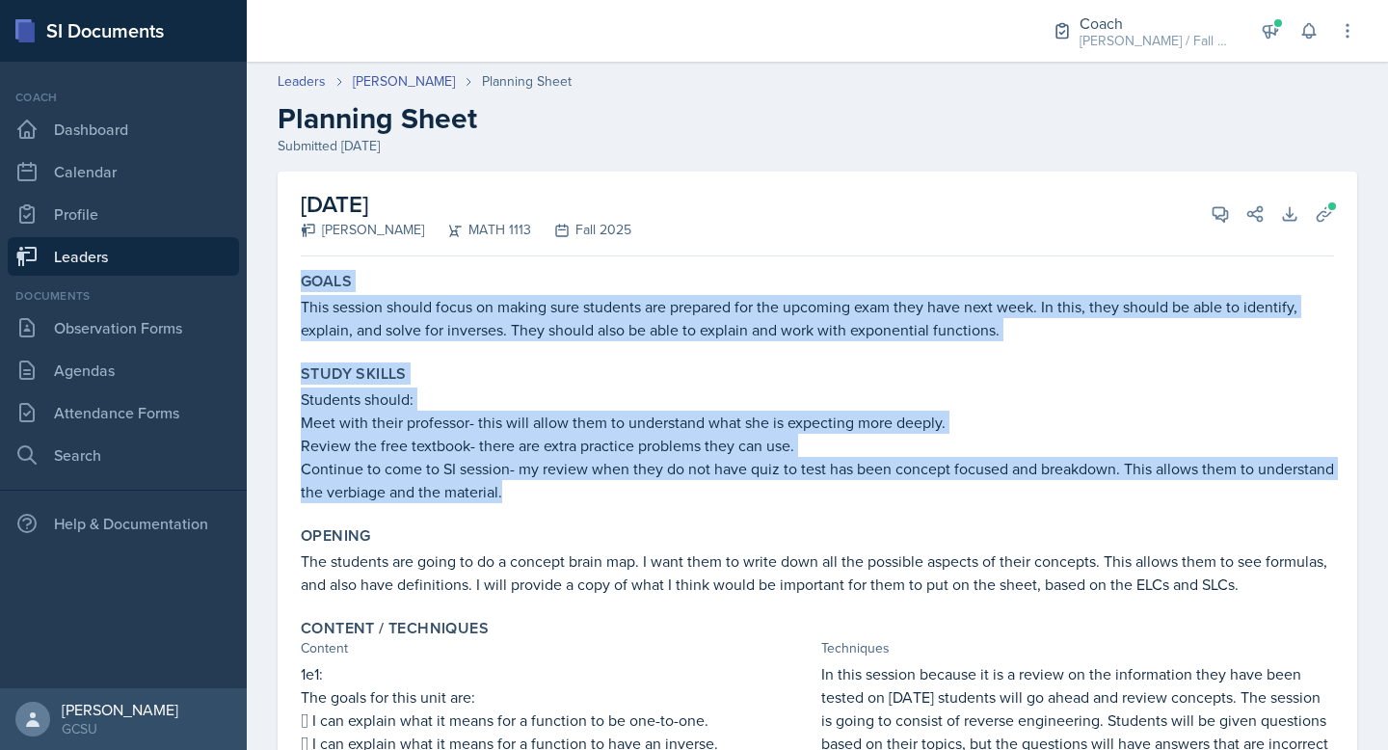
drag, startPoint x: 602, startPoint y: 491, endPoint x: 279, endPoint y: 260, distance: 396.7
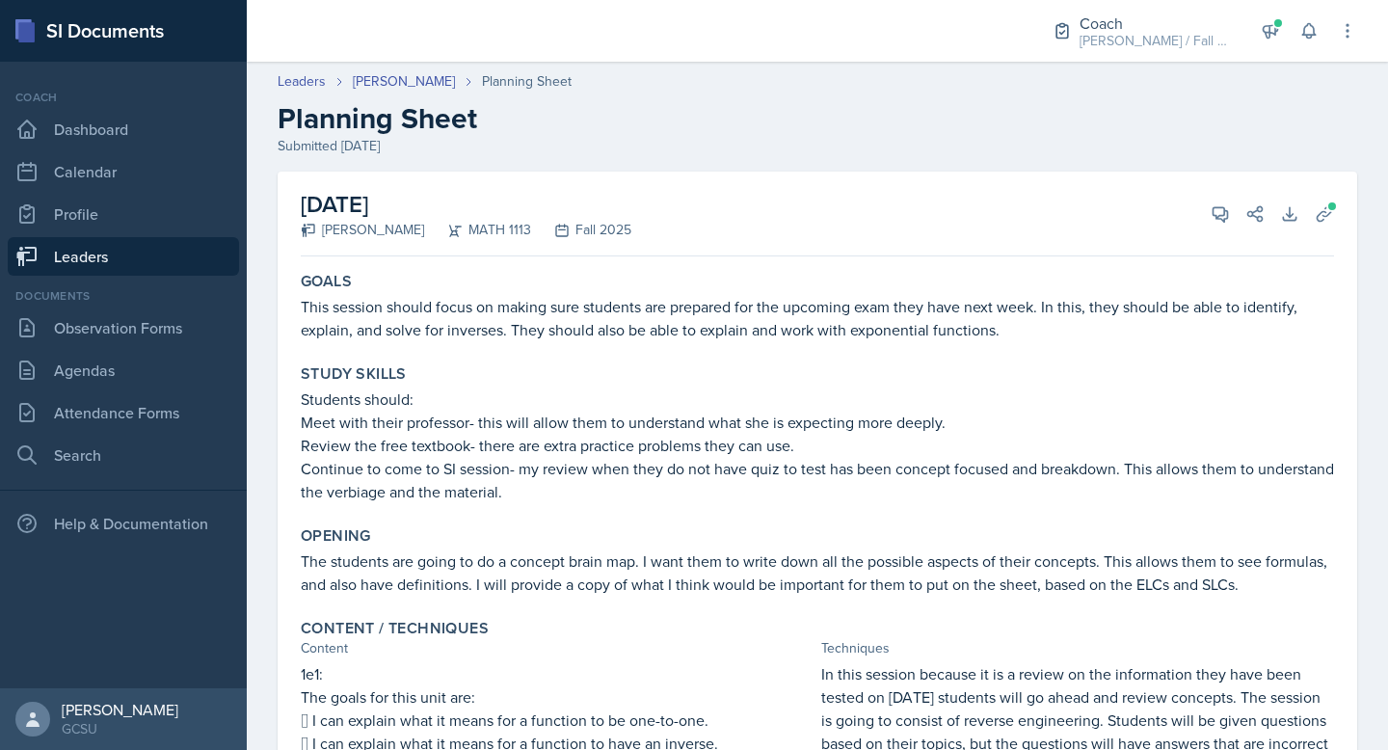
click at [362, 430] on p "Meet with their professor- this will allow them to understand what she is expec…" at bounding box center [817, 422] width 1033 height 23
click at [311, 77] on link "Leaders" at bounding box center [302, 81] width 48 height 20
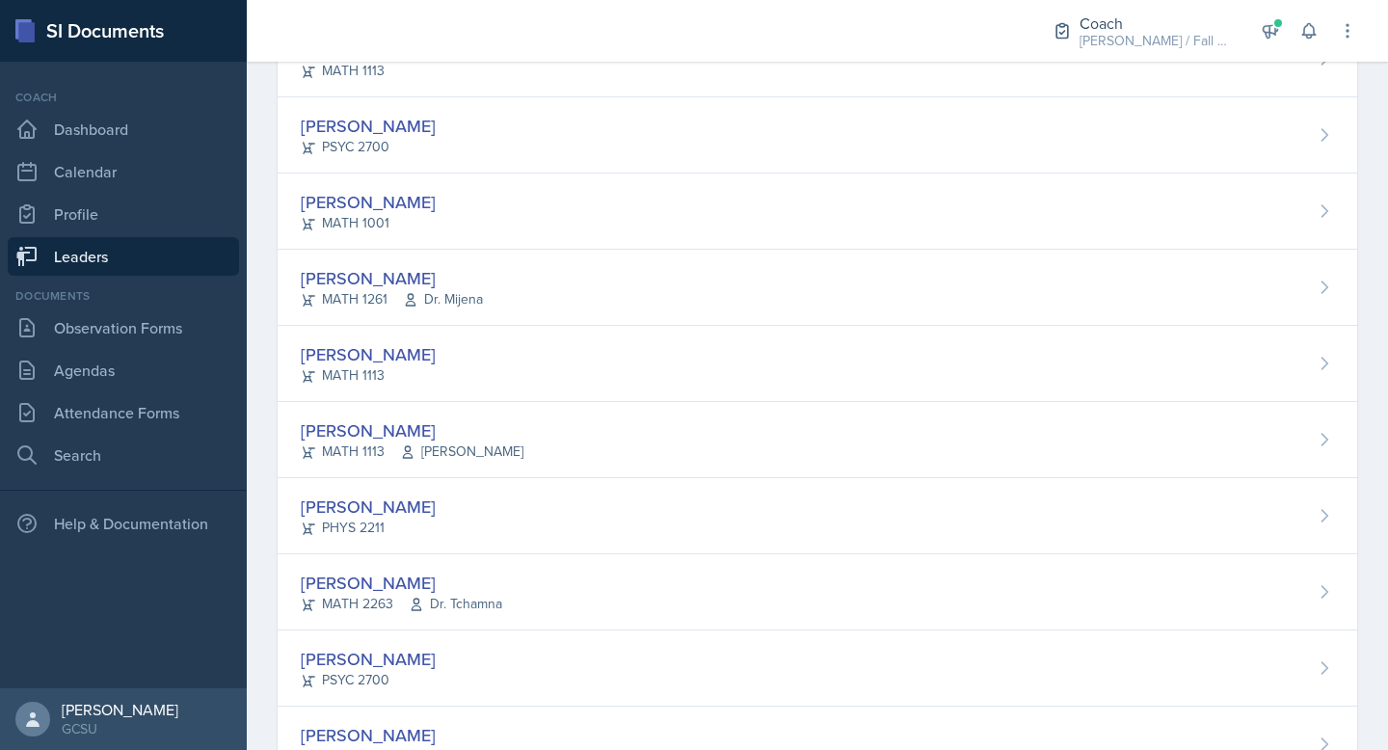
scroll to position [397, 0]
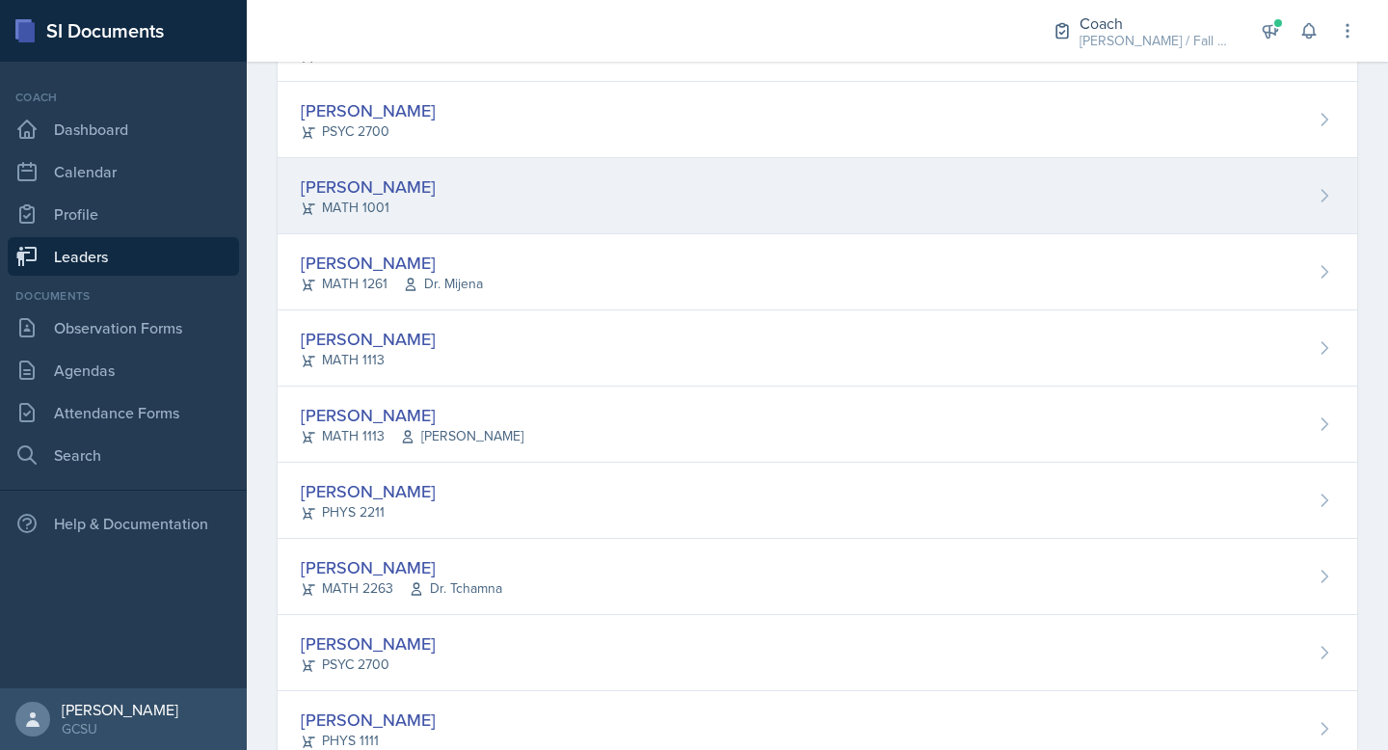
click at [476, 169] on div "Caroline Bruner MATH 1001" at bounding box center [818, 196] width 1080 height 76
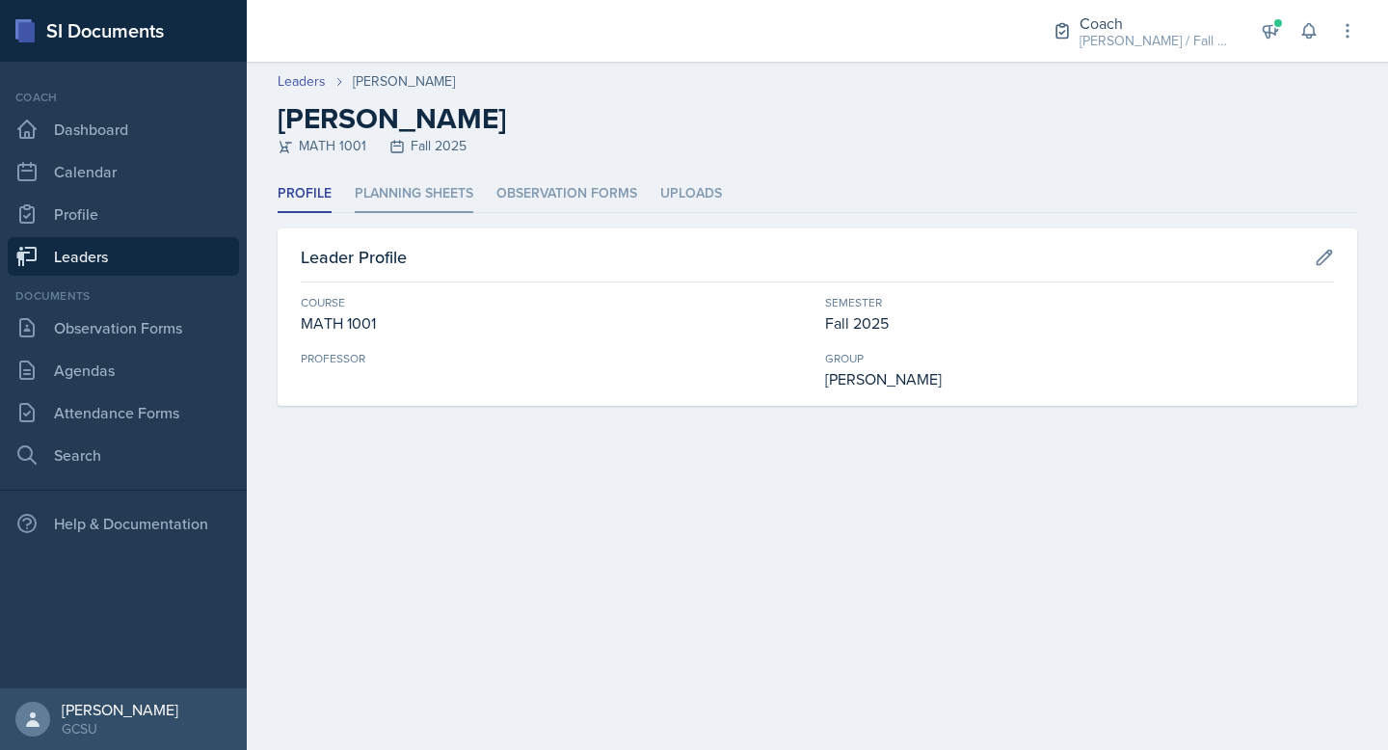
click at [409, 189] on li "Planning Sheets" at bounding box center [414, 194] width 119 height 38
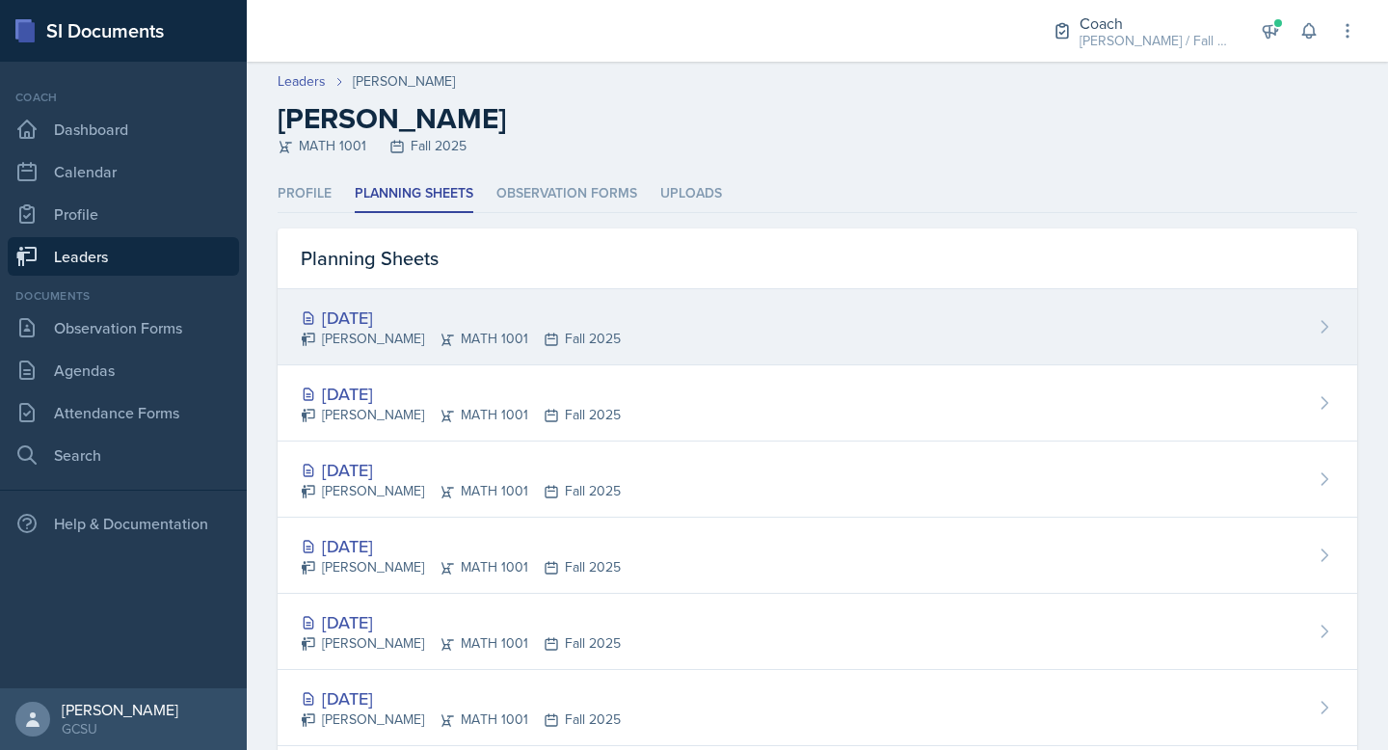
click at [503, 353] on div "Sep 22nd, 2025 Caroline Bruner MATH 1001 Fall 2025" at bounding box center [818, 327] width 1080 height 76
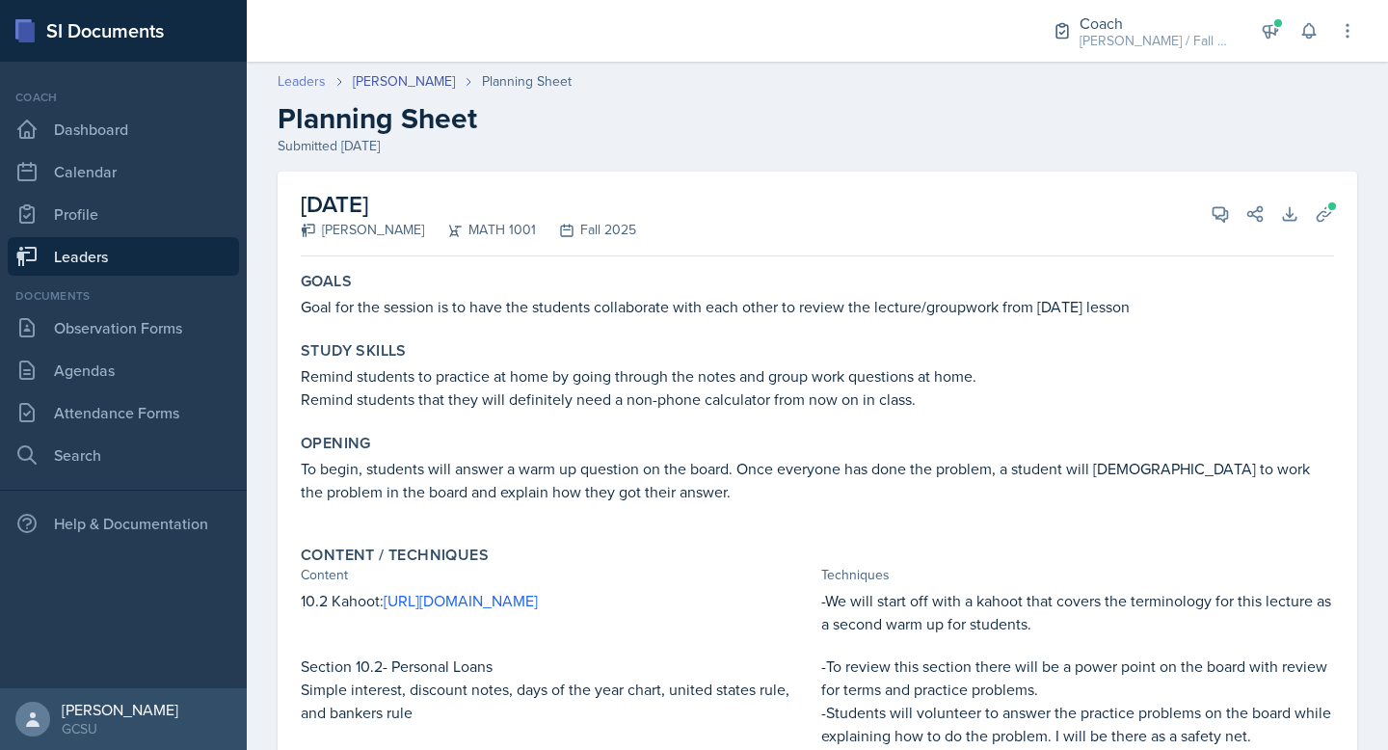
click at [310, 80] on link "Leaders" at bounding box center [302, 81] width 48 height 20
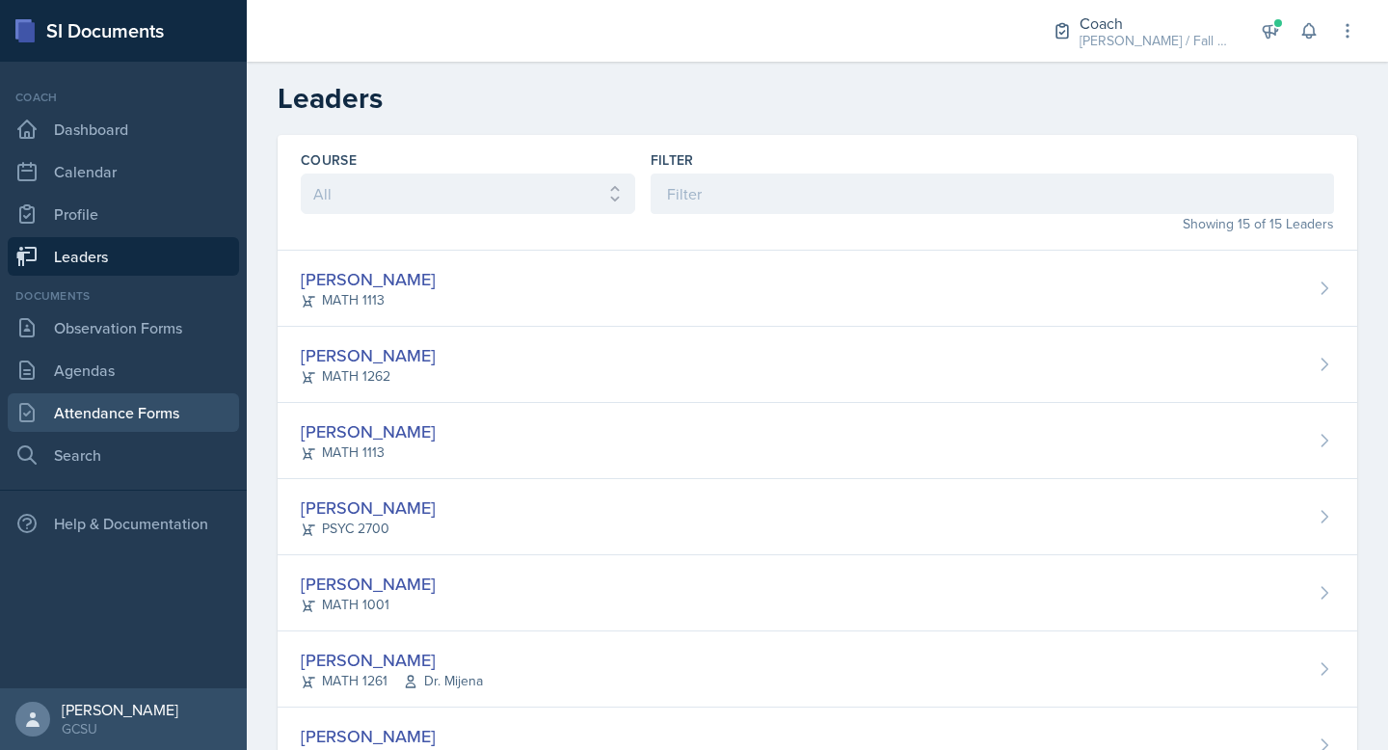
click at [144, 402] on link "Attendance Forms" at bounding box center [123, 412] width 231 height 39
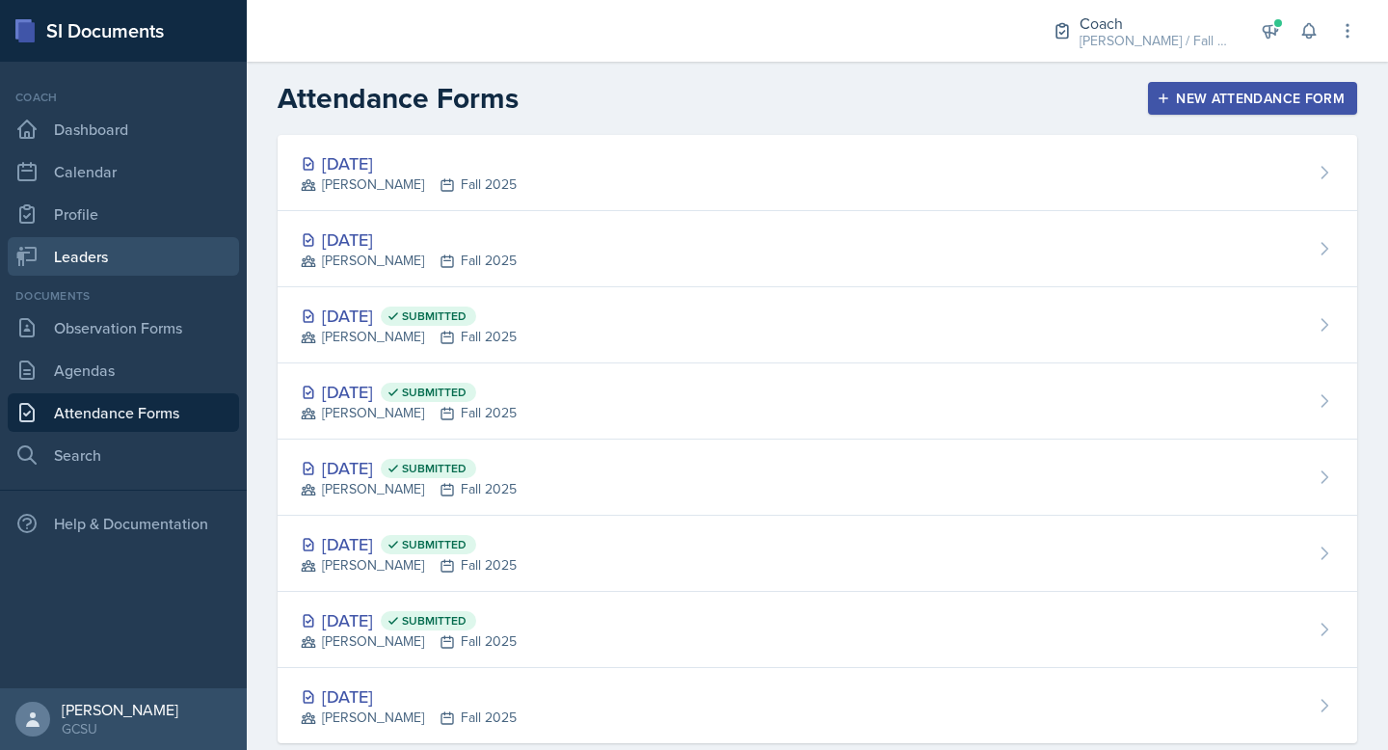
click at [114, 249] on link "Leaders" at bounding box center [123, 256] width 231 height 39
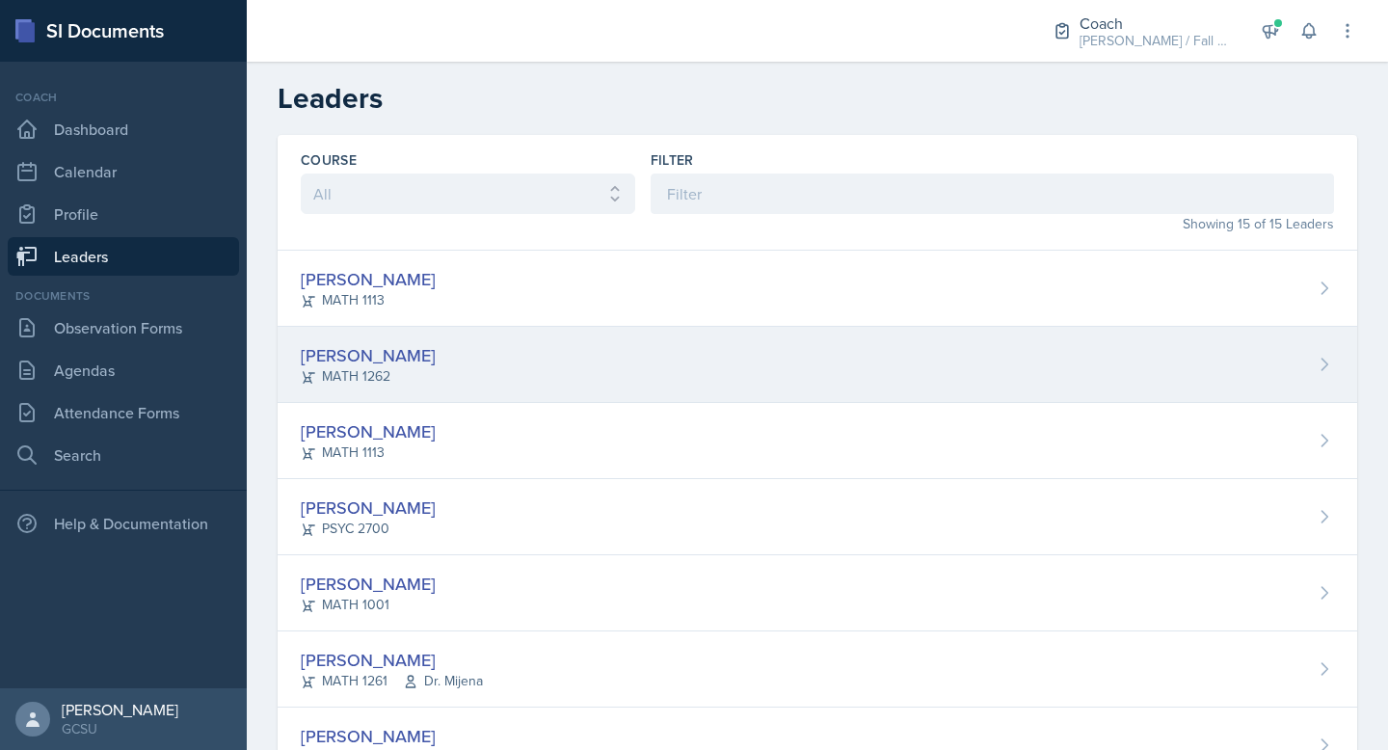
scroll to position [688, 0]
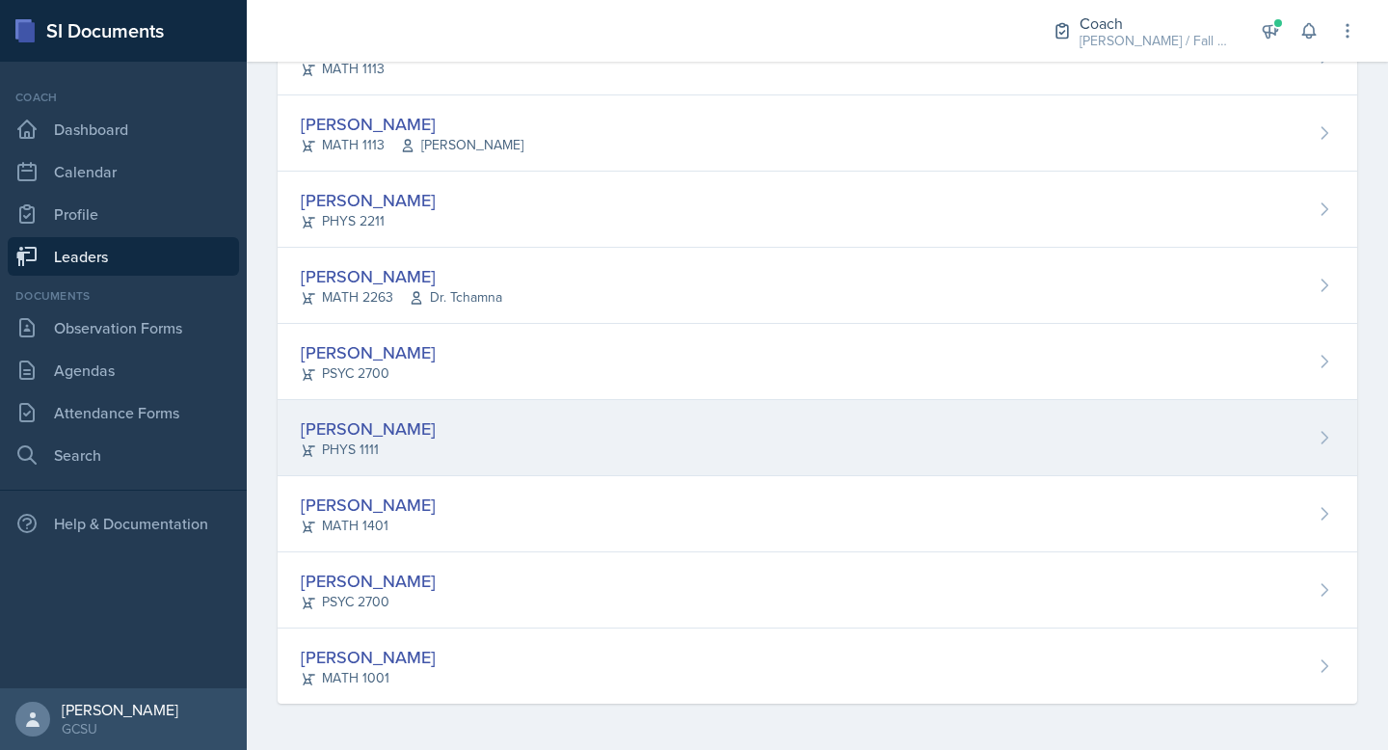
click at [436, 436] on div "[PERSON_NAME]" at bounding box center [368, 428] width 135 height 26
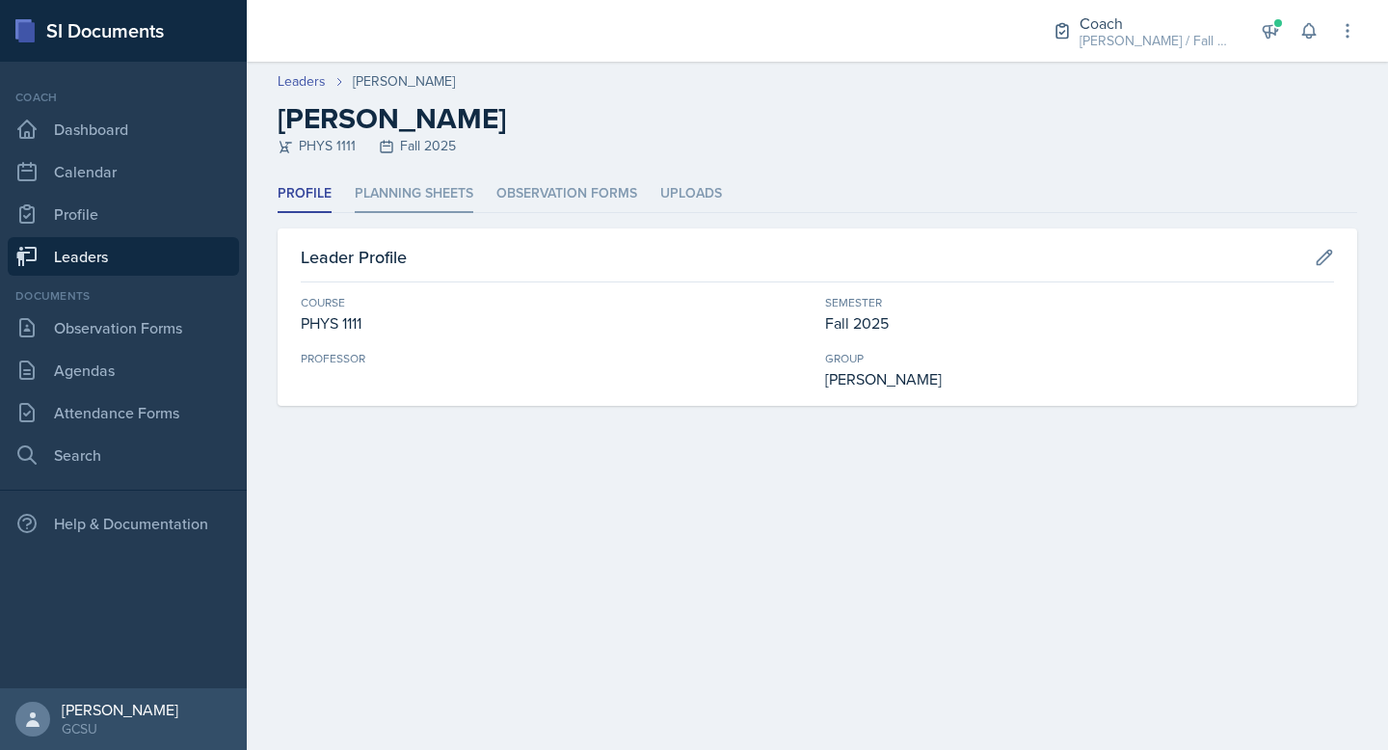
click at [387, 184] on li "Planning Sheets" at bounding box center [414, 194] width 119 height 38
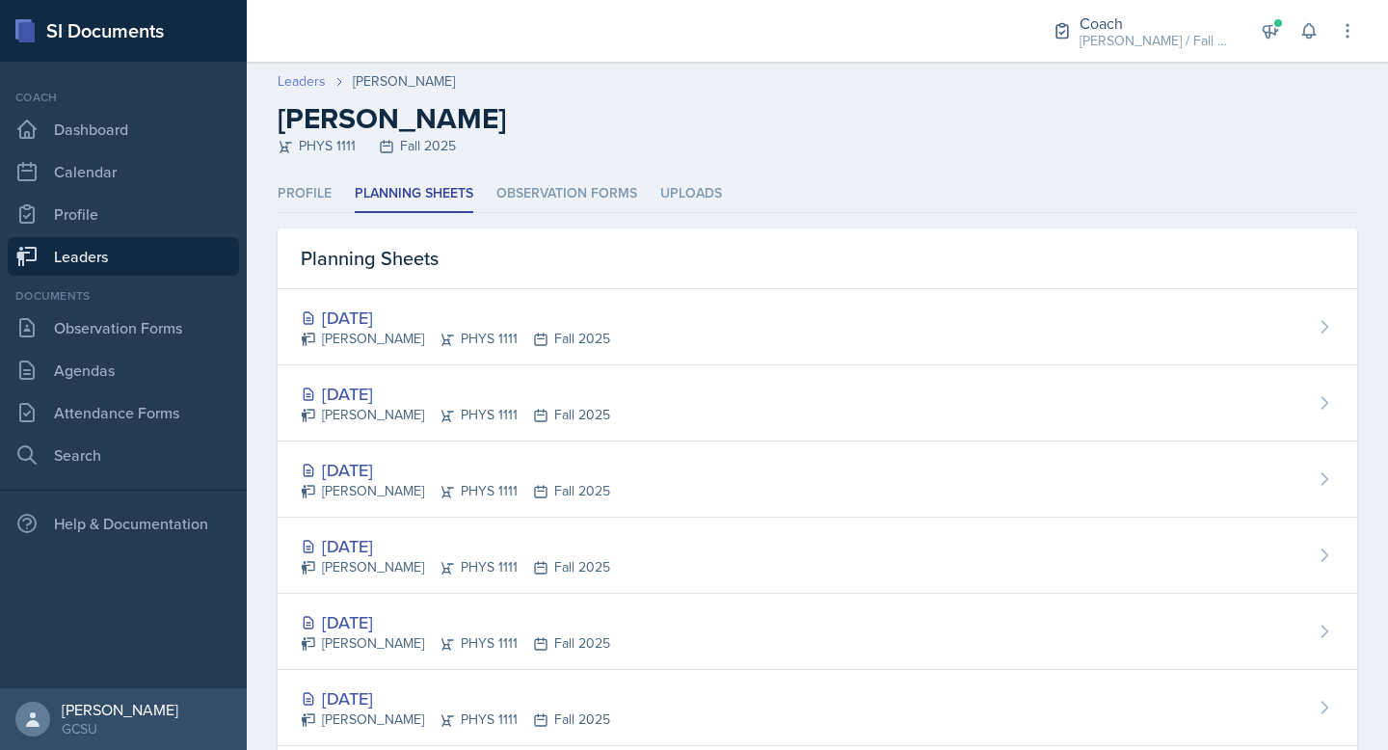
click at [310, 76] on link "Leaders" at bounding box center [302, 81] width 48 height 20
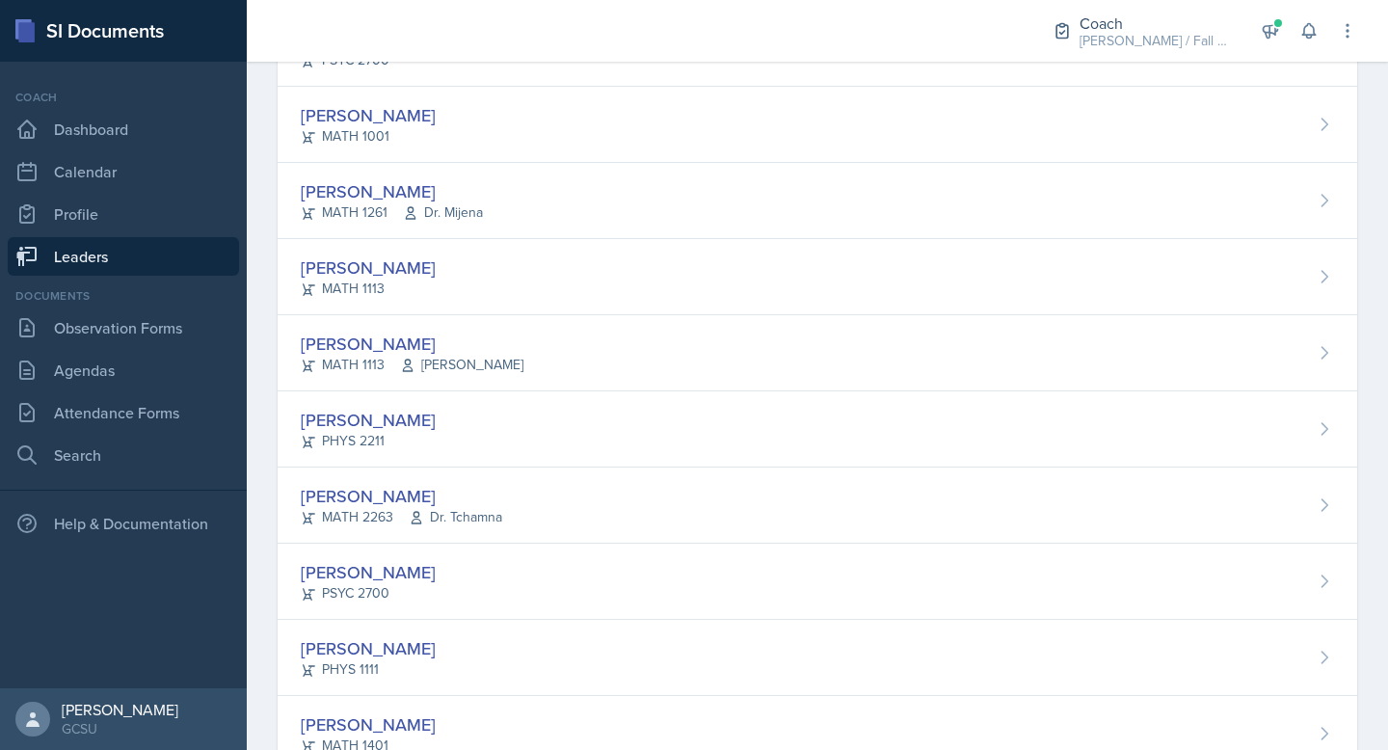
scroll to position [472, 0]
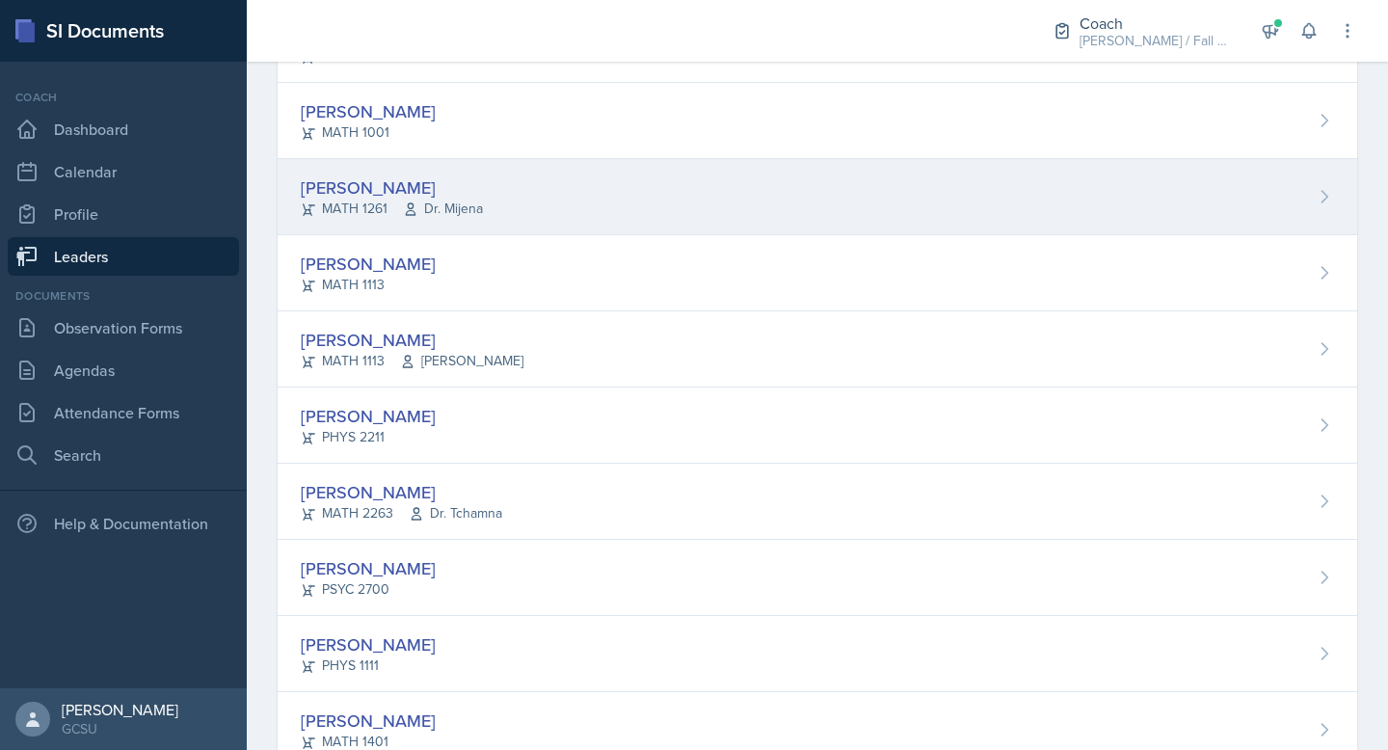
click at [442, 184] on div "[PERSON_NAME]" at bounding box center [392, 187] width 182 height 26
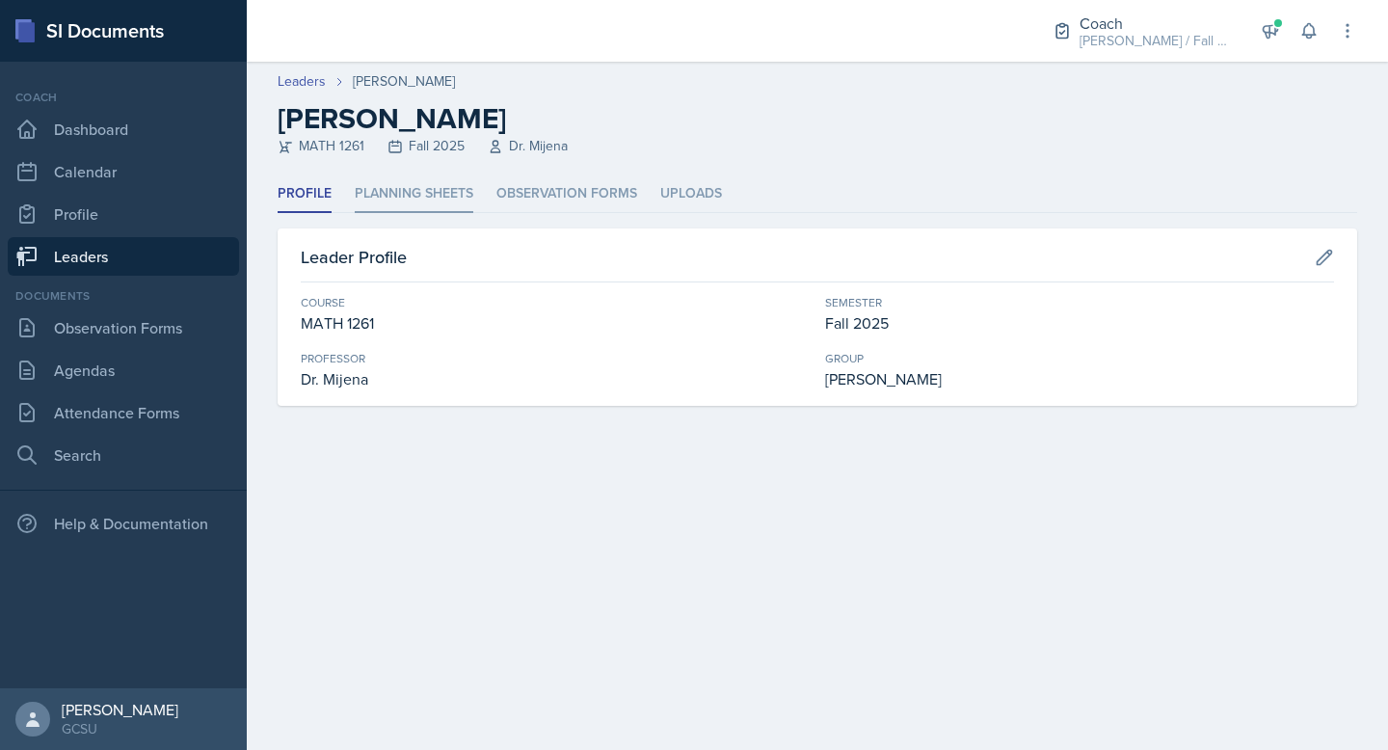
click at [402, 191] on li "Planning Sheets" at bounding box center [414, 194] width 119 height 38
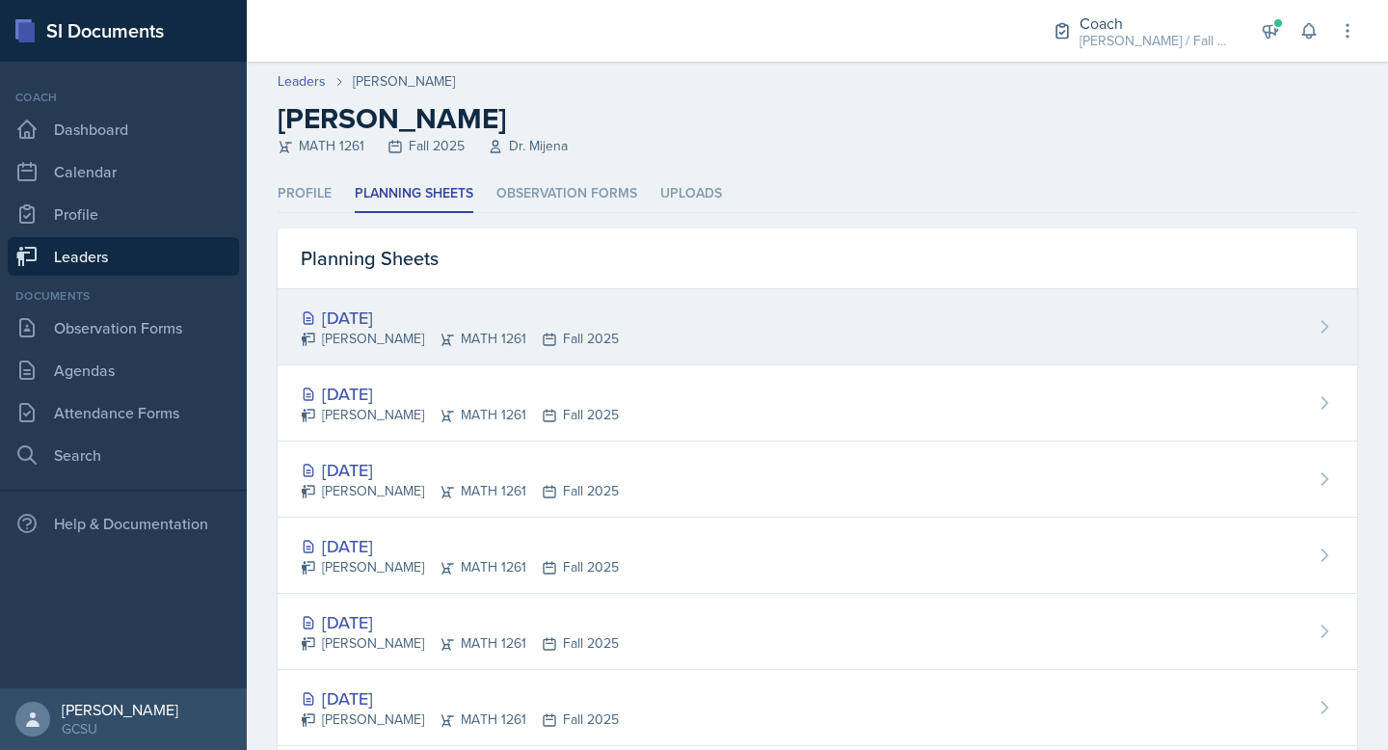
click at [401, 330] on div "Jude Doredant MATH 1261 Fall 2025" at bounding box center [460, 339] width 318 height 20
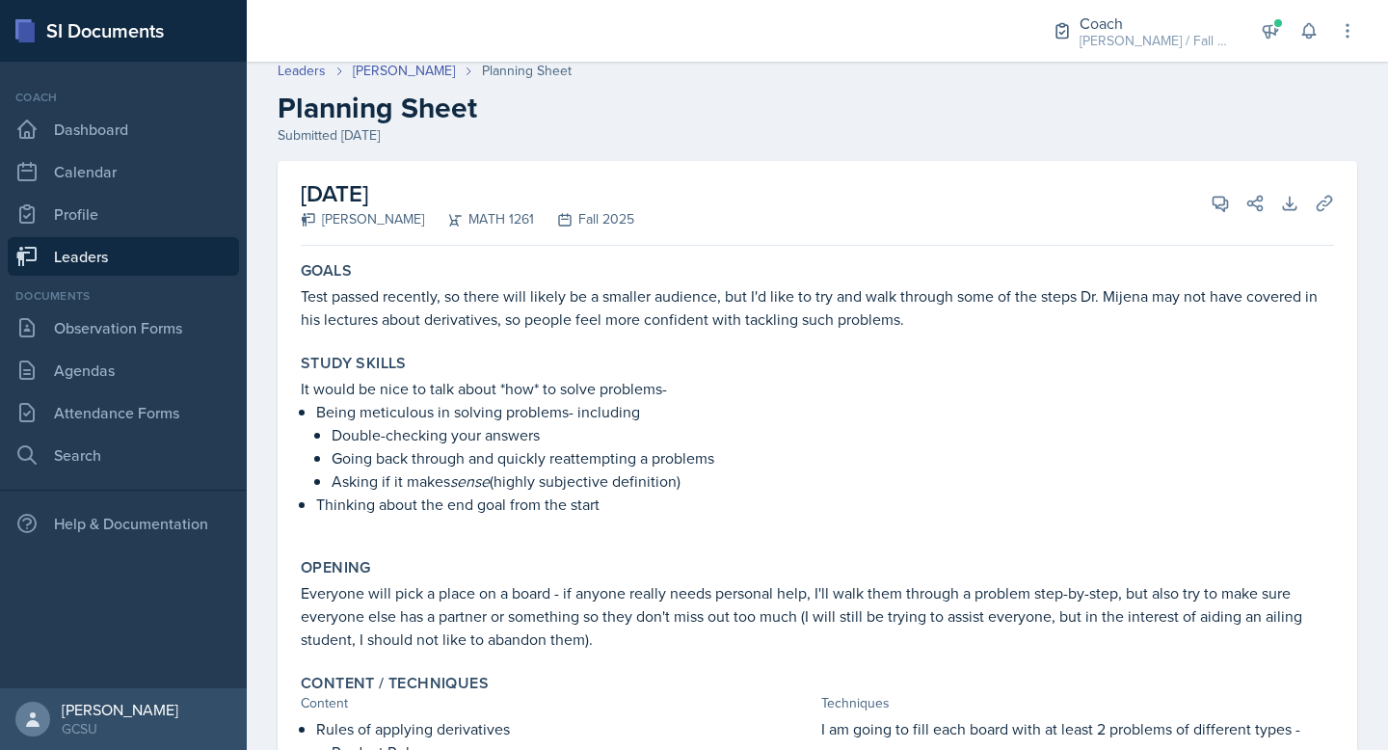
scroll to position [414, 0]
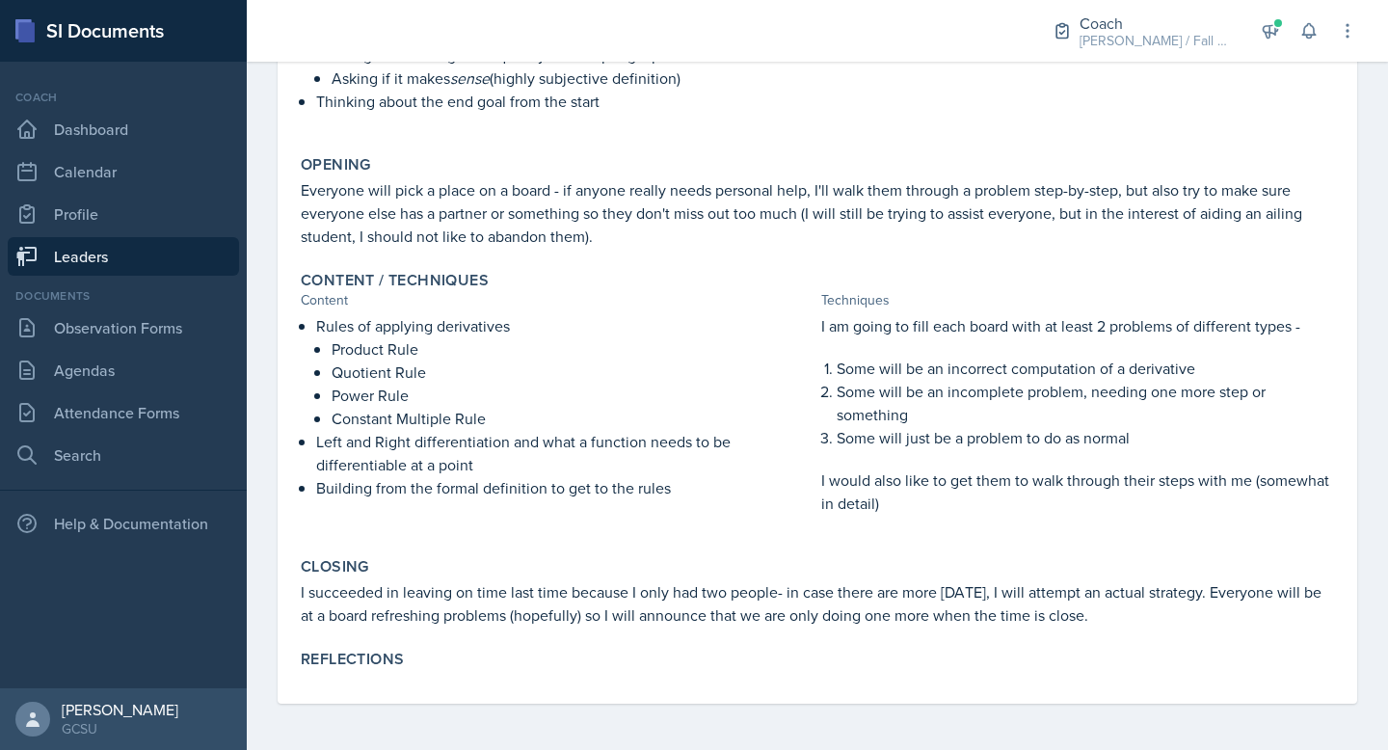
click at [1001, 534] on div "Content / Techniques Content Techniques Rules of applying derivatives Product R…" at bounding box center [817, 402] width 1049 height 279
click at [1008, 501] on p "I would also like to get them to walk through their steps with me (somewhat in …" at bounding box center [1077, 492] width 513 height 46
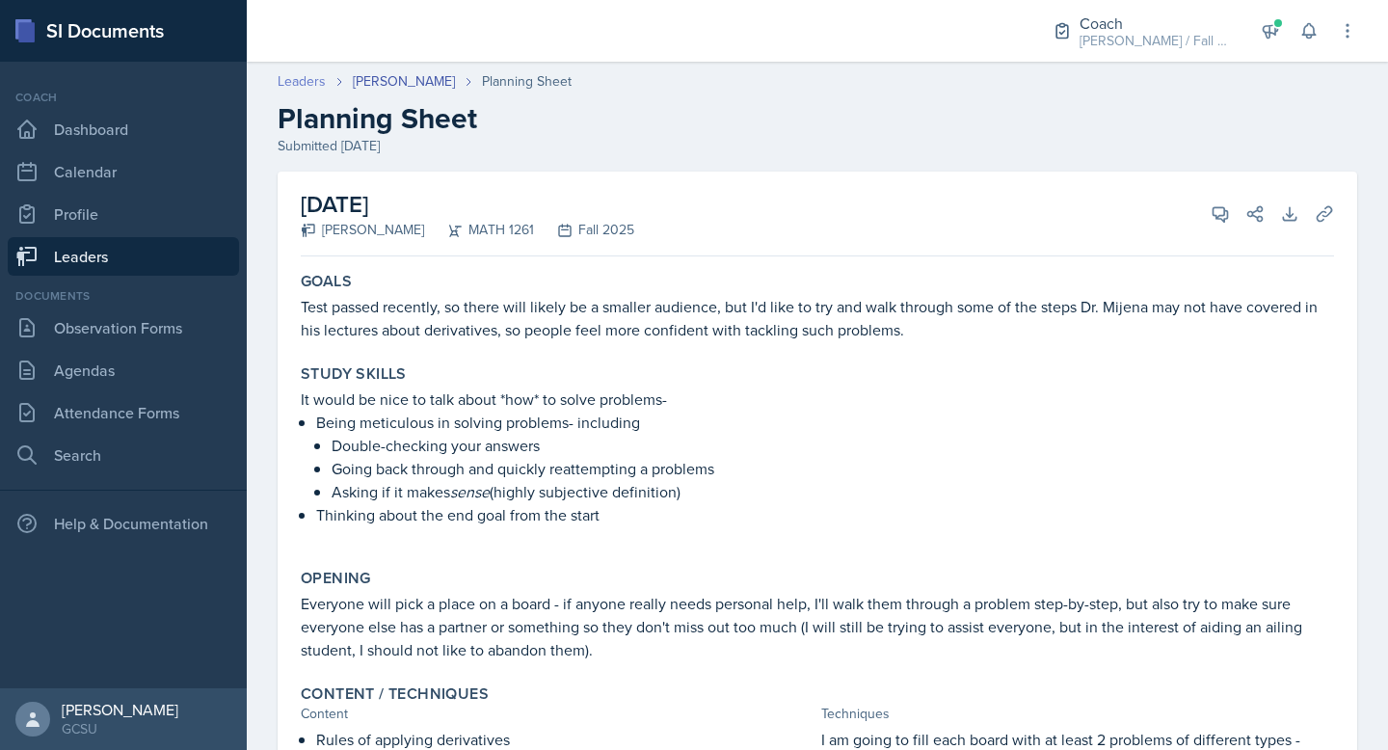
click at [291, 76] on link "Leaders" at bounding box center [302, 81] width 48 height 20
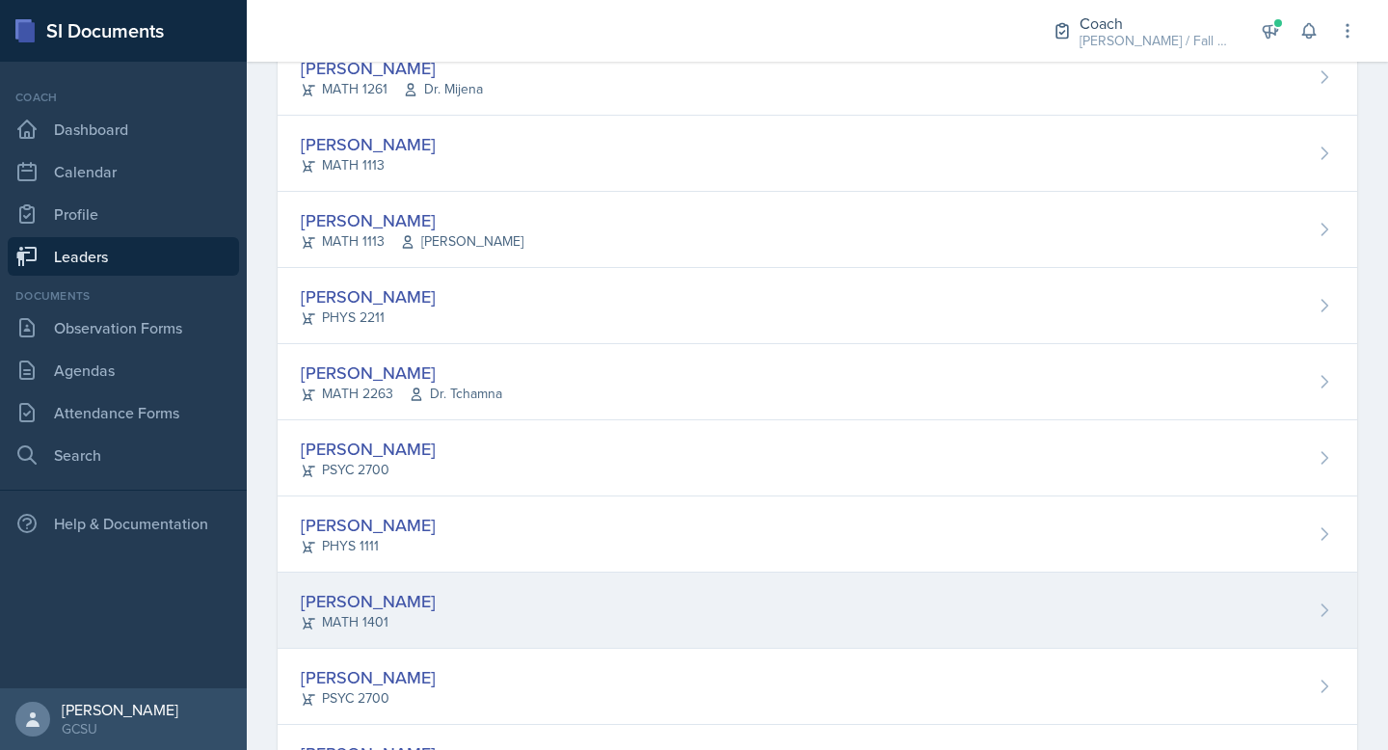
scroll to position [593, 0]
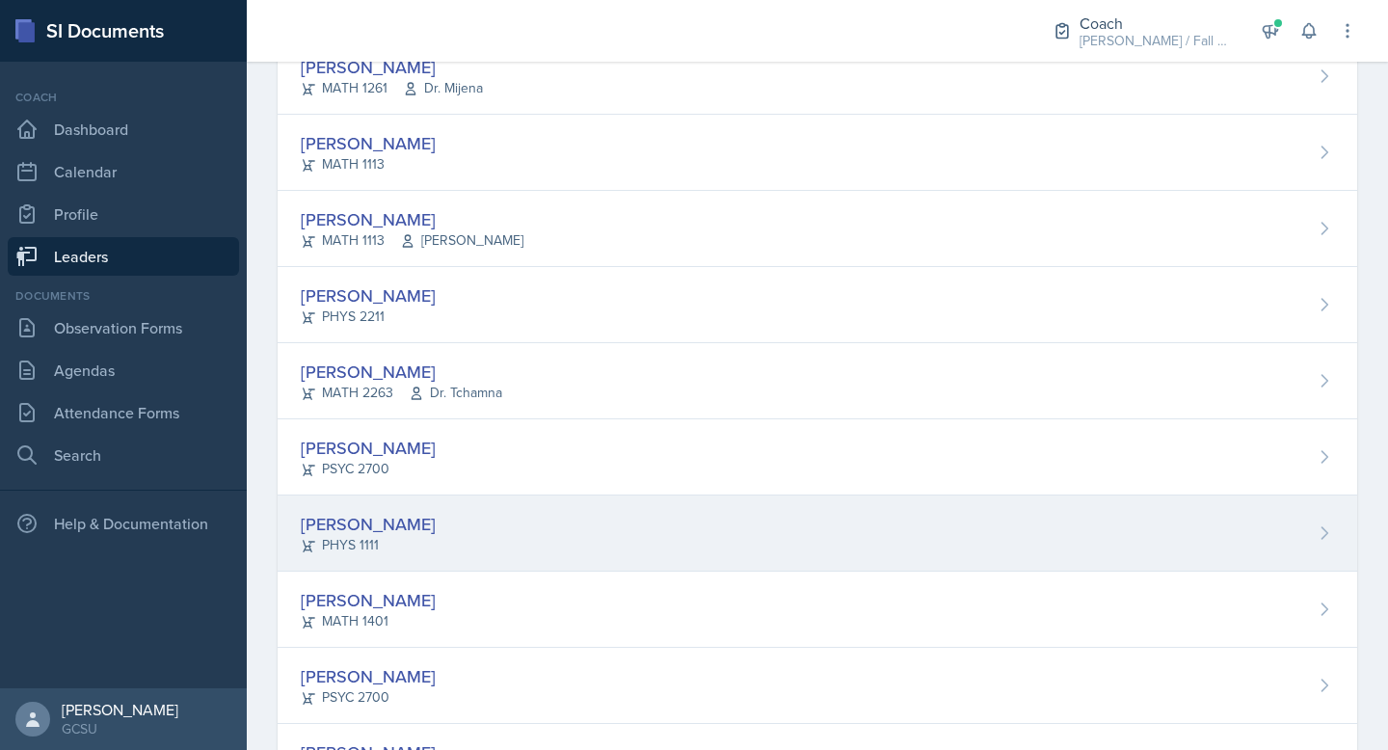
click at [434, 559] on div "Nickolas Stephens PHYS 1111" at bounding box center [818, 534] width 1080 height 76
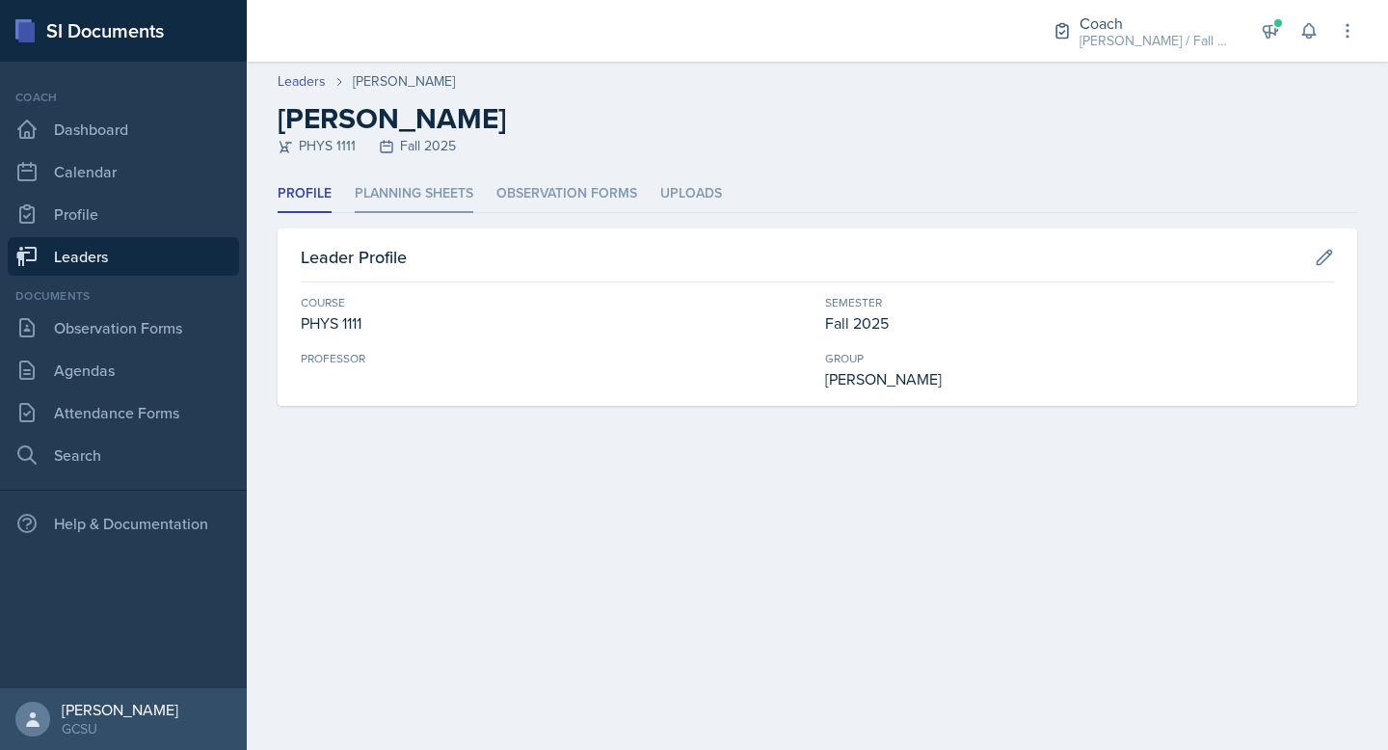
click at [460, 205] on li "Planning Sheets" at bounding box center [414, 194] width 119 height 38
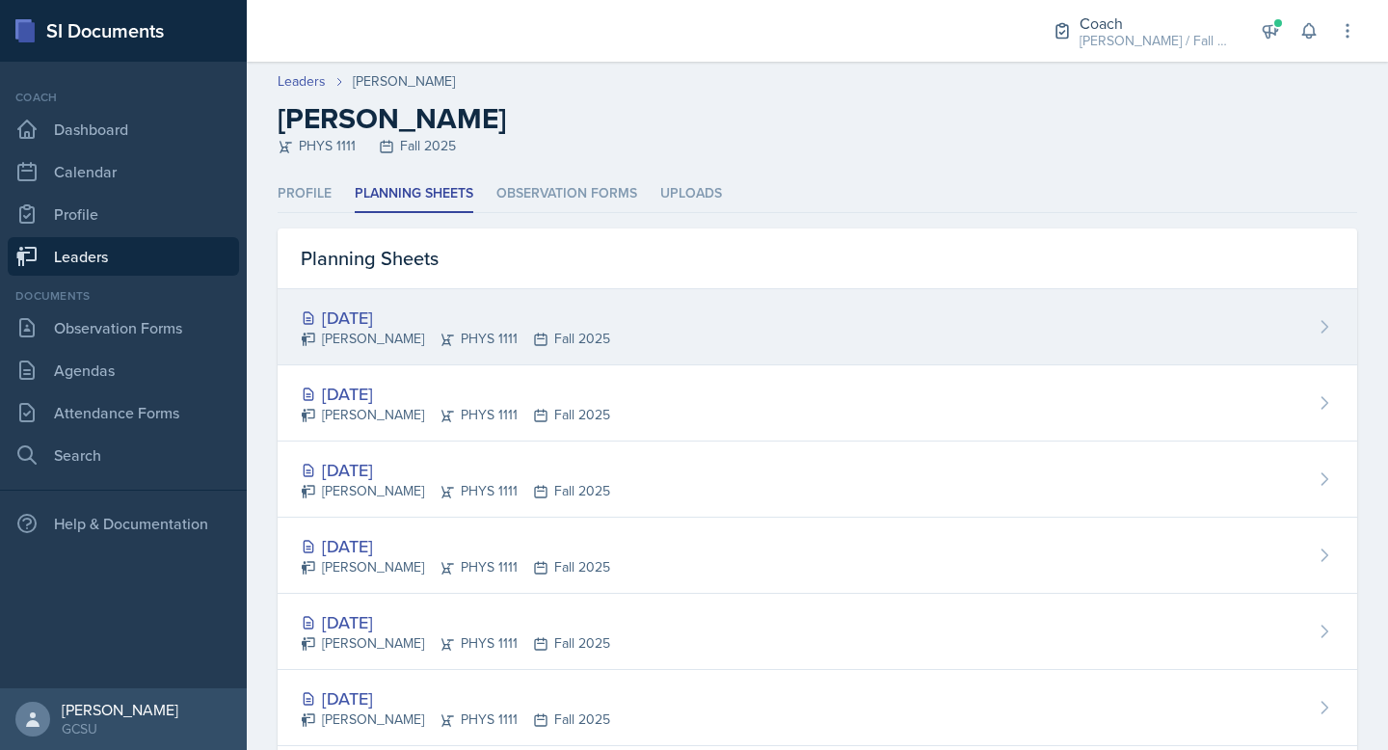
click at [469, 313] on div "[DATE]" at bounding box center [455, 318] width 309 height 26
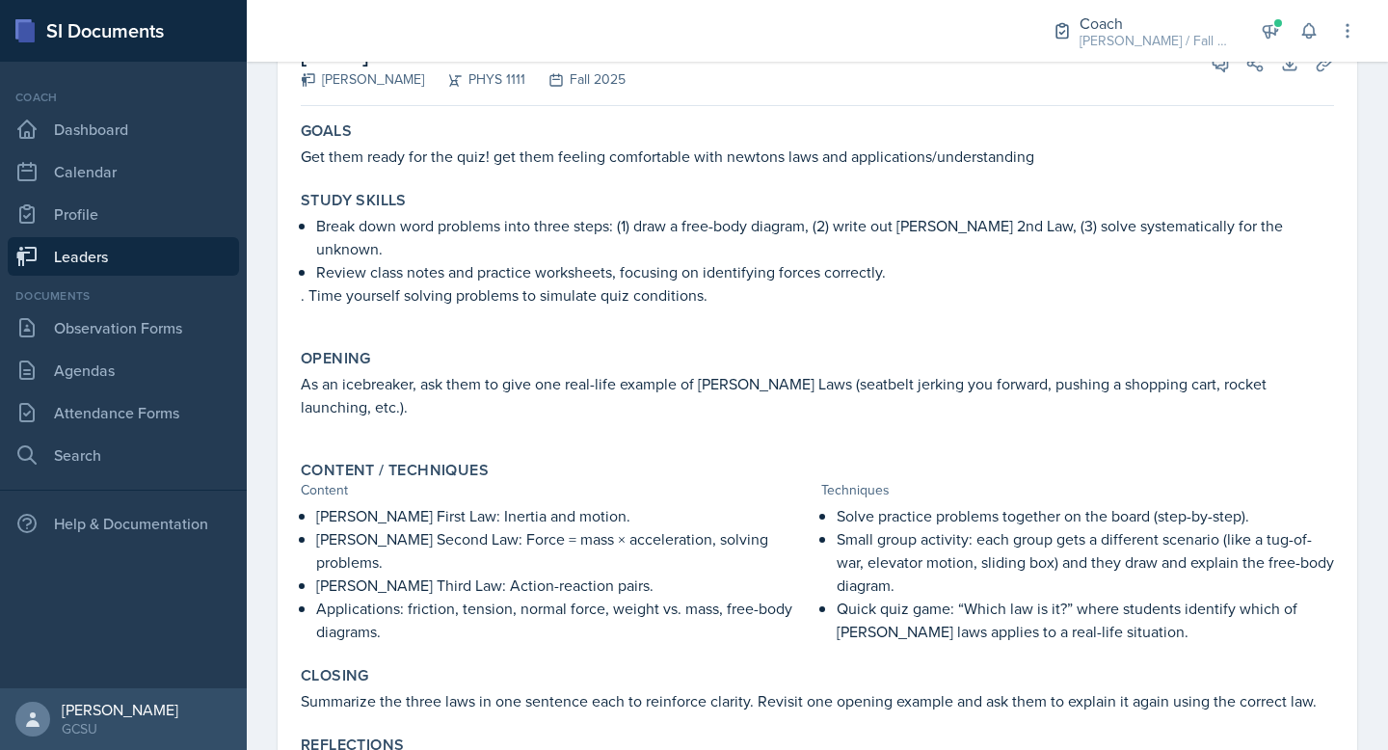
scroll to position [213, 0]
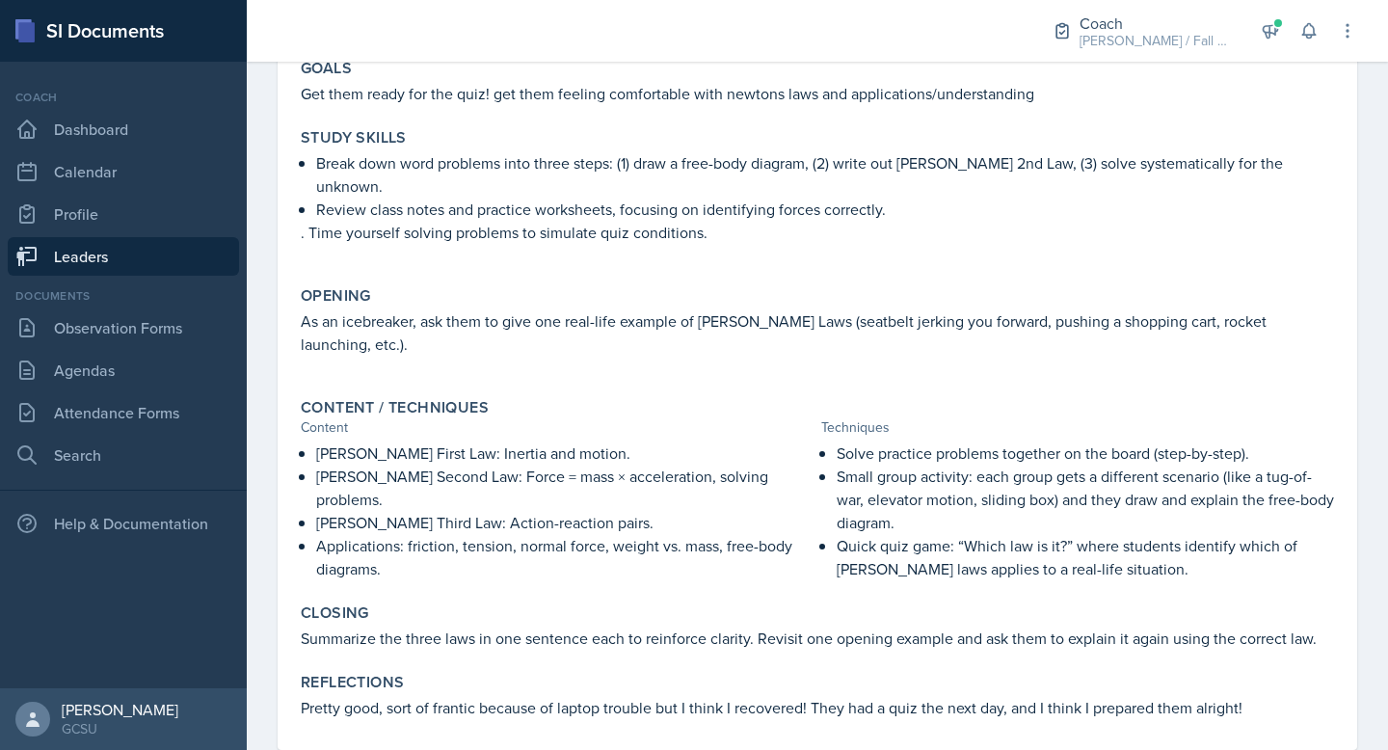
click at [889, 548] on div "Goals Get them ready for the quiz! get them feeling comfortable with newtons la…" at bounding box center [817, 400] width 1033 height 699
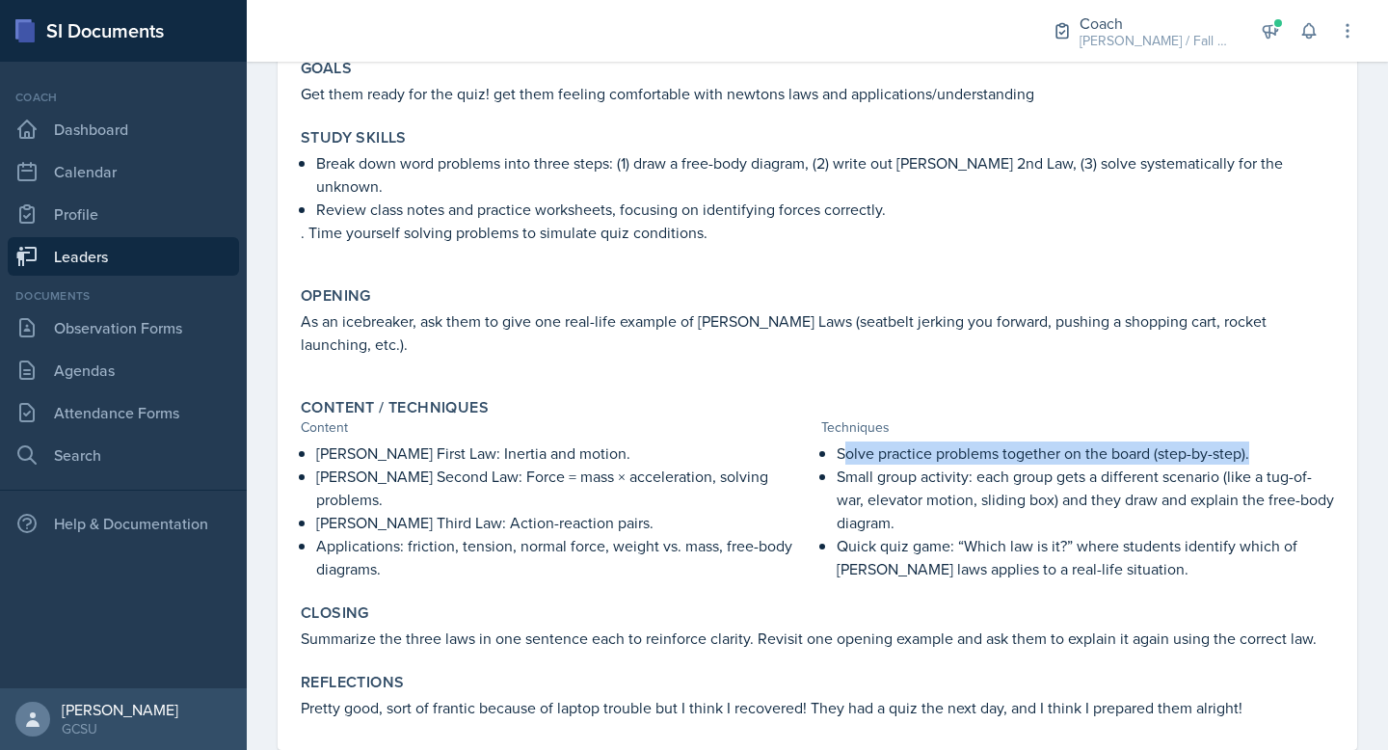
drag, startPoint x: 843, startPoint y: 408, endPoint x: 1255, endPoint y: 398, distance: 412.7
click at [1255, 442] on p "Solve practice problems together on the board (step-by-step)." at bounding box center [1085, 453] width 497 height 23
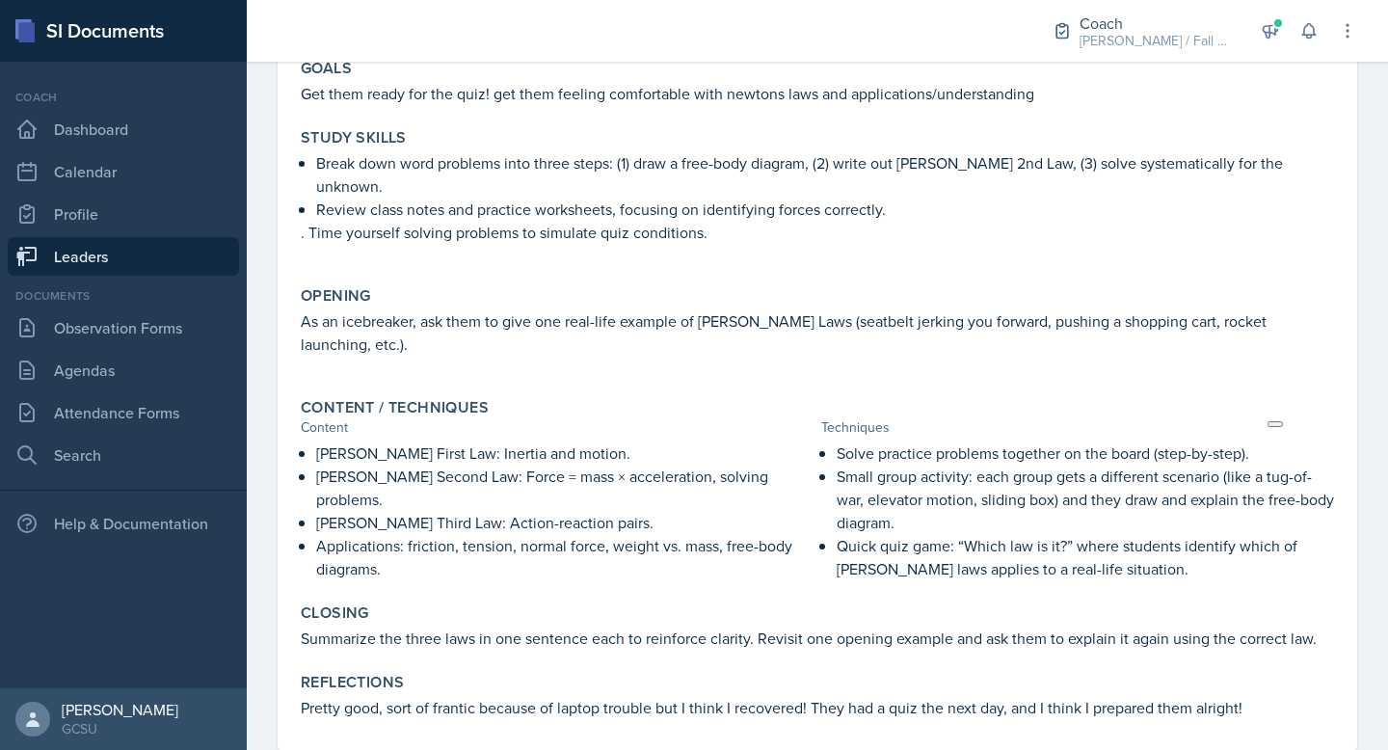
click at [1233, 442] on p "Solve practice problems together on the board (step-by-step)." at bounding box center [1085, 453] width 497 height 23
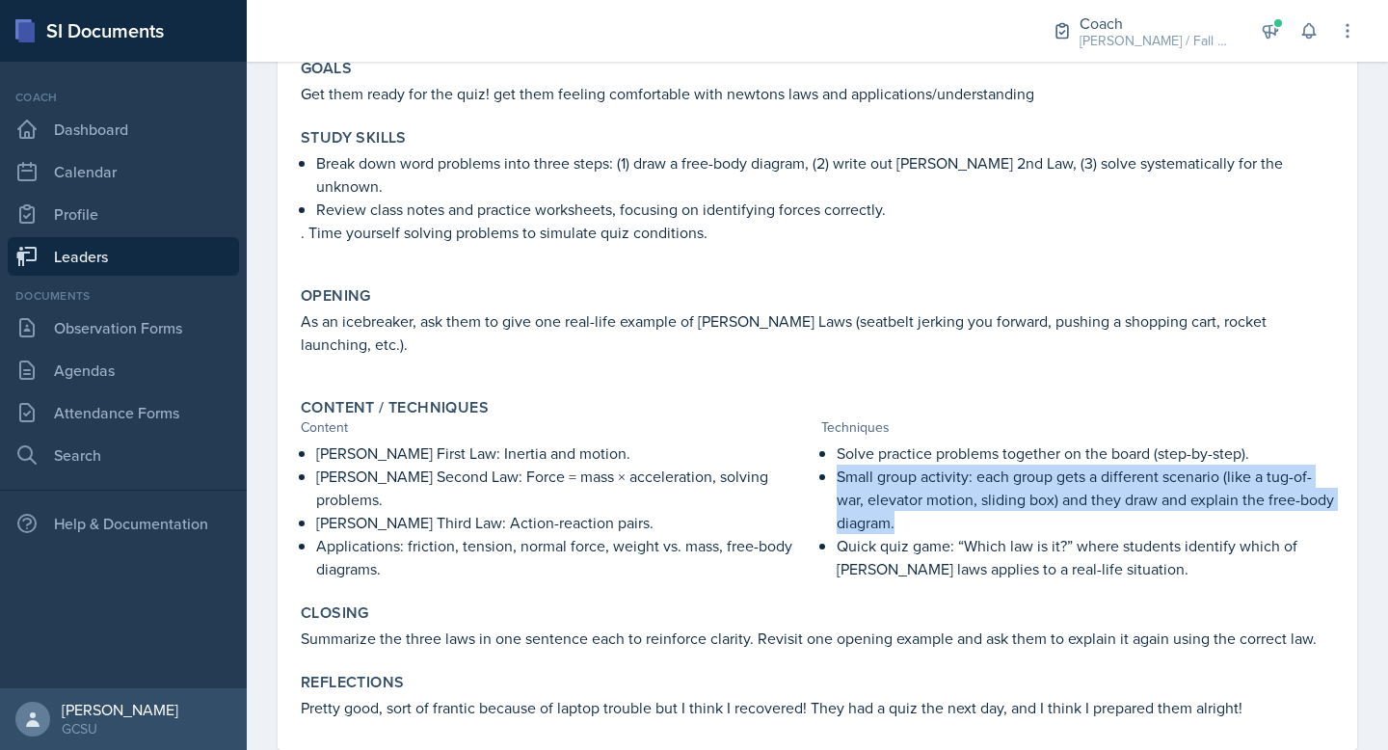
drag, startPoint x: 838, startPoint y: 434, endPoint x: 917, endPoint y: 479, distance: 91.1
click at [917, 479] on p "Small group activity: each group gets a different scenario (like a tug-of-war, …" at bounding box center [1085, 499] width 497 height 69
click at [1023, 484] on p "Small group activity: each group gets a different scenario (like a tug-of-war, …" at bounding box center [1085, 499] width 497 height 69
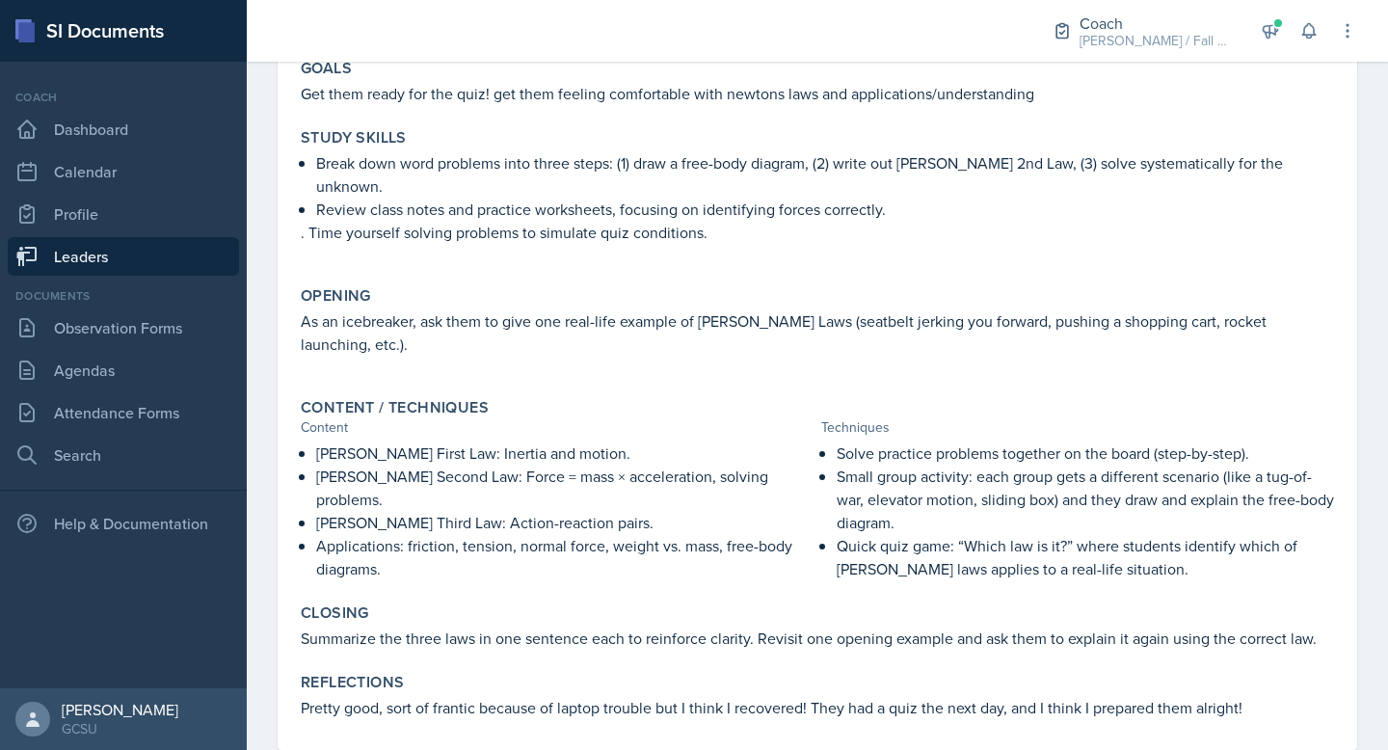
click at [939, 478] on p "Small group activity: each group gets a different scenario (like a tug-of-war, …" at bounding box center [1085, 499] width 497 height 69
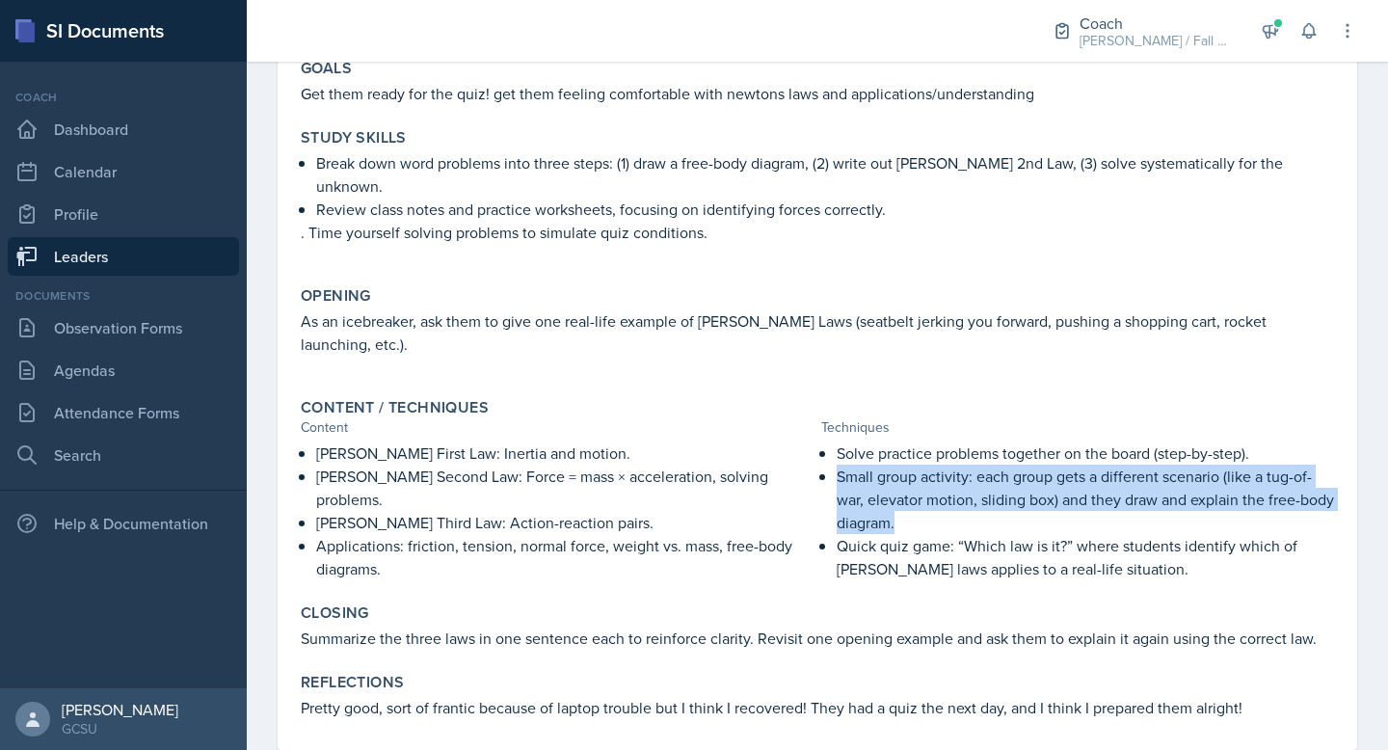
drag, startPoint x: 911, startPoint y: 473, endPoint x: 834, endPoint y: 430, distance: 88.5
click at [834, 442] on div "Solve practice problems together on the board (step-by-step). Small group activ…" at bounding box center [1077, 511] width 513 height 139
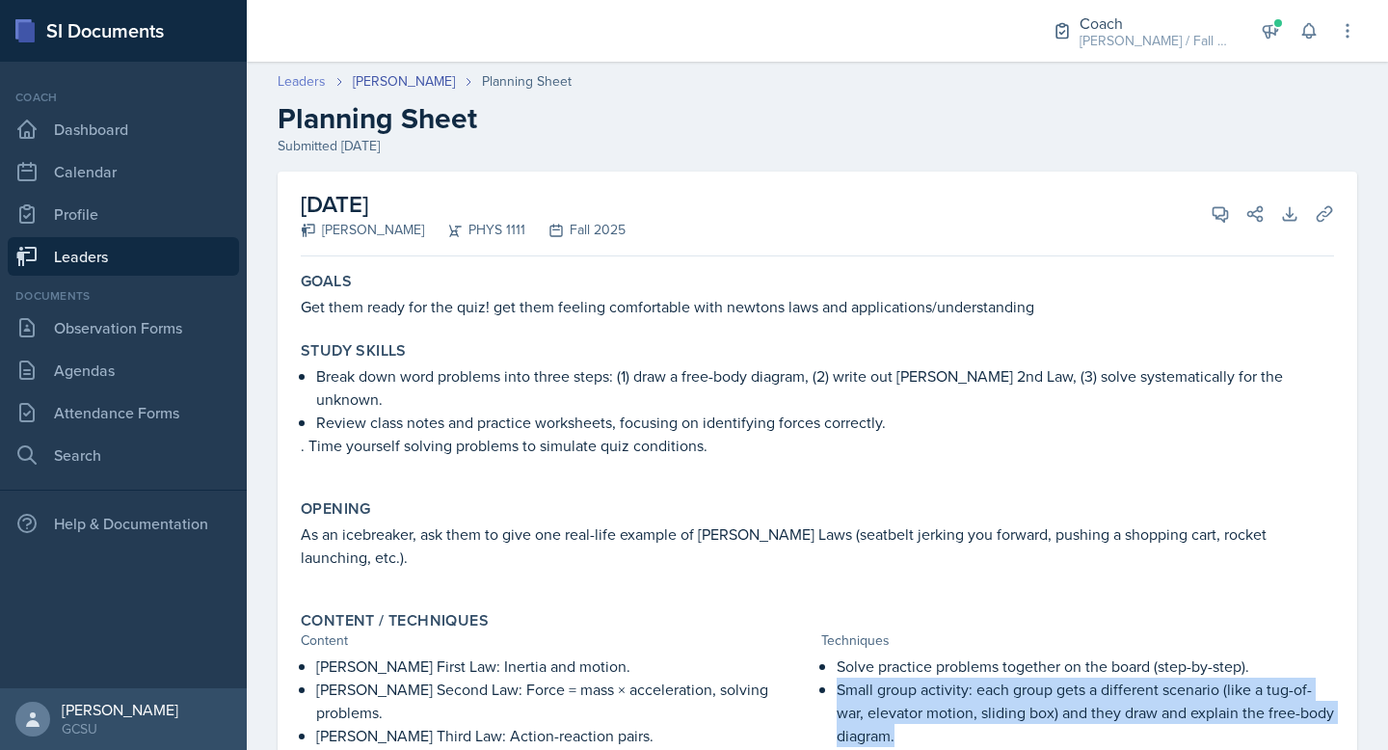
click at [310, 82] on link "Leaders" at bounding box center [302, 81] width 48 height 20
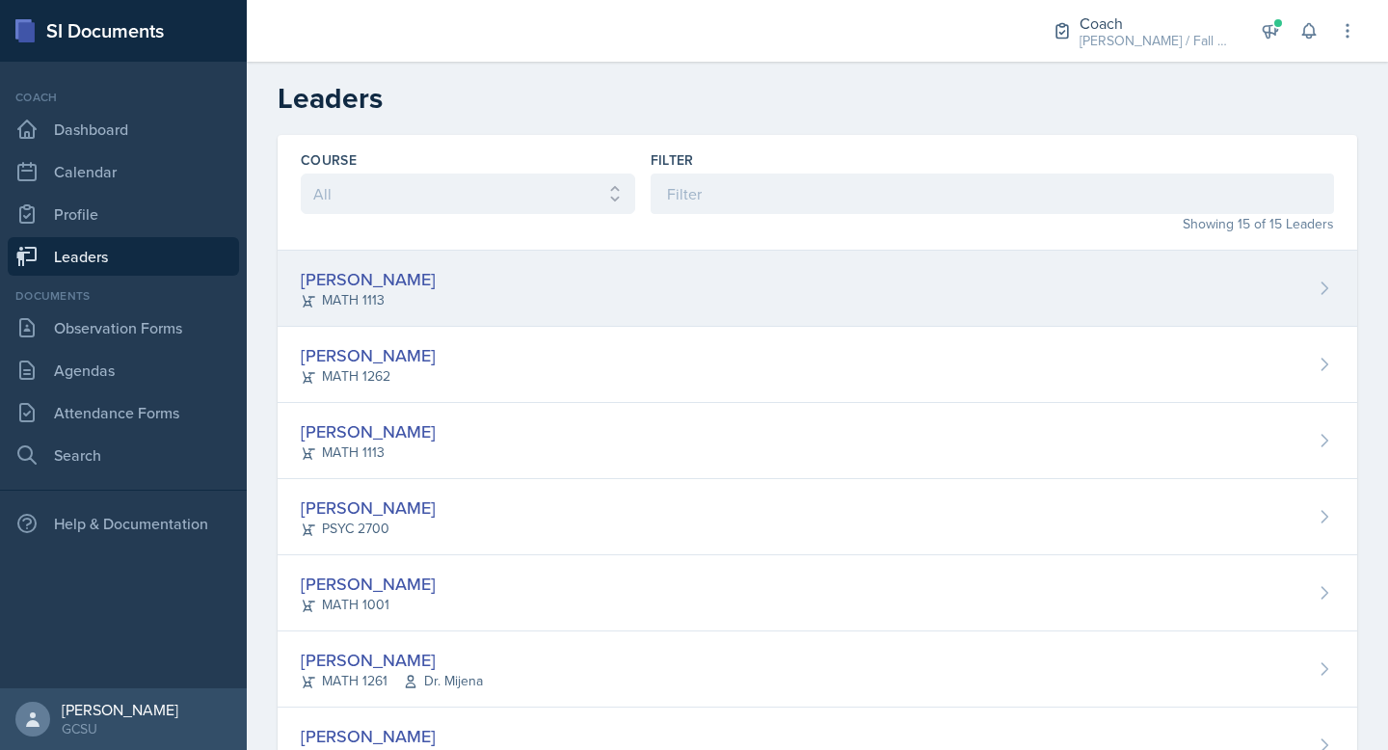
click at [392, 277] on div "[PERSON_NAME]" at bounding box center [368, 279] width 135 height 26
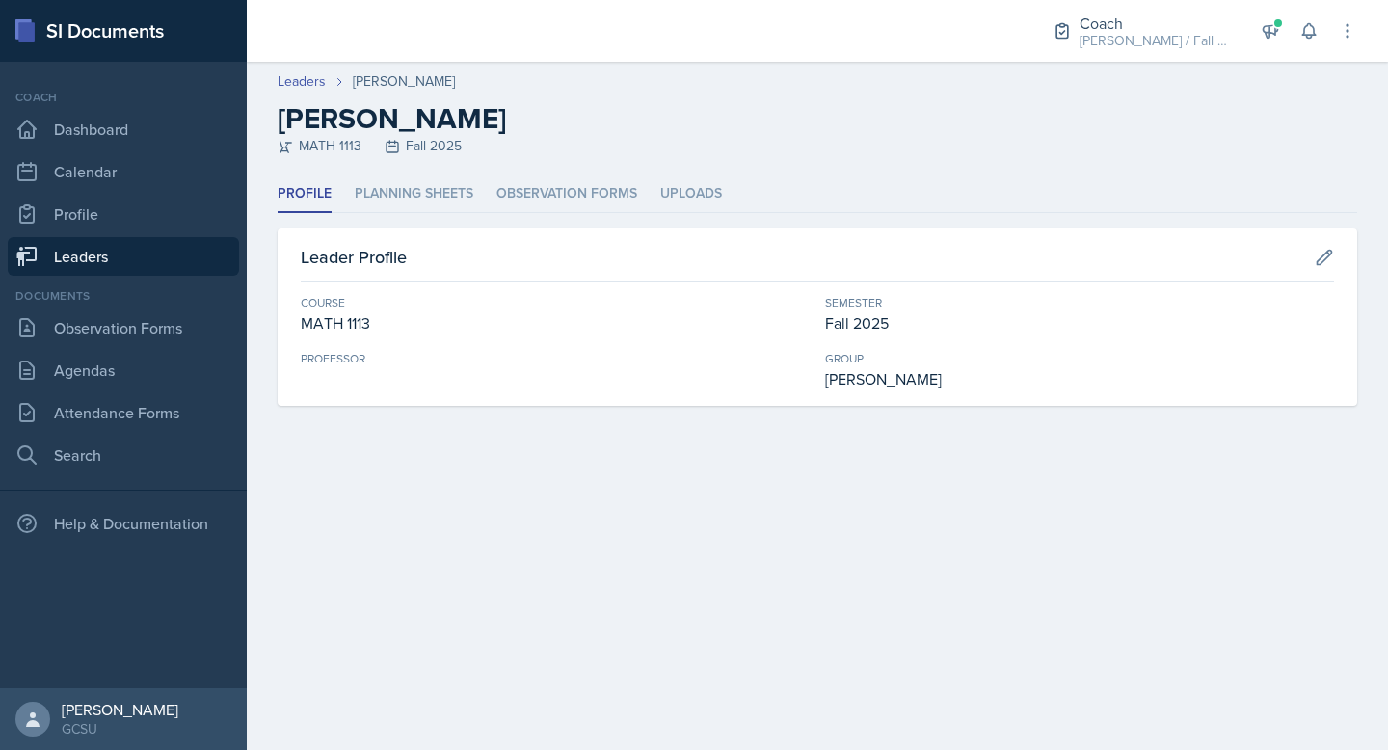
click at [343, 121] on h2 "[PERSON_NAME]" at bounding box center [818, 118] width 1080 height 35
click at [112, 180] on link "Calendar" at bounding box center [123, 171] width 231 height 39
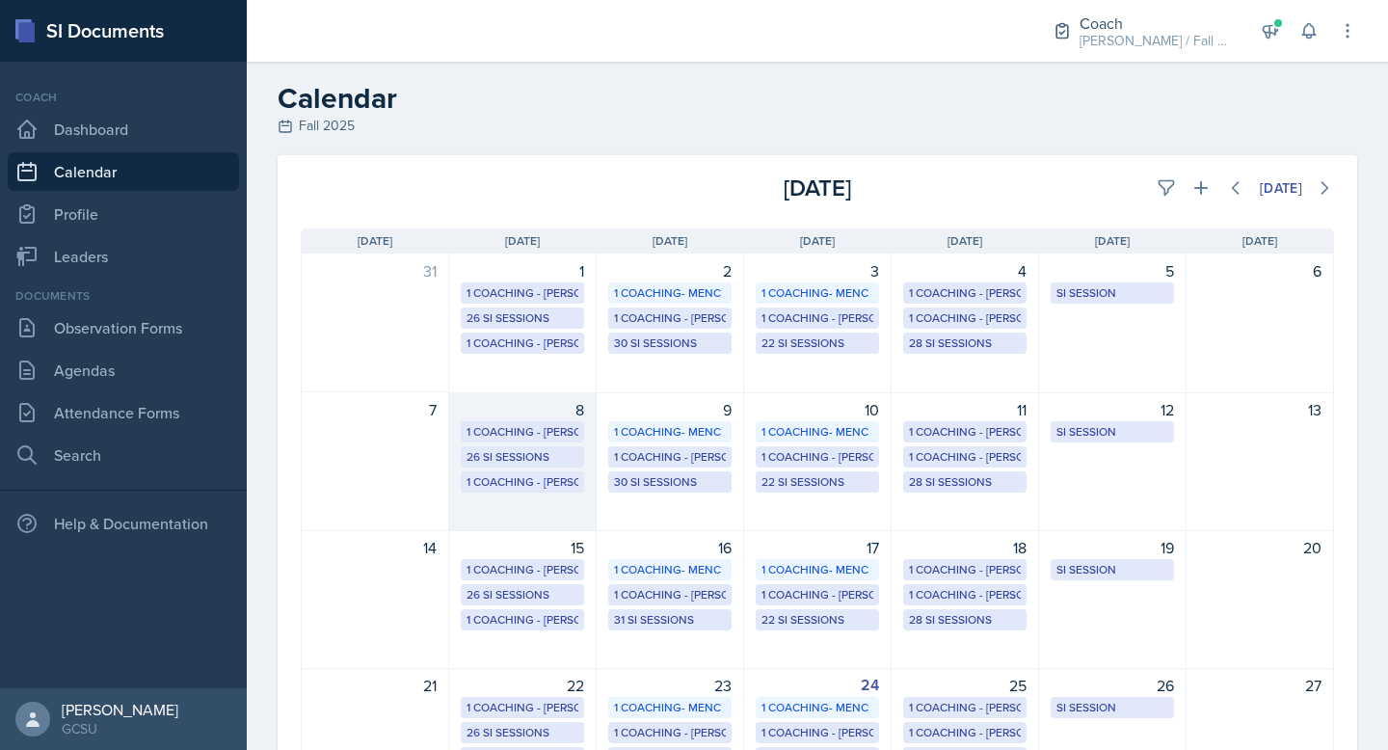
scroll to position [264, 0]
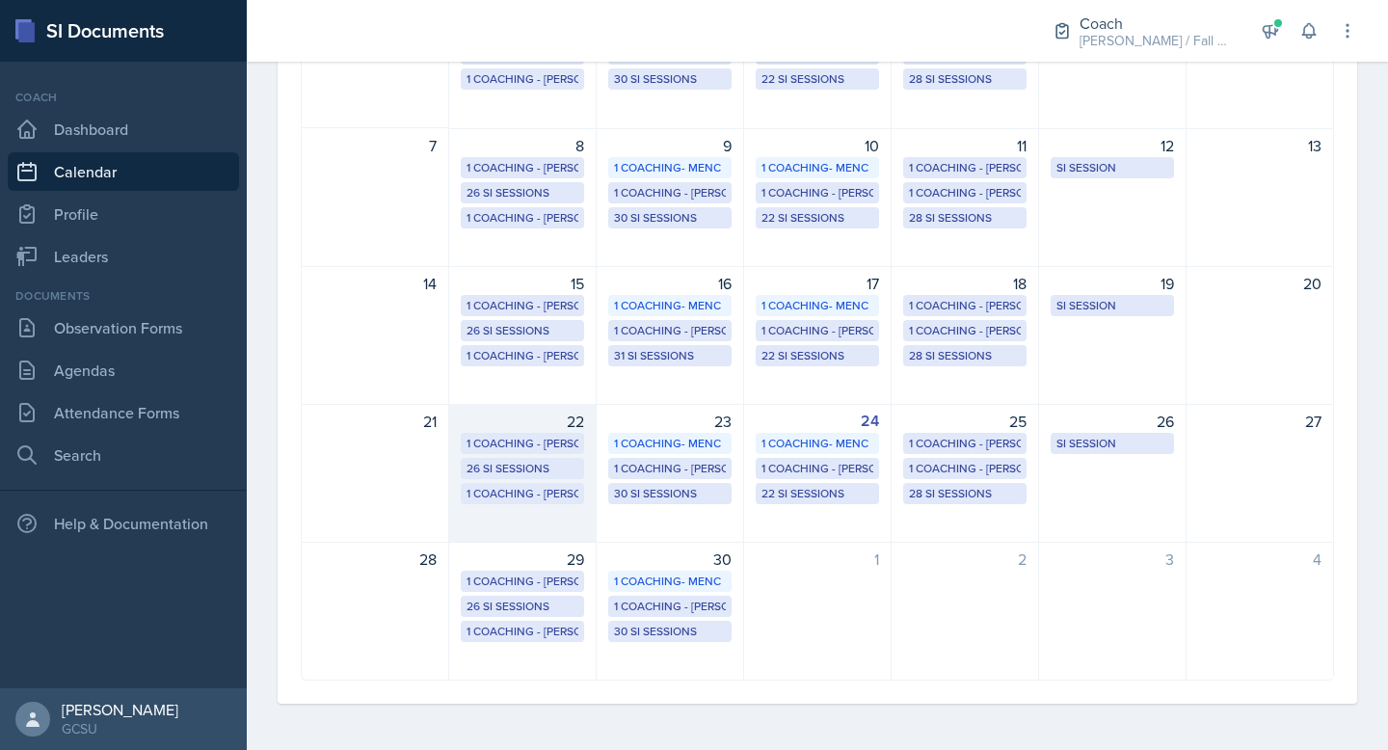
click at [541, 451] on div "1 Coaching - MAPP" at bounding box center [523, 443] width 112 height 17
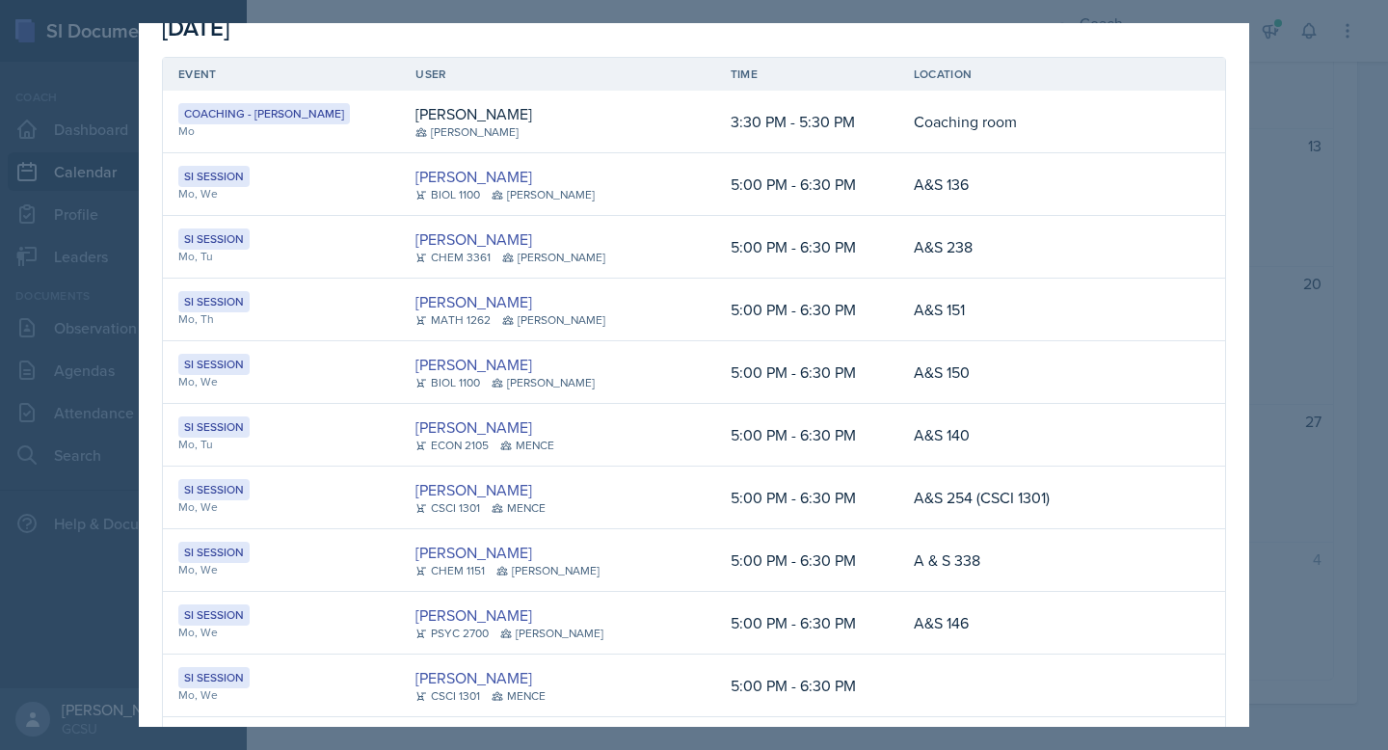
scroll to position [0, 0]
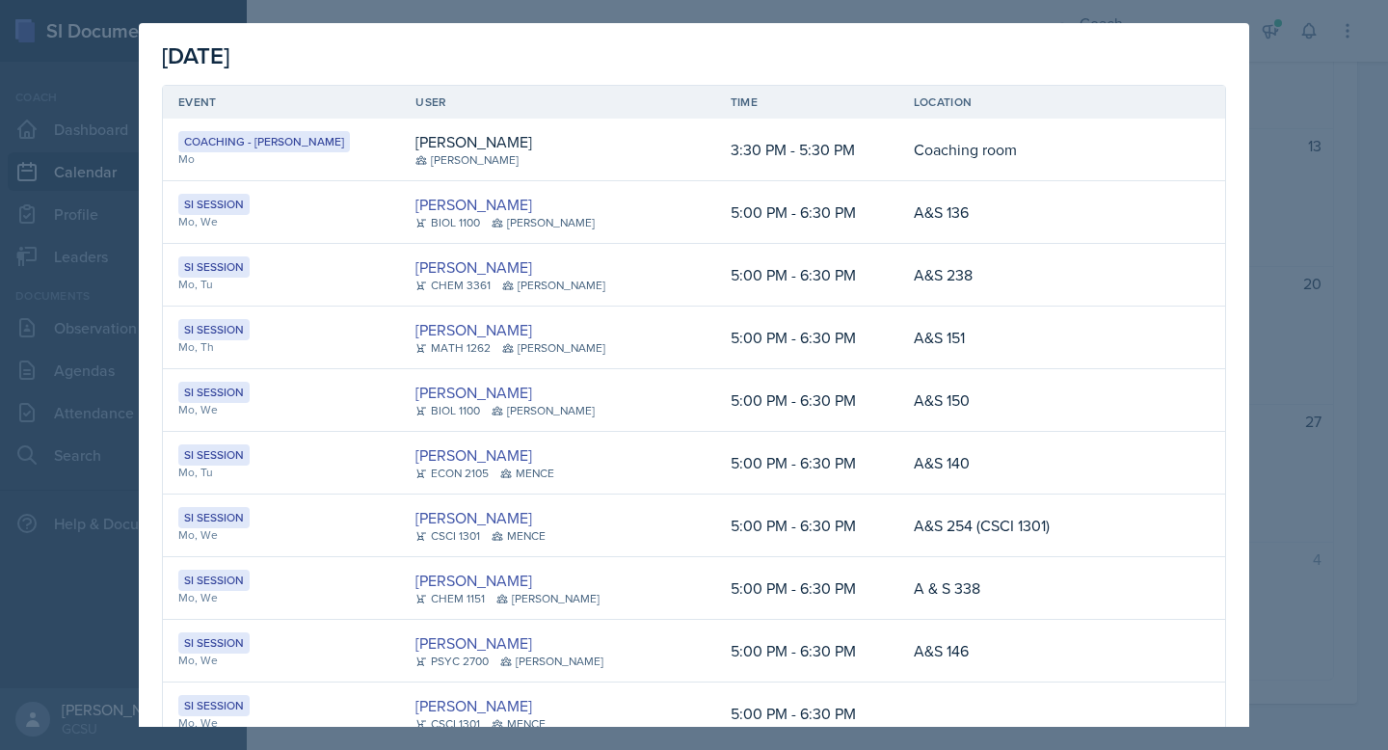
click at [1317, 192] on div at bounding box center [694, 375] width 1388 height 750
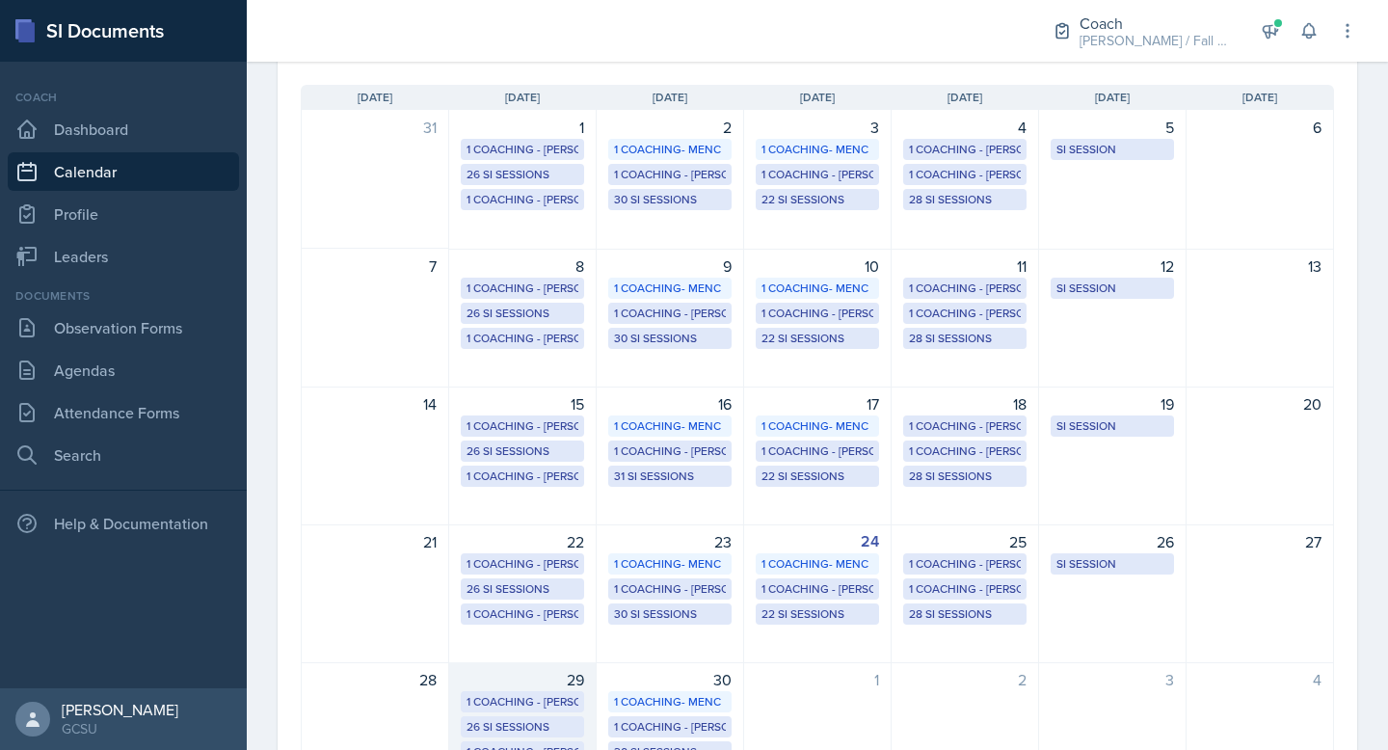
scroll to position [142, 0]
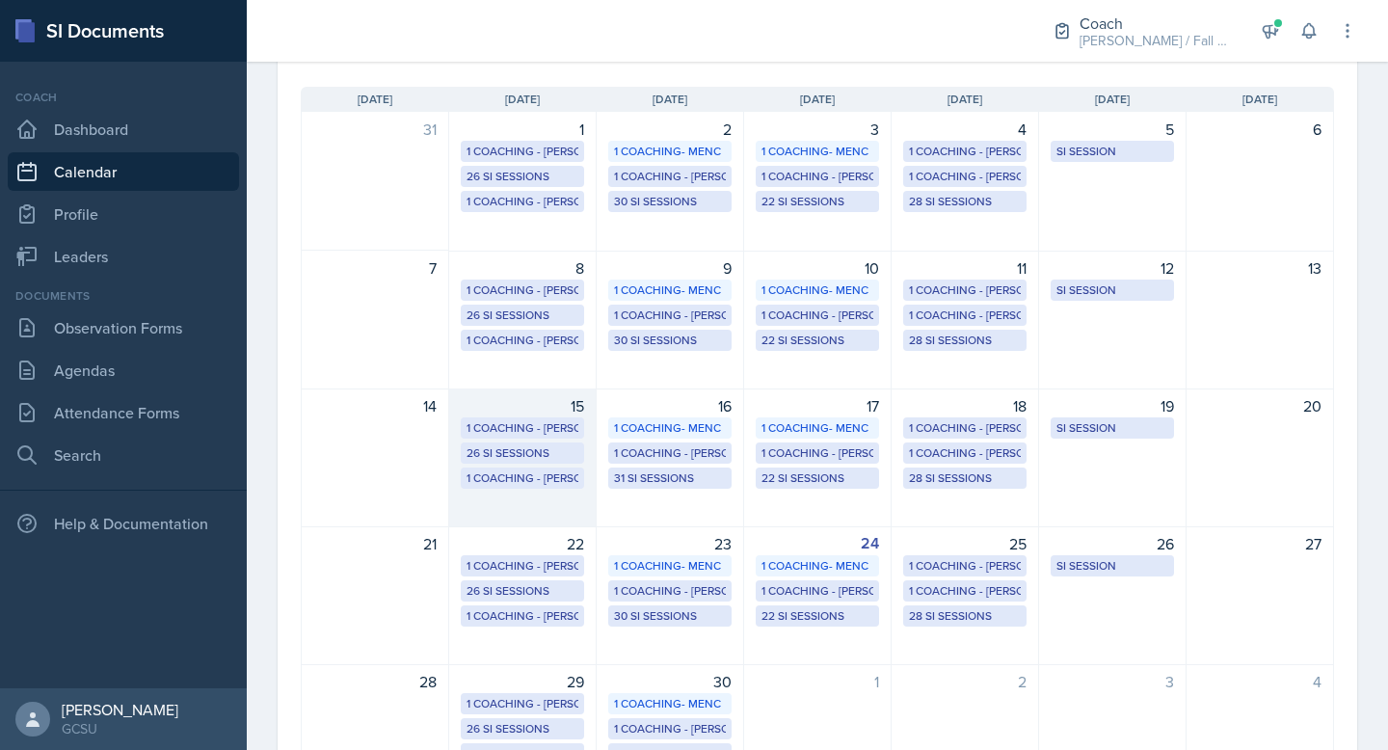
click at [551, 496] on div "15 1 Coaching - MAPP 26 SI Sessions 1 Coaching - BECK" at bounding box center [522, 457] width 147 height 139
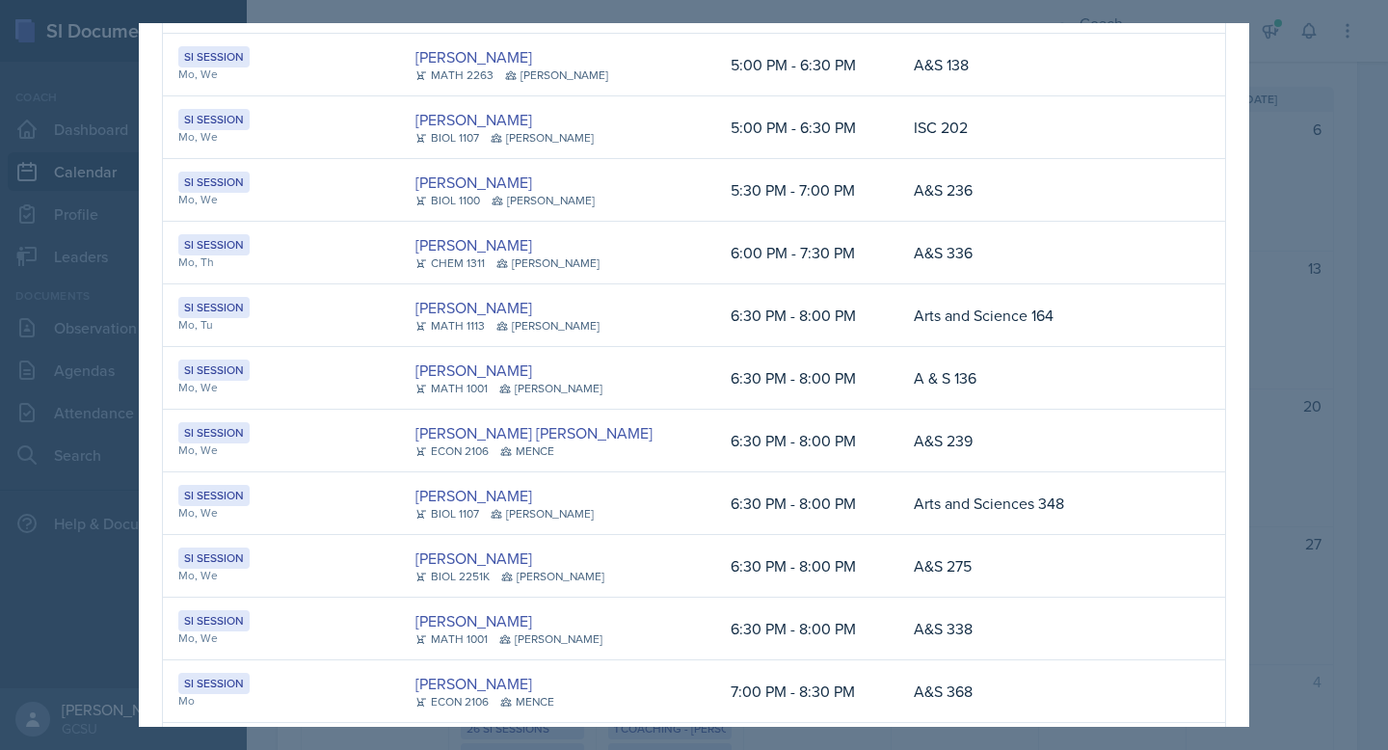
scroll to position [1098, 0]
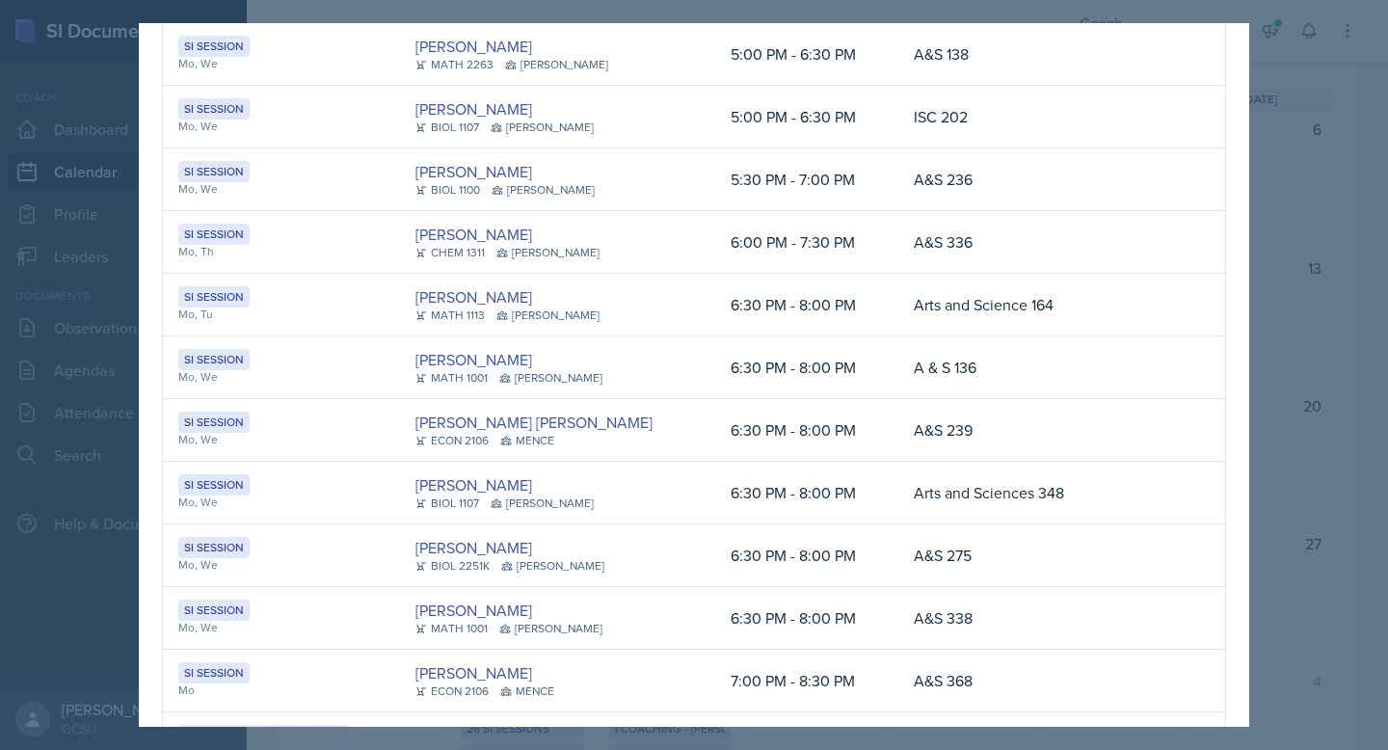
click at [111, 432] on div at bounding box center [694, 375] width 1388 height 750
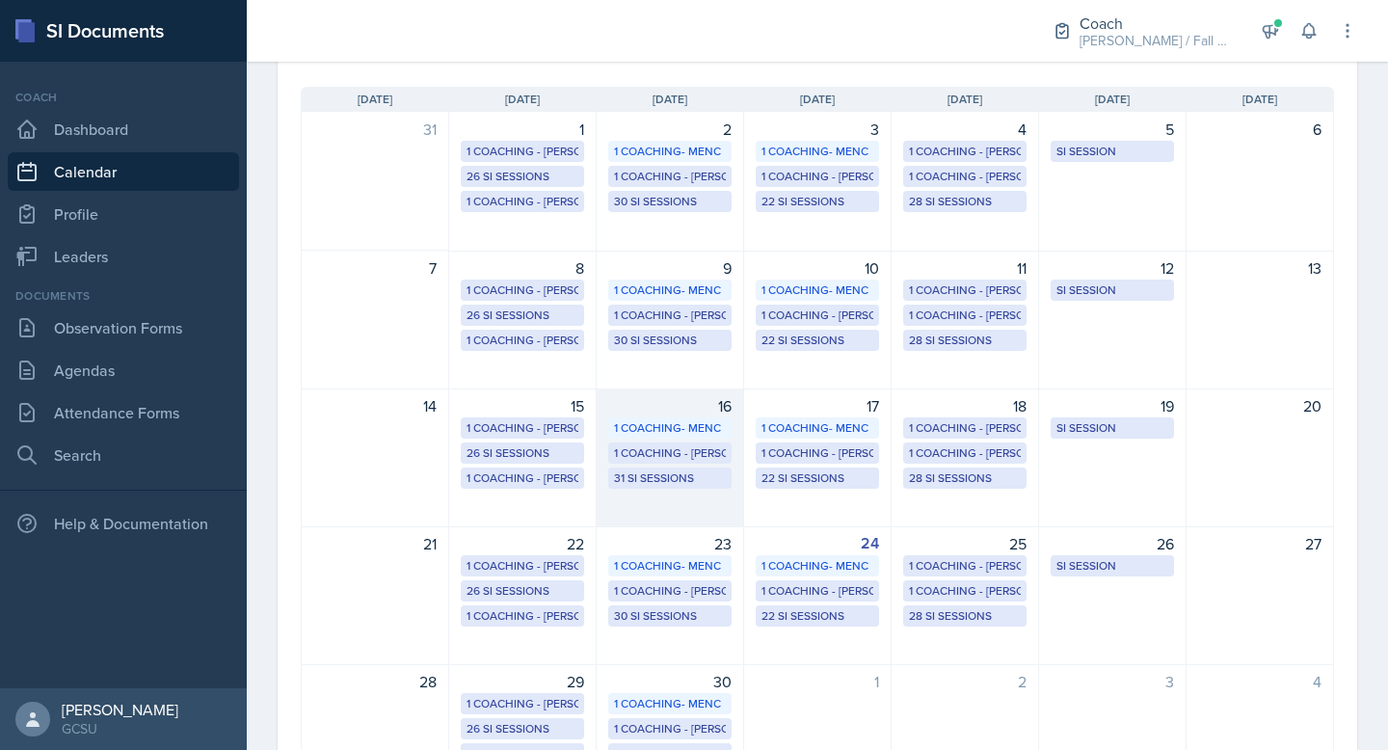
click at [674, 509] on div "16 1 Coaching- MENC 1 Coaching - BECK 31 SI Sessions" at bounding box center [670, 457] width 147 height 139
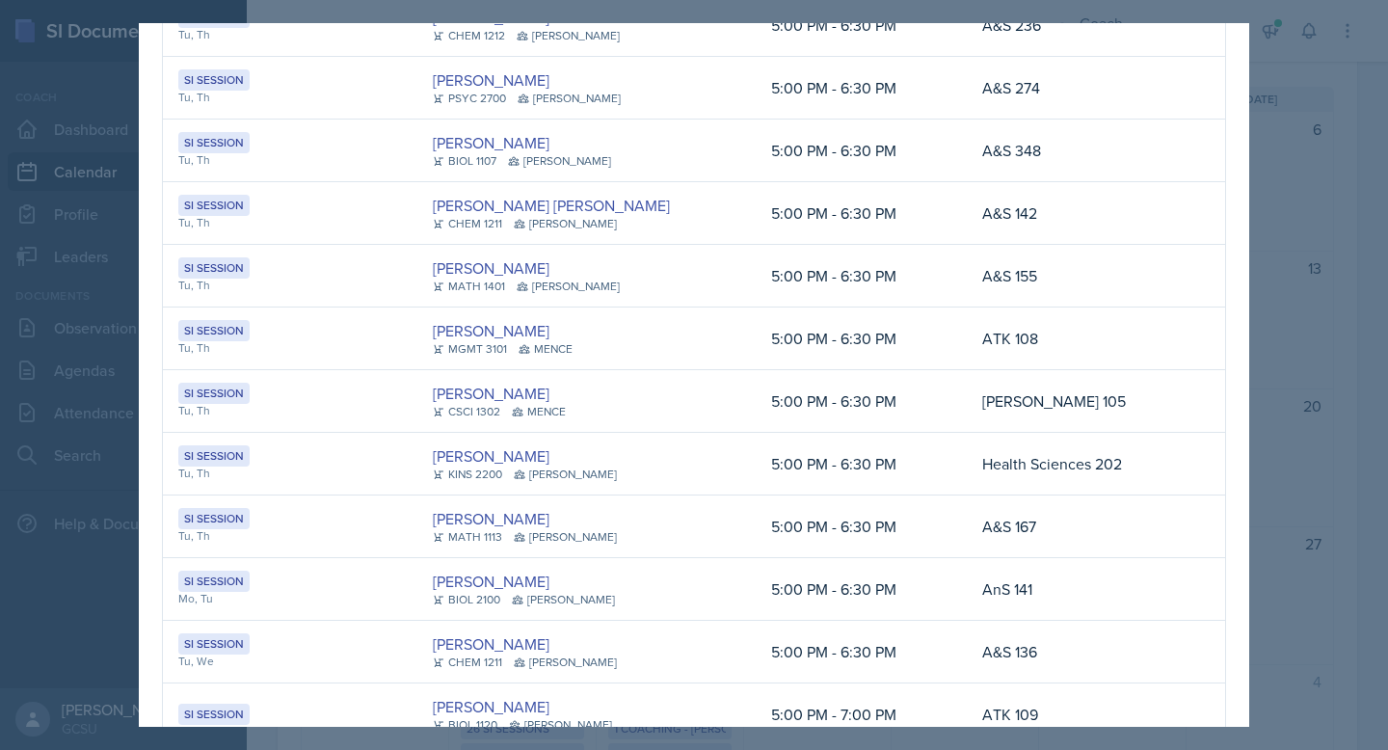
scroll to position [681, 0]
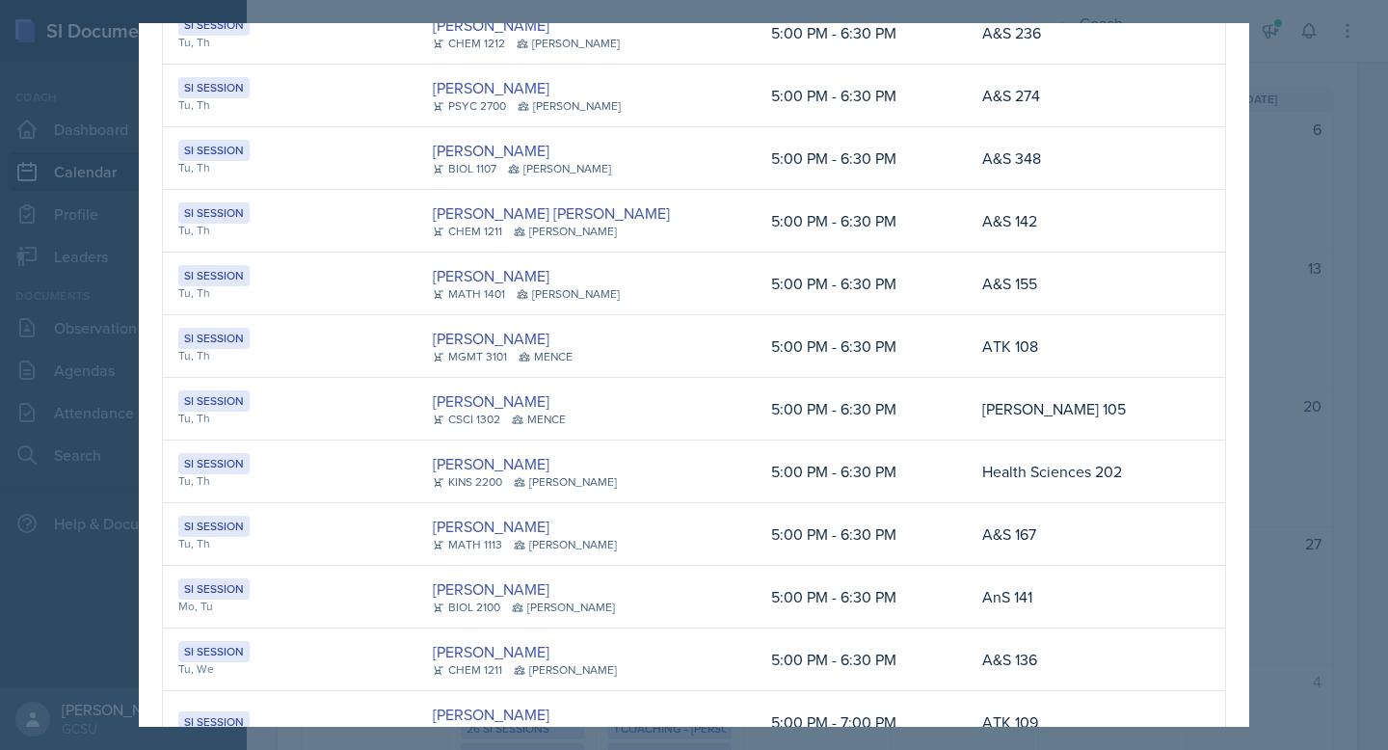
click at [1297, 267] on div at bounding box center [694, 375] width 1388 height 750
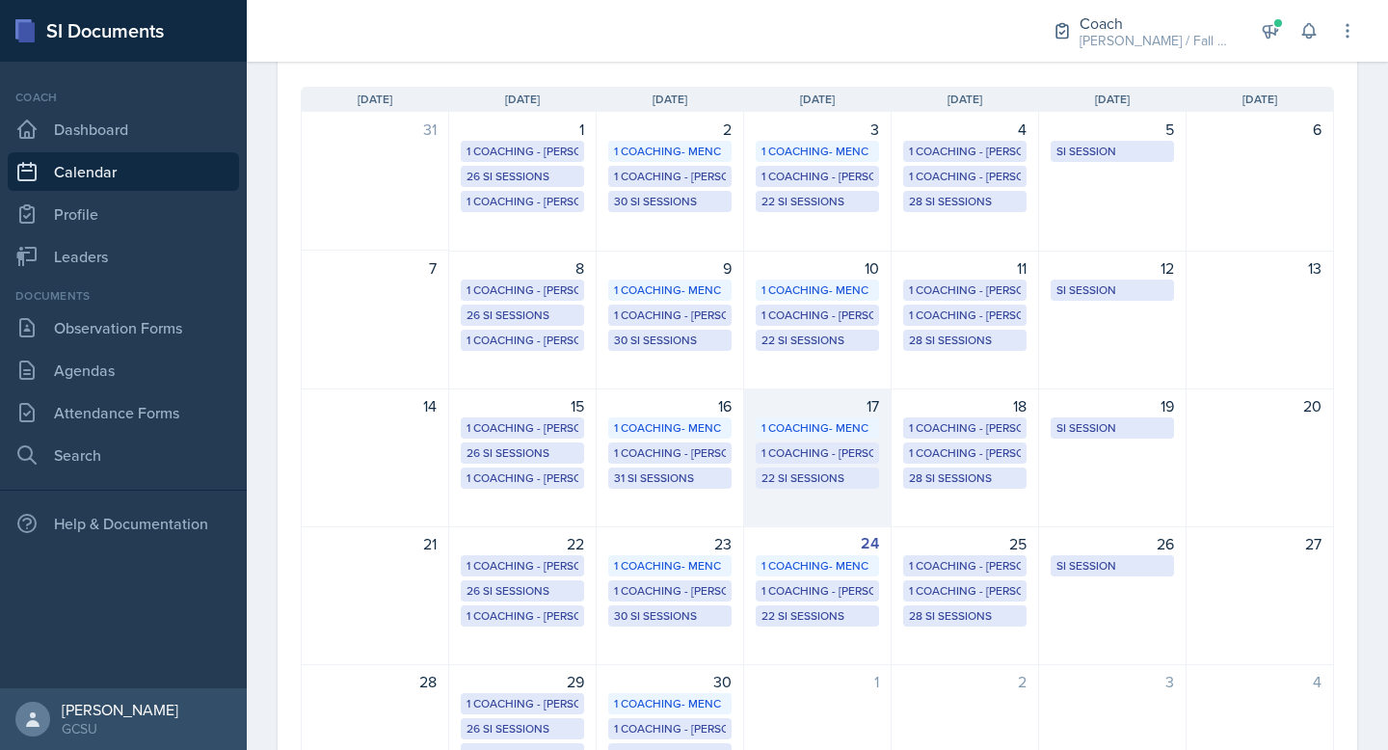
click at [833, 411] on div "17" at bounding box center [817, 405] width 123 height 23
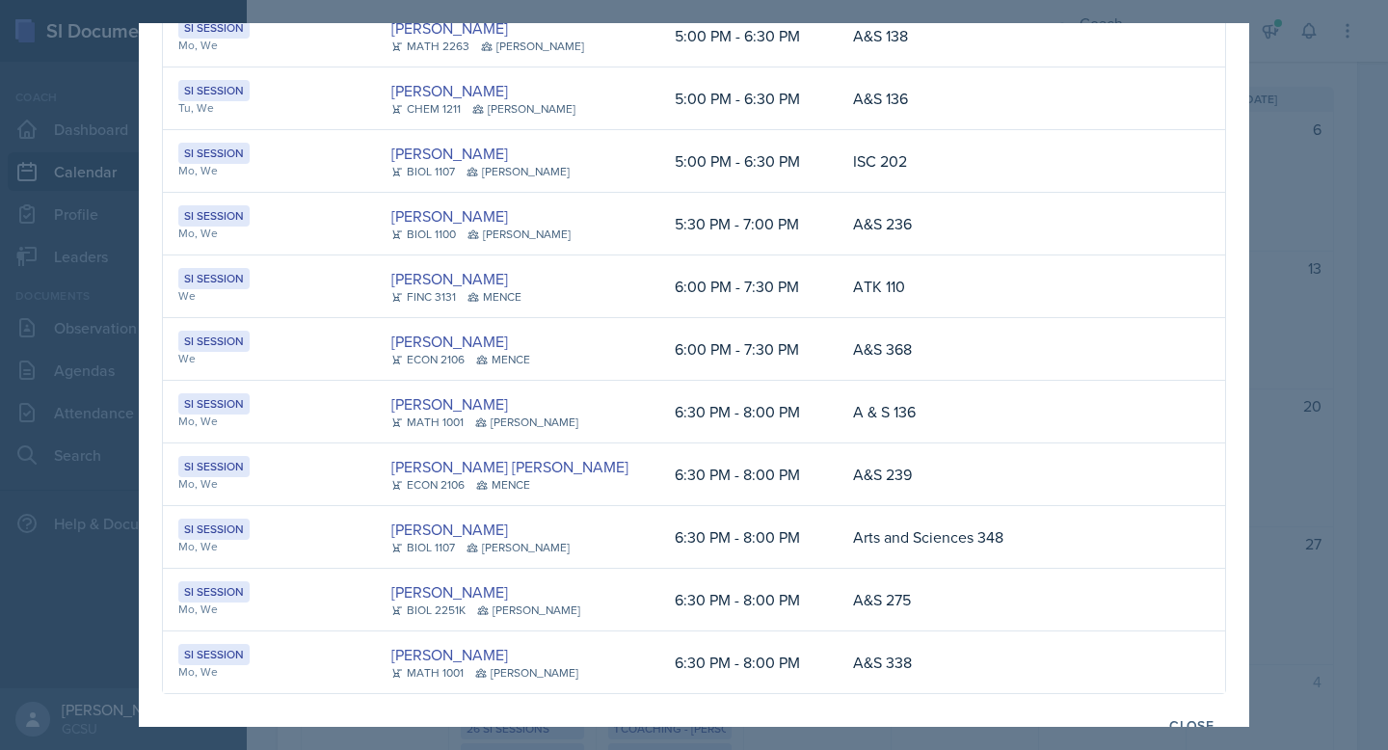
scroll to position [936, 0]
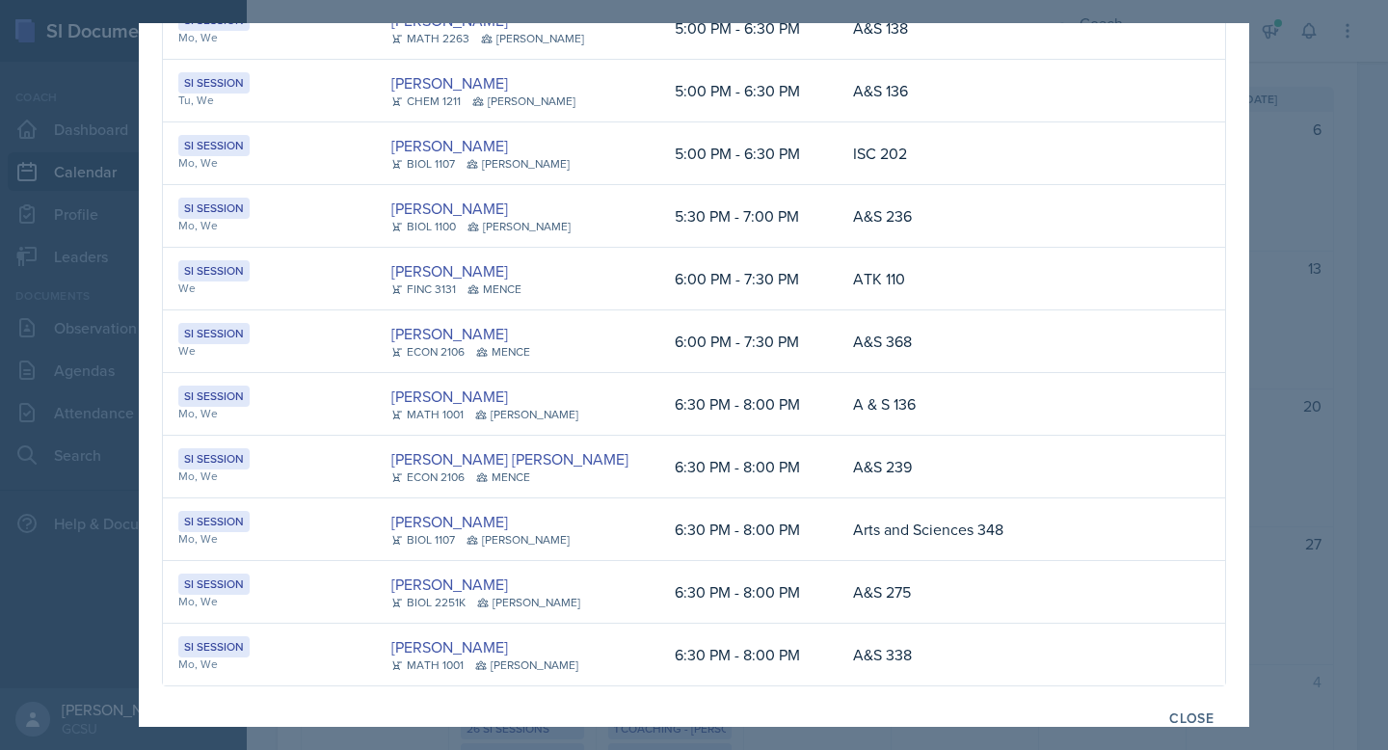
click at [1336, 269] on div at bounding box center [694, 375] width 1388 height 750
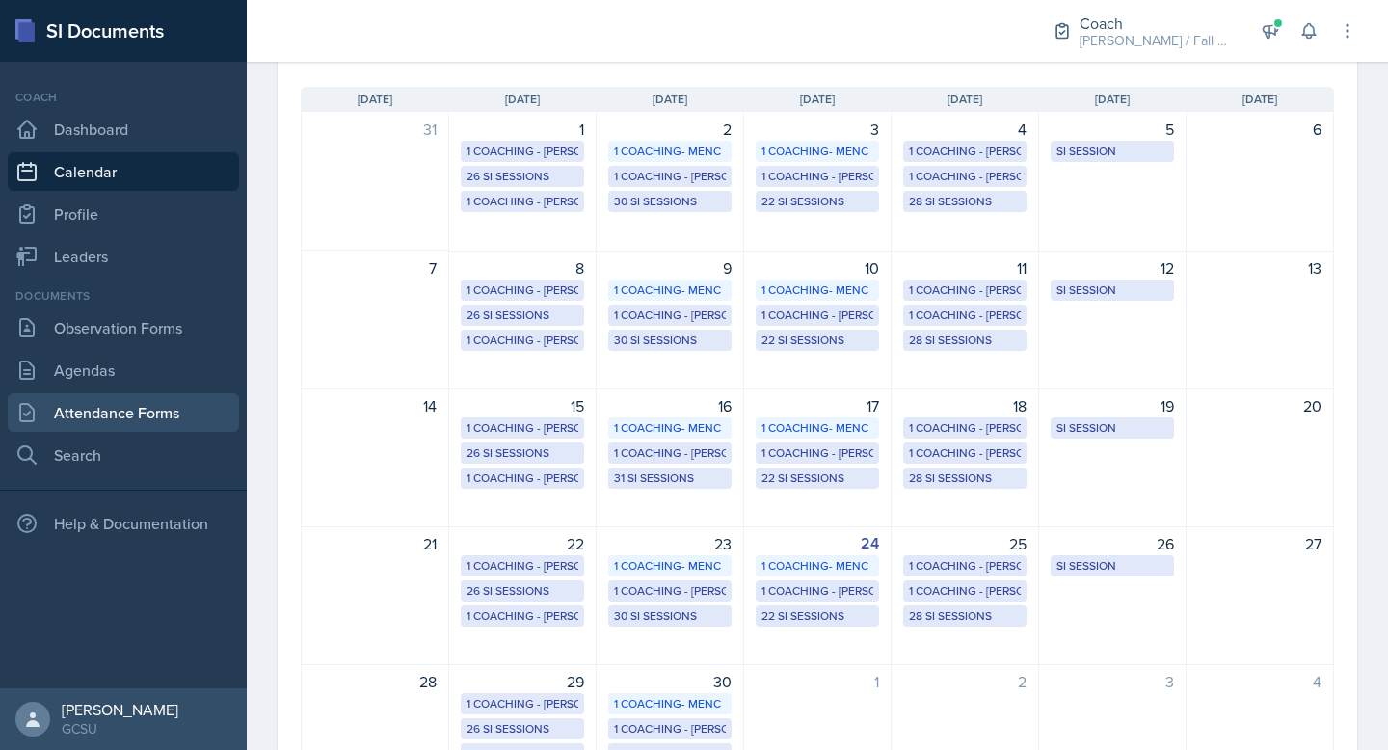
click at [81, 419] on link "Attendance Forms" at bounding box center [123, 412] width 231 height 39
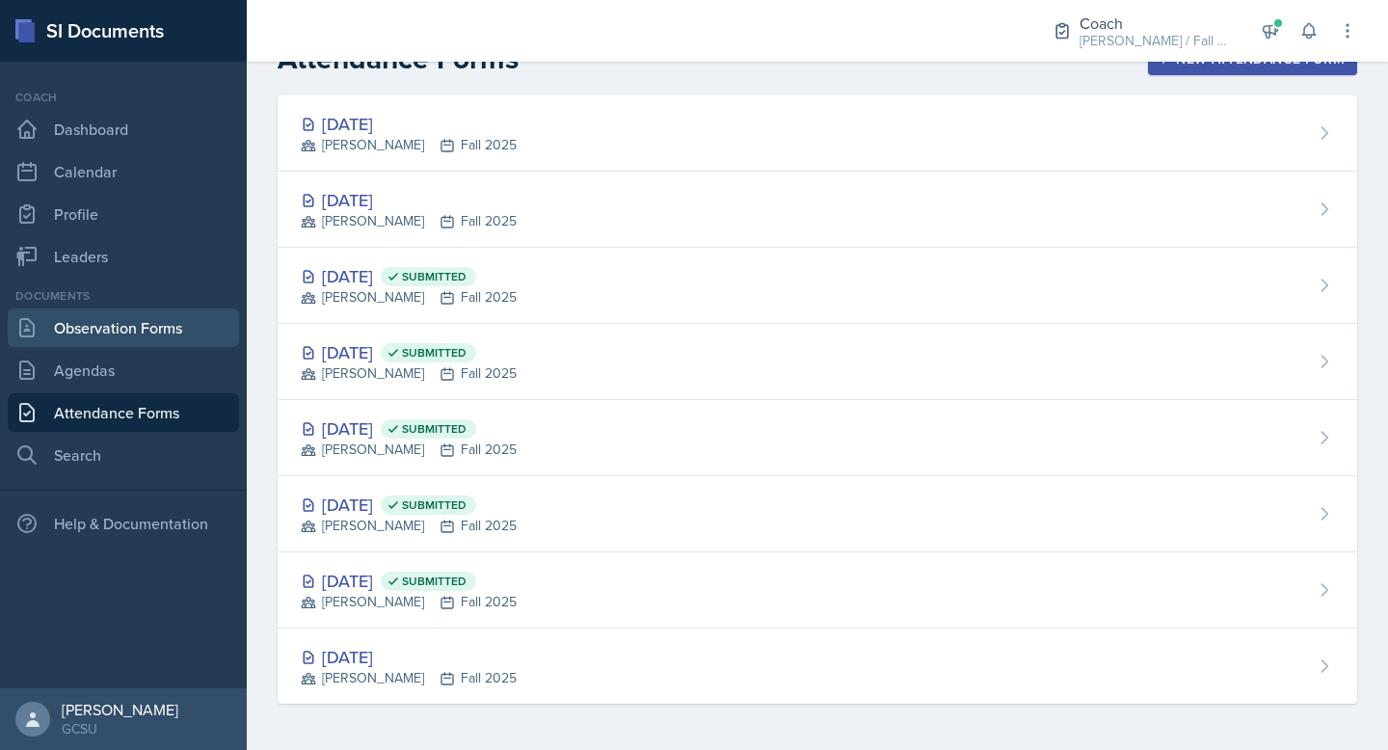
click at [109, 335] on link "Observation Forms" at bounding box center [123, 327] width 231 height 39
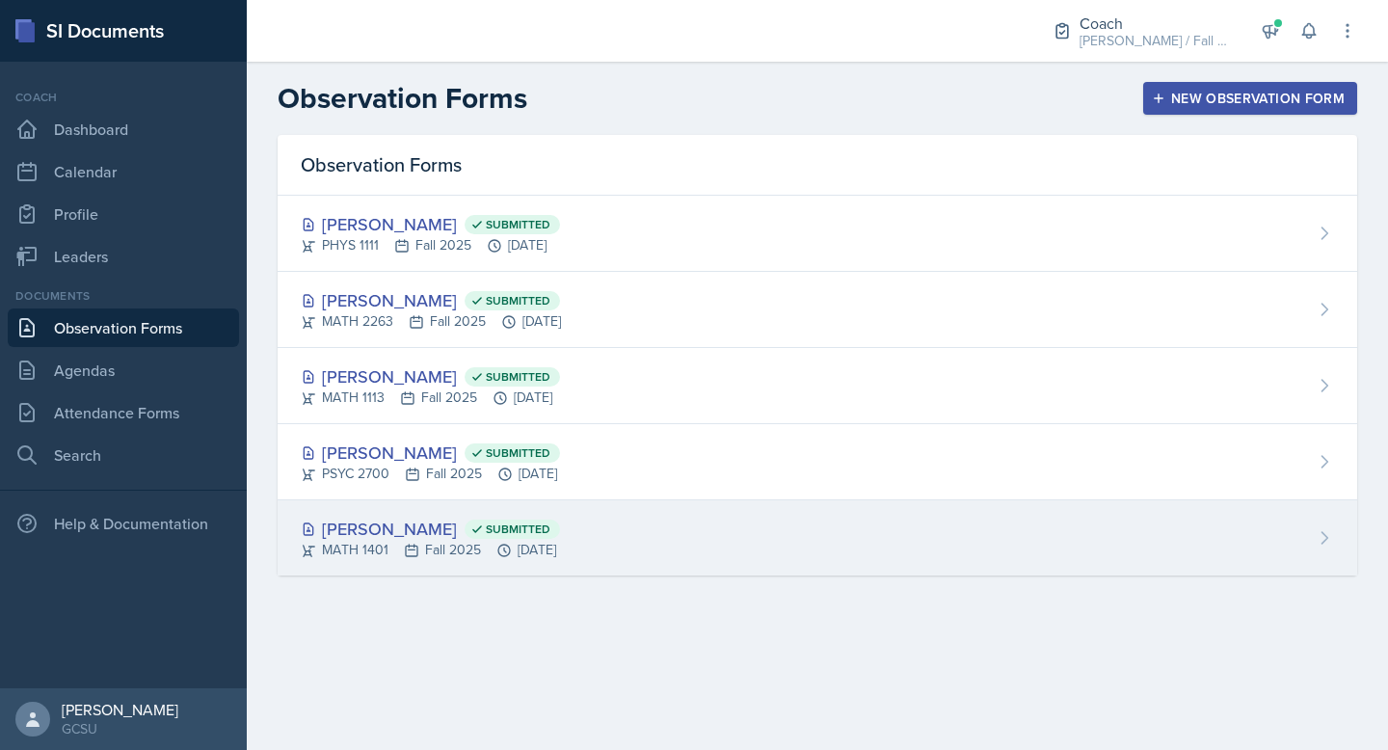
click at [405, 520] on div "Jennings Turk Submitted" at bounding box center [430, 529] width 259 height 26
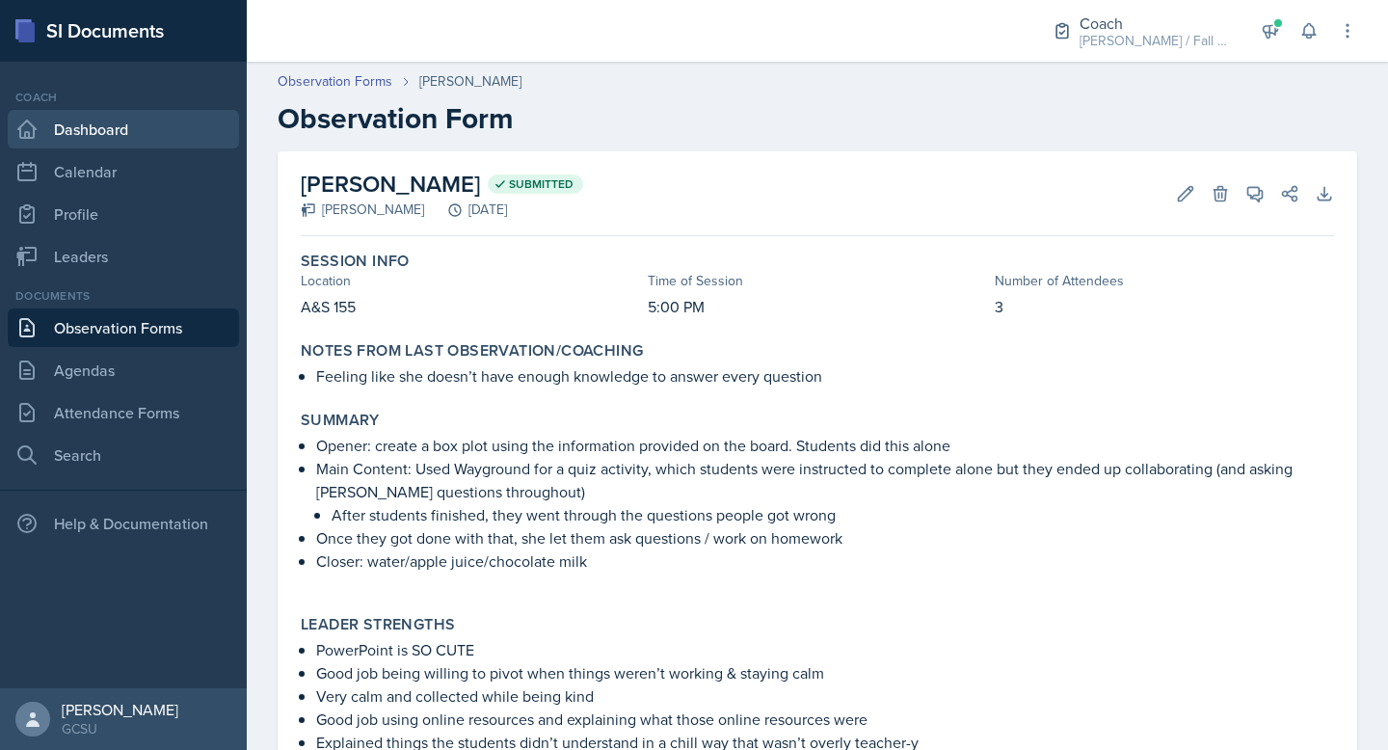
click at [113, 137] on link "Dashboard" at bounding box center [123, 129] width 231 height 39
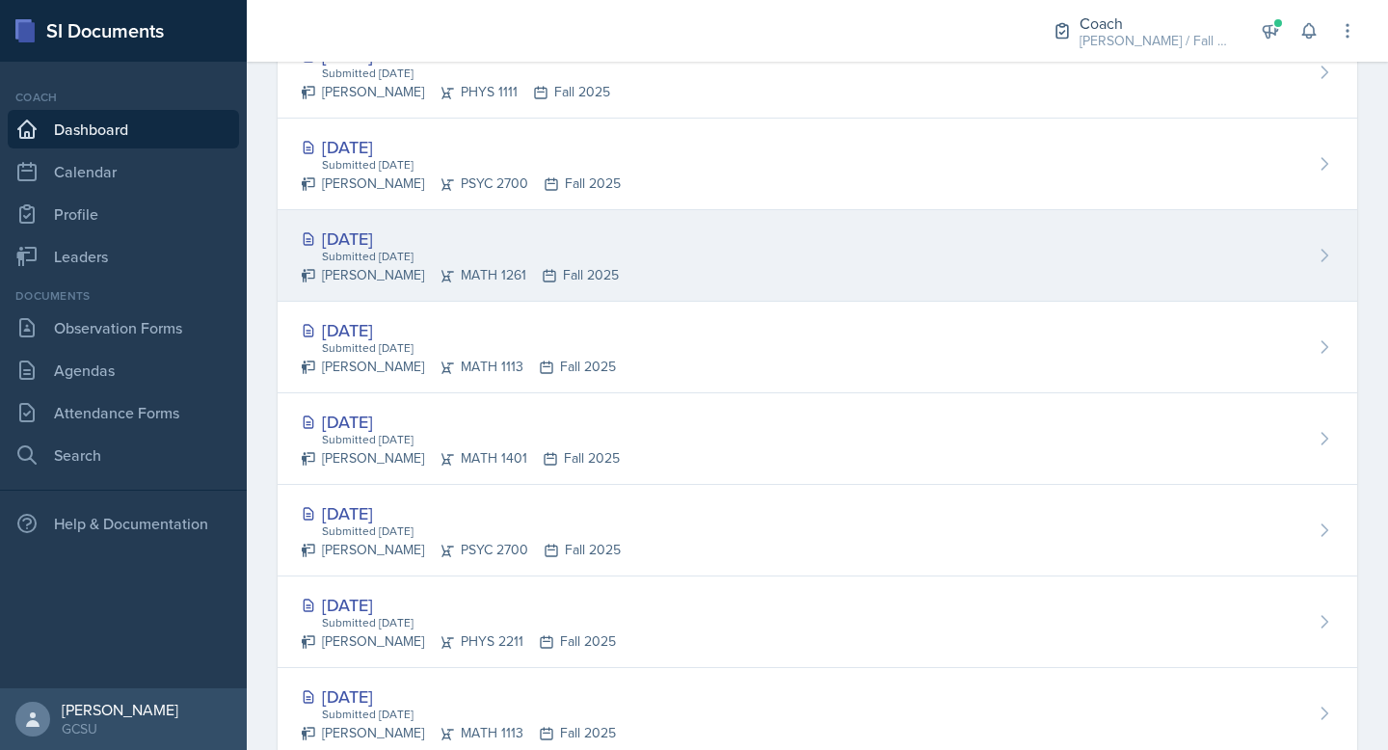
scroll to position [693, 0]
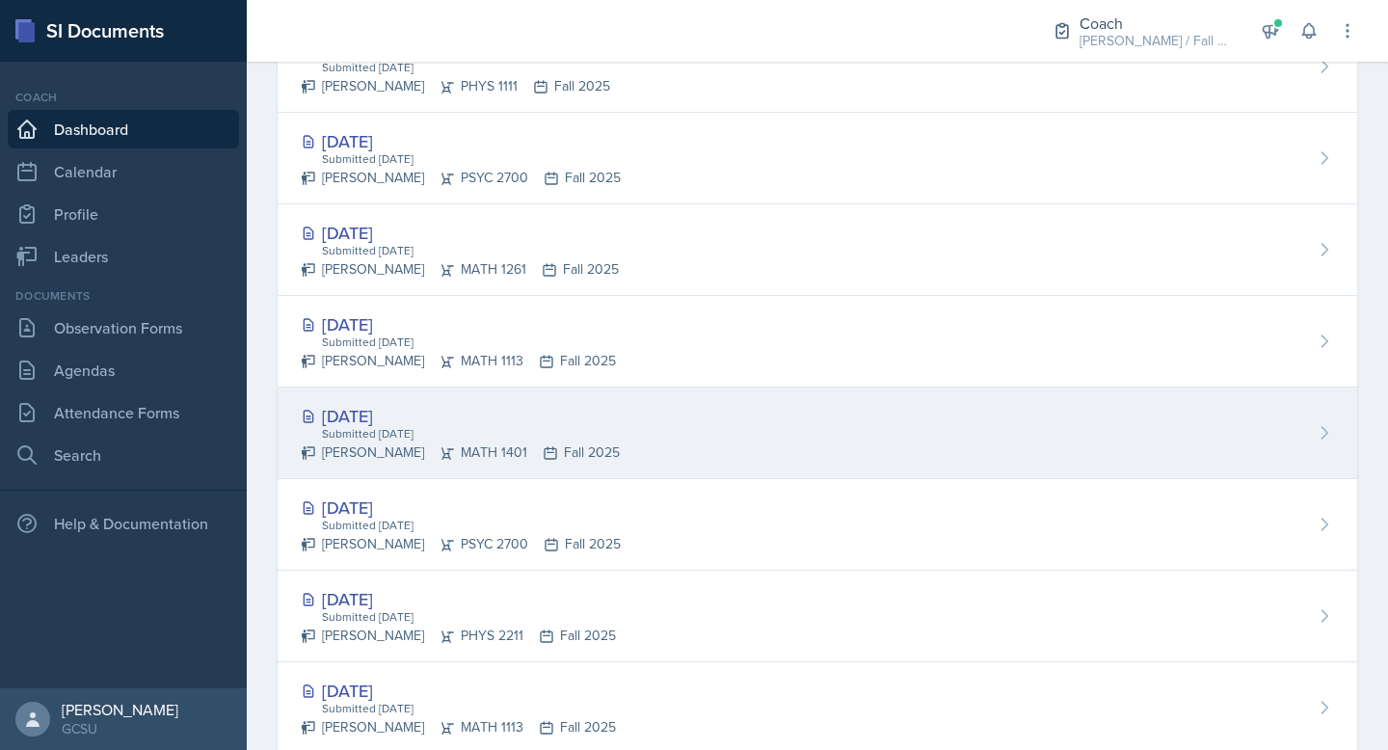
click at [485, 411] on div "[DATE]" at bounding box center [460, 416] width 319 height 26
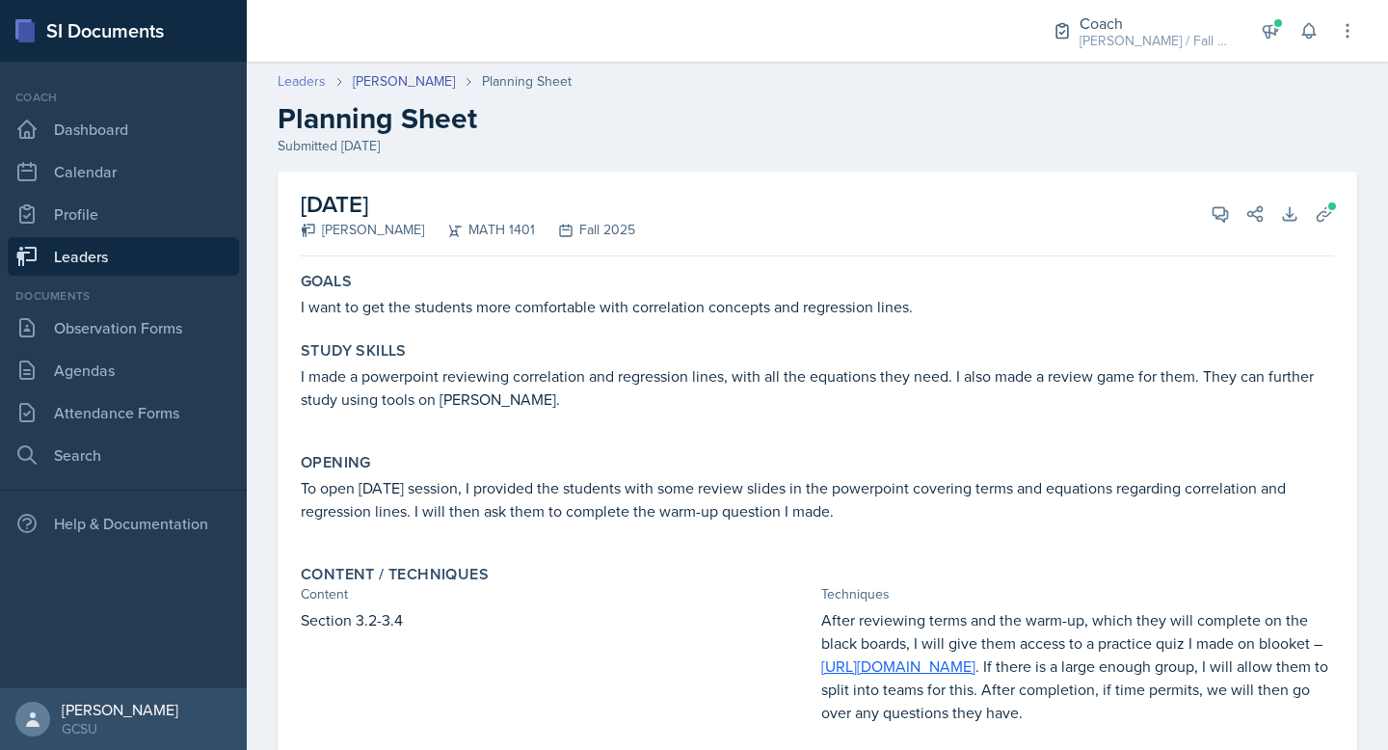
click at [313, 77] on link "Leaders" at bounding box center [302, 81] width 48 height 20
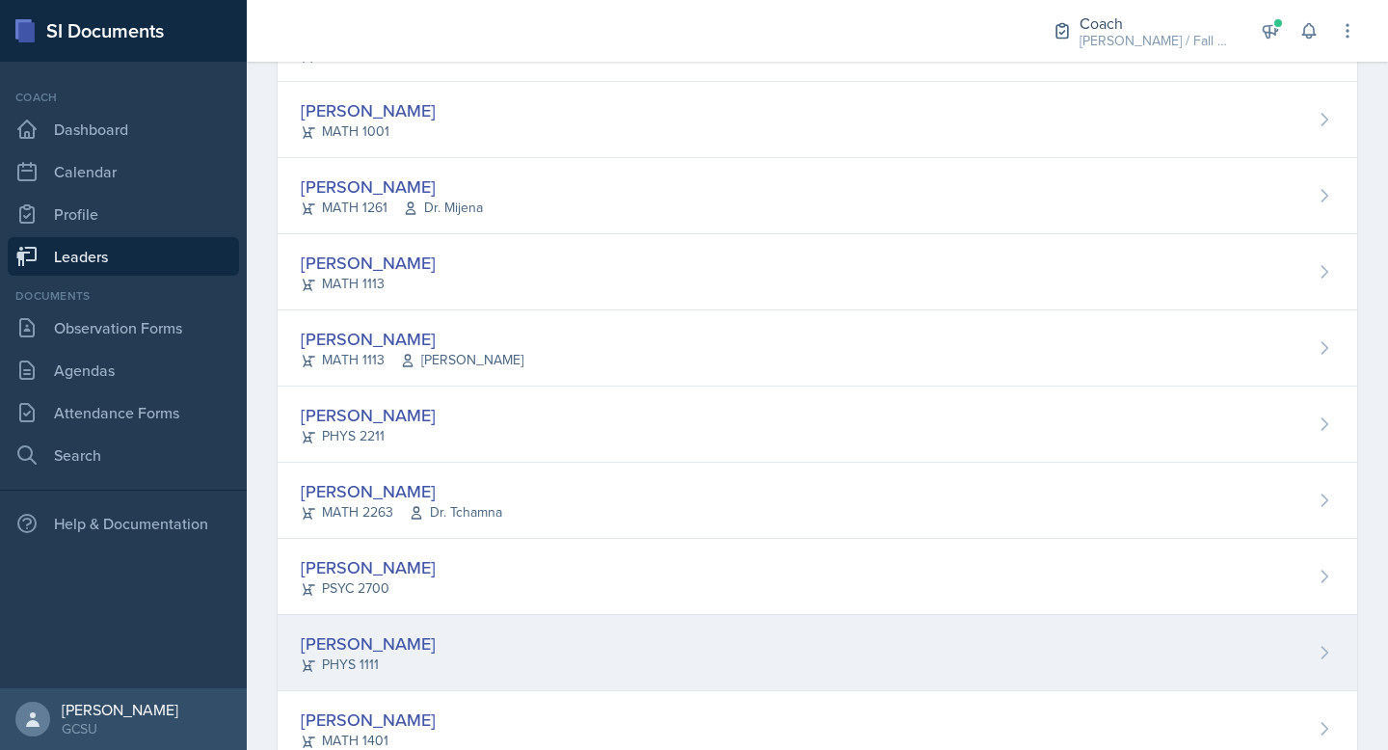
scroll to position [467, 0]
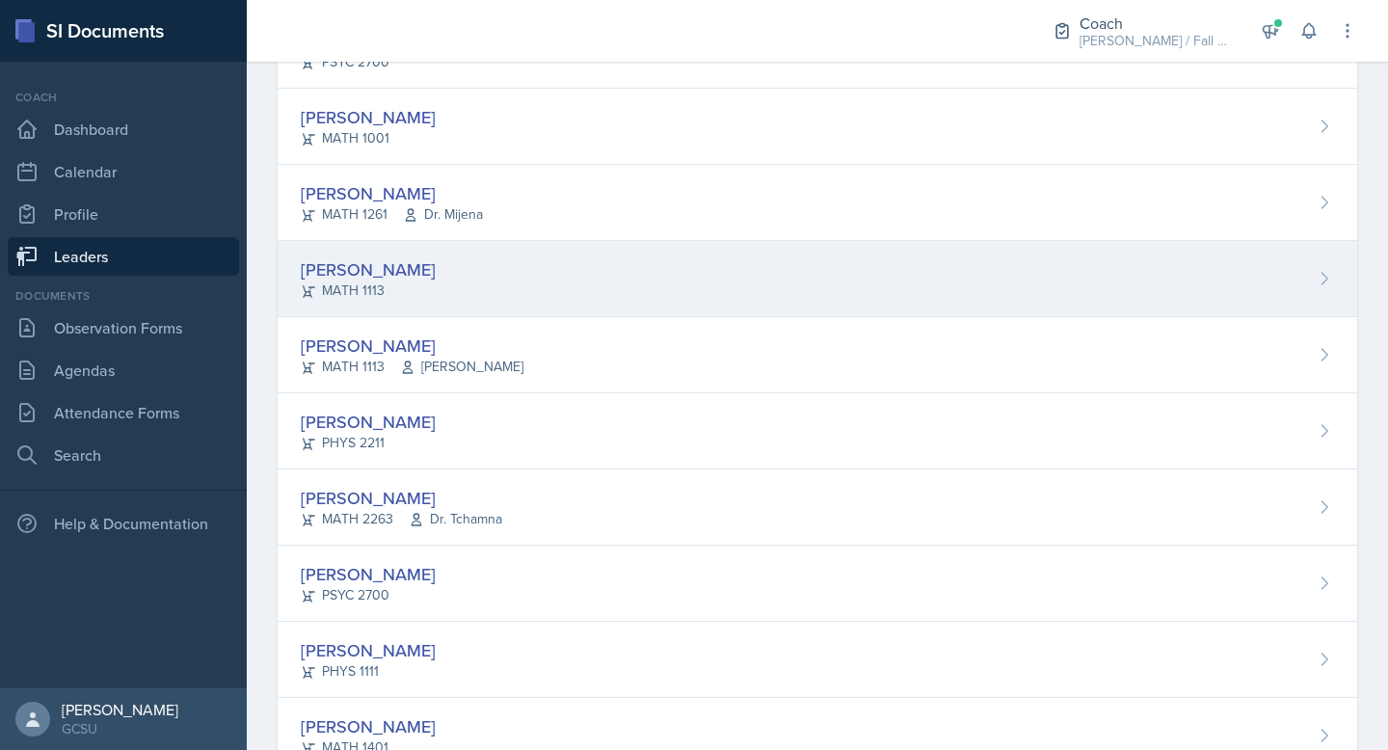
click at [448, 272] on div "Anna Kroll MATH 1113" at bounding box center [818, 279] width 1080 height 76
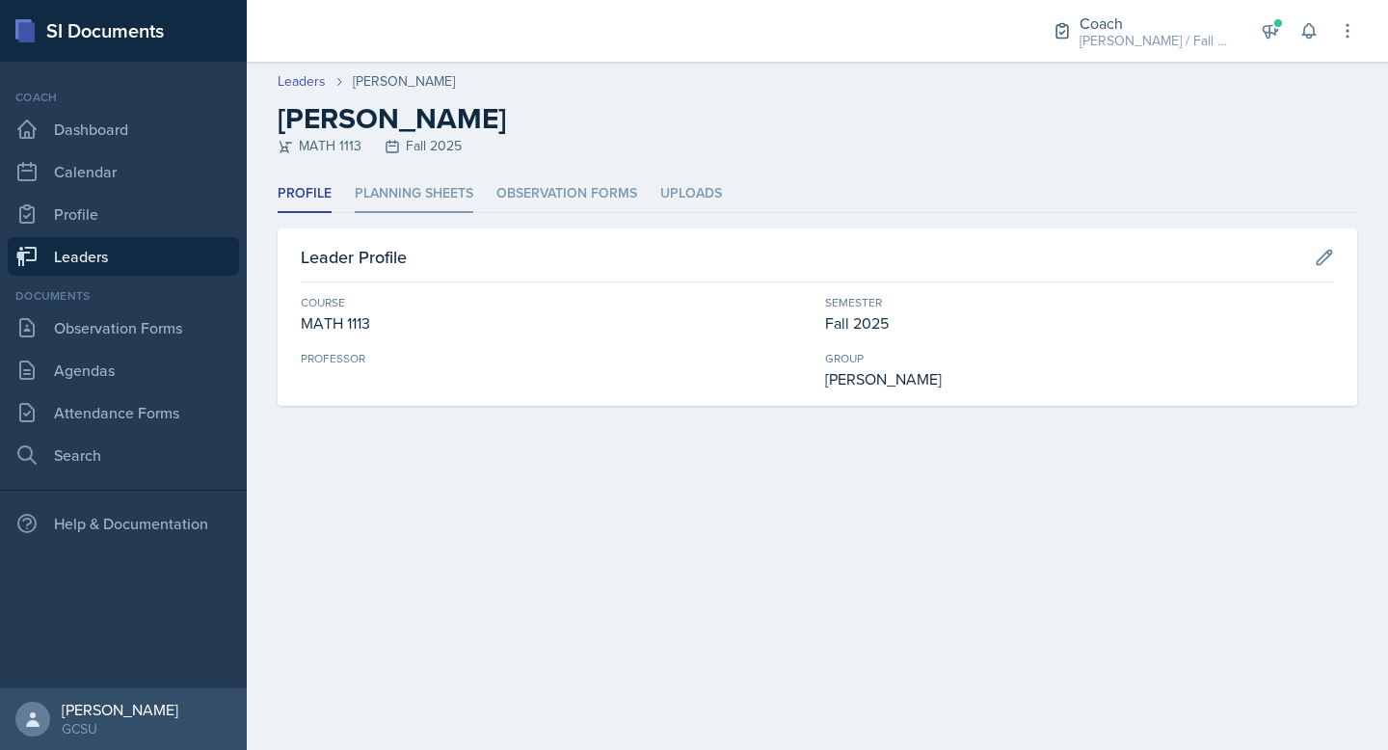
click at [418, 207] on li "Planning Sheets" at bounding box center [414, 194] width 119 height 38
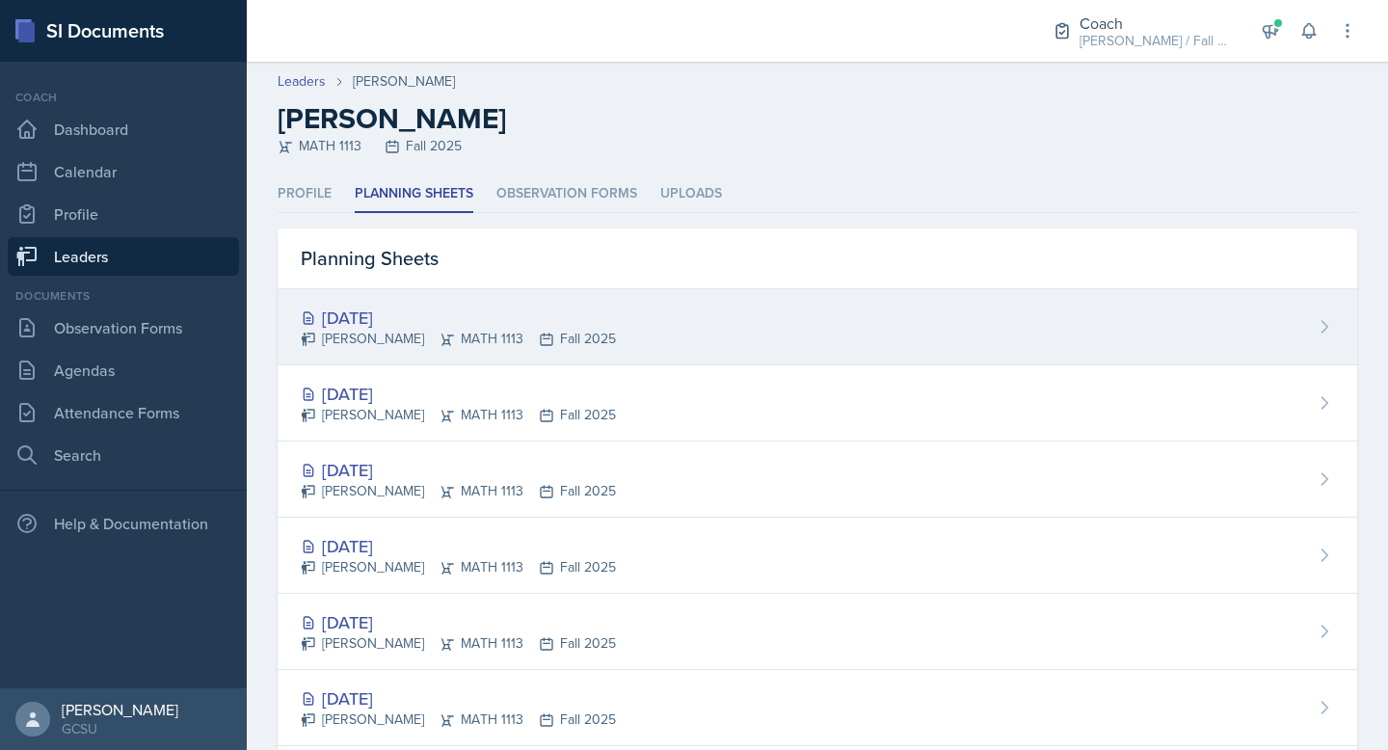
click at [567, 327] on div "[DATE]" at bounding box center [458, 318] width 315 height 26
